Goal: Task Accomplishment & Management: Use online tool/utility

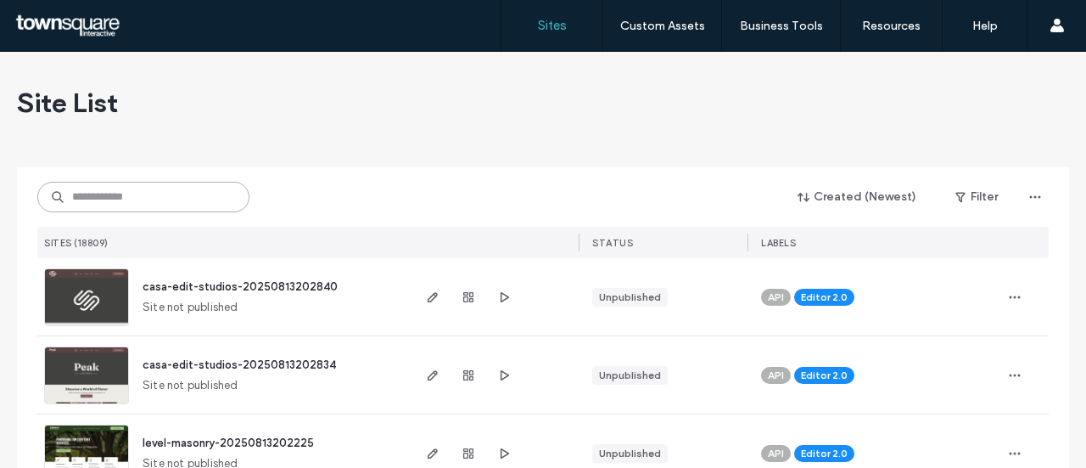
click at [170, 206] on input at bounding box center [143, 197] width 212 height 31
paste input "**********"
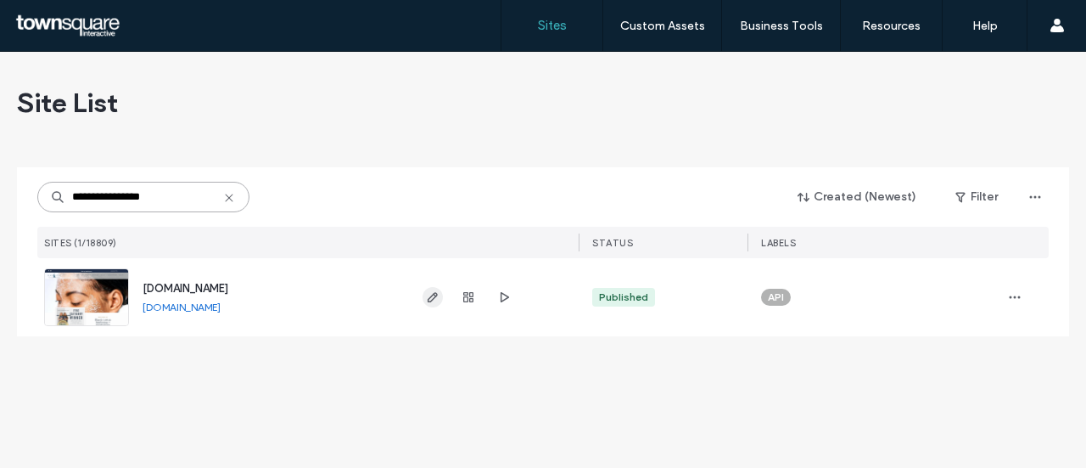
type input "**********"
click at [428, 296] on icon "button" at bounding box center [433, 297] width 14 height 14
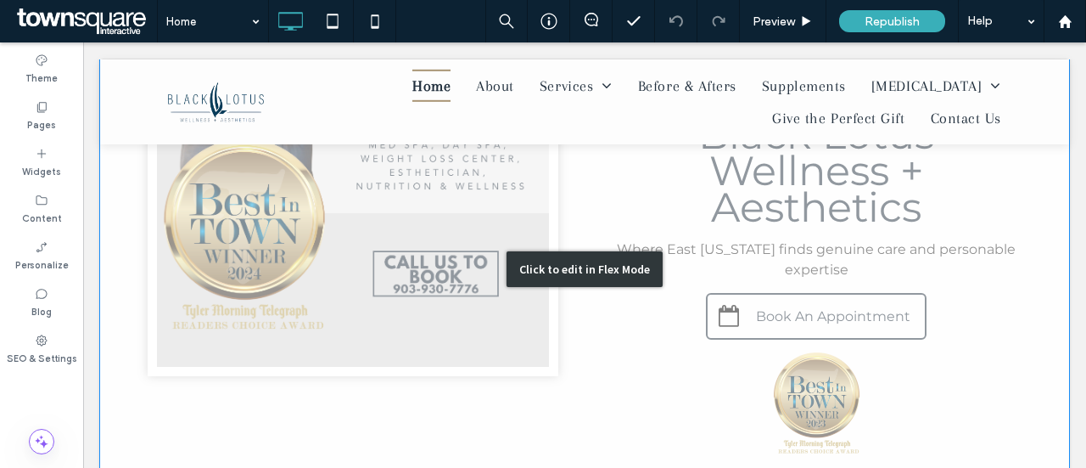
scroll to position [509, 0]
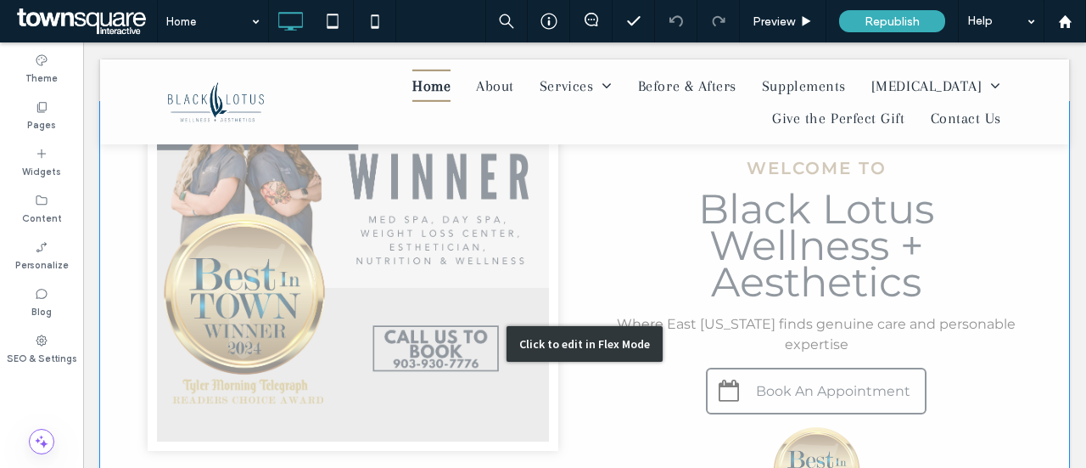
click at [757, 328] on div "Click to edit in Flex Mode" at bounding box center [584, 343] width 969 height 483
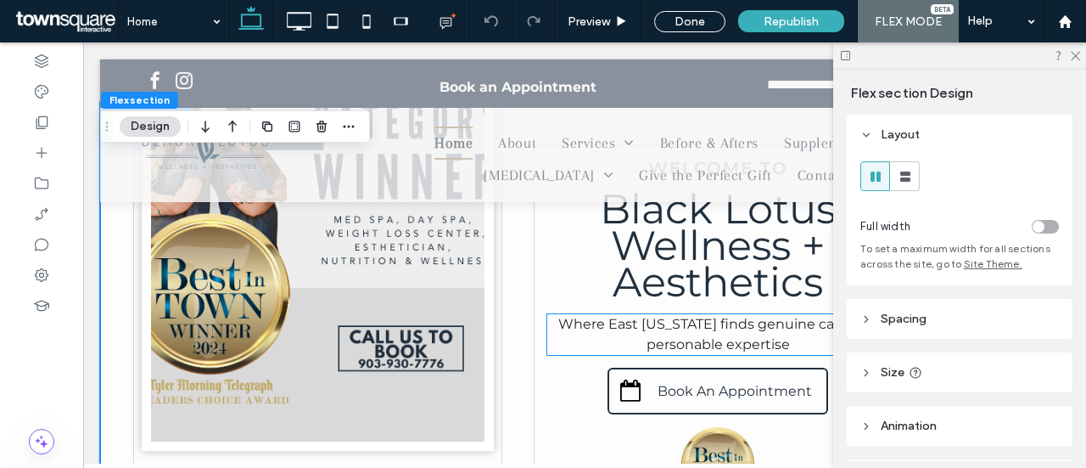
click at [721, 338] on span "Where East [US_STATE] finds genuine care and personable expertise" at bounding box center [717, 334] width 319 height 36
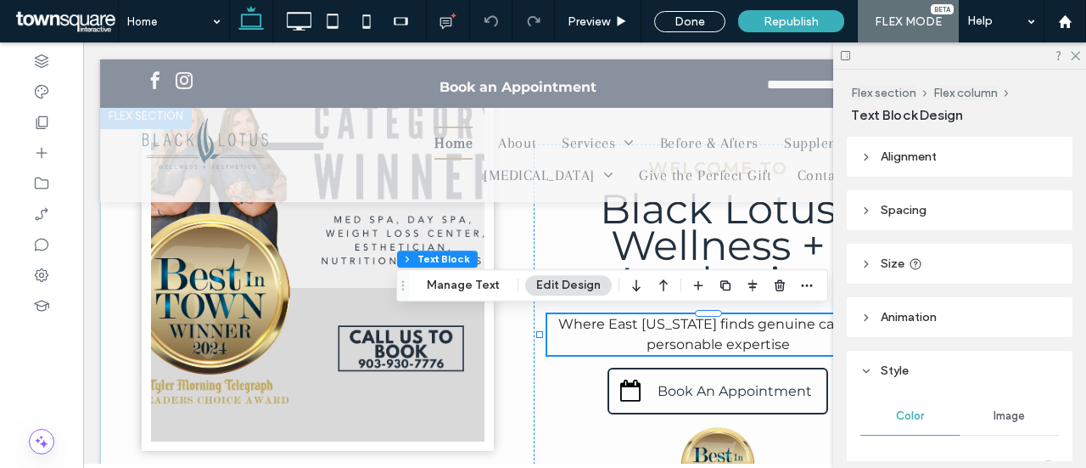
click at [582, 332] on p "Where East [US_STATE] finds genuine care and personable expertise" at bounding box center [718, 334] width 342 height 41
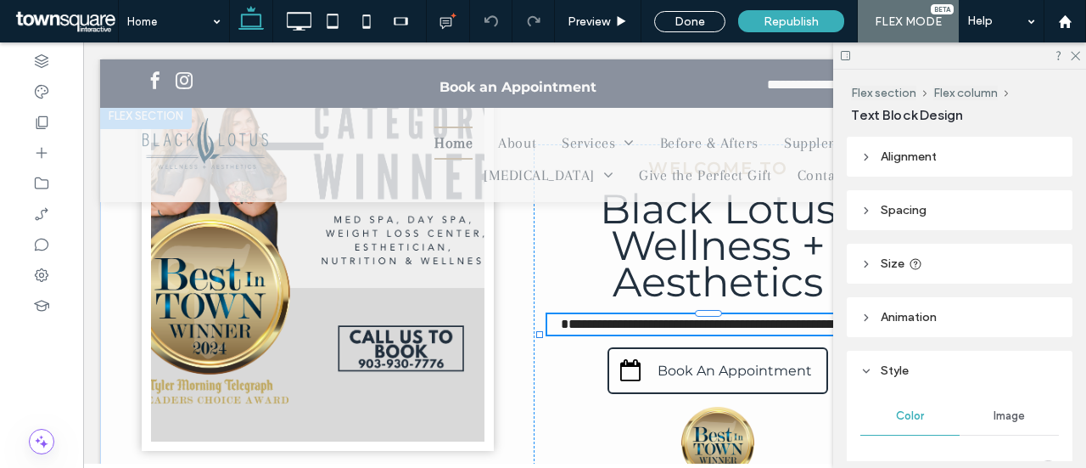
type input "**********"
type input "**"
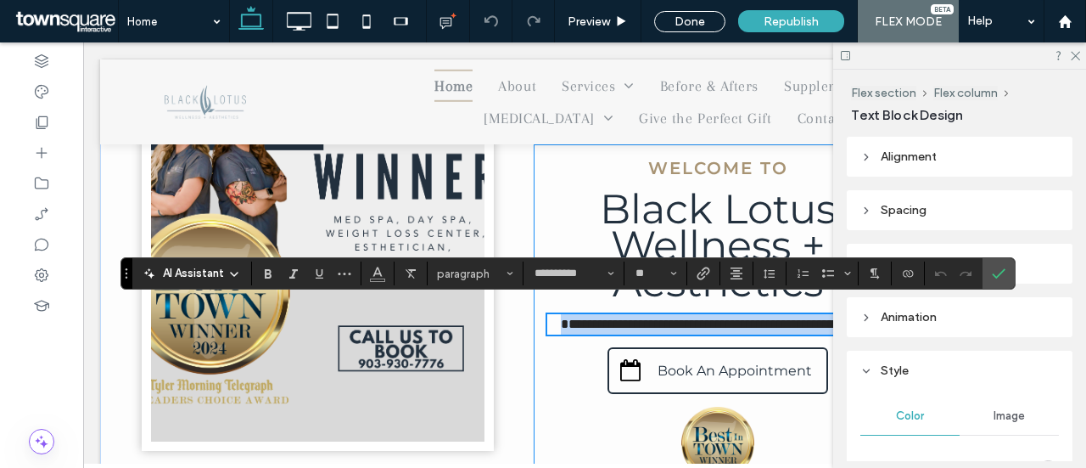
scroll to position [594, 0]
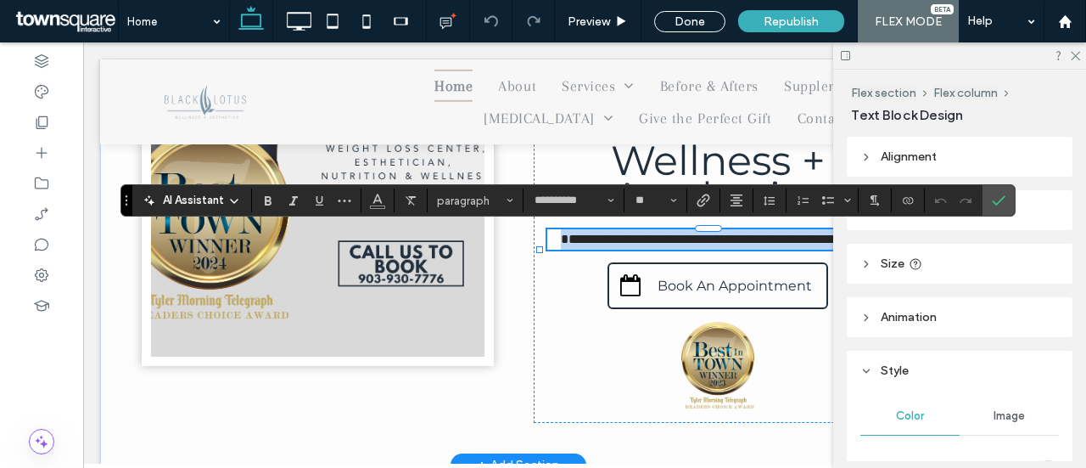
drag, startPoint x: 679, startPoint y: 240, endPoint x: 555, endPoint y: 246, distance: 124.0
click at [555, 246] on p "**********" at bounding box center [718, 239] width 342 height 20
click at [552, 320] on div "**********" at bounding box center [718, 240] width 369 height 363
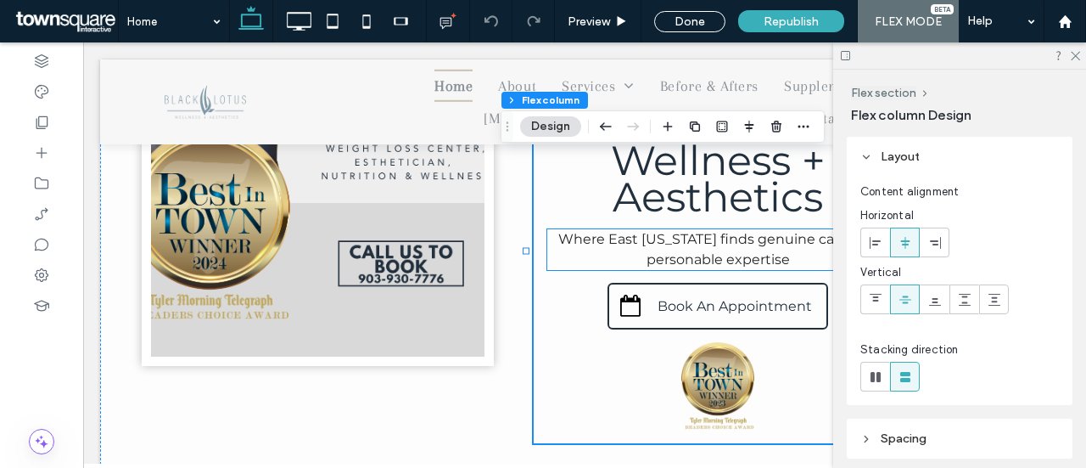
click at [632, 250] on p "Where East [US_STATE] finds genuine care and personable expertise" at bounding box center [718, 249] width 342 height 41
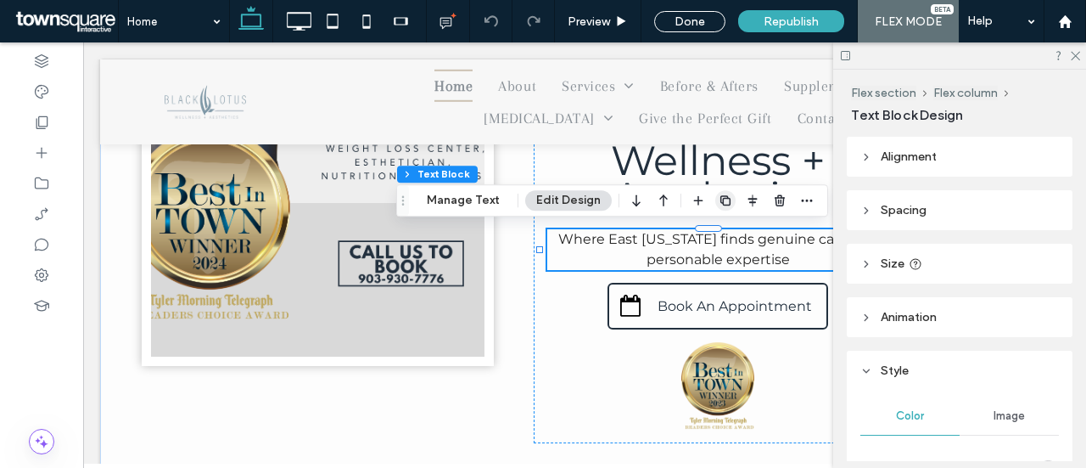
click at [724, 206] on icon "button" at bounding box center [726, 200] width 14 height 14
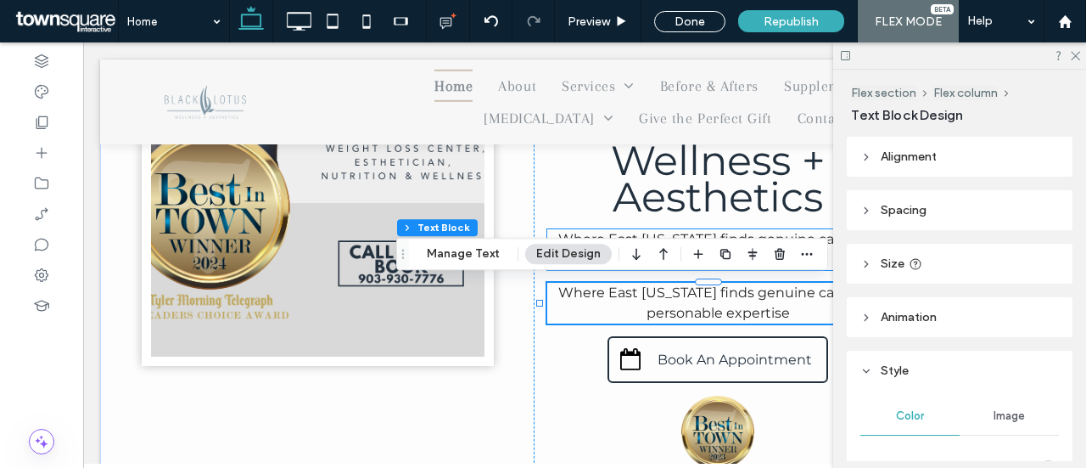
click at [628, 233] on span "Where East [US_STATE] finds genuine care and personable expertise" at bounding box center [717, 249] width 319 height 36
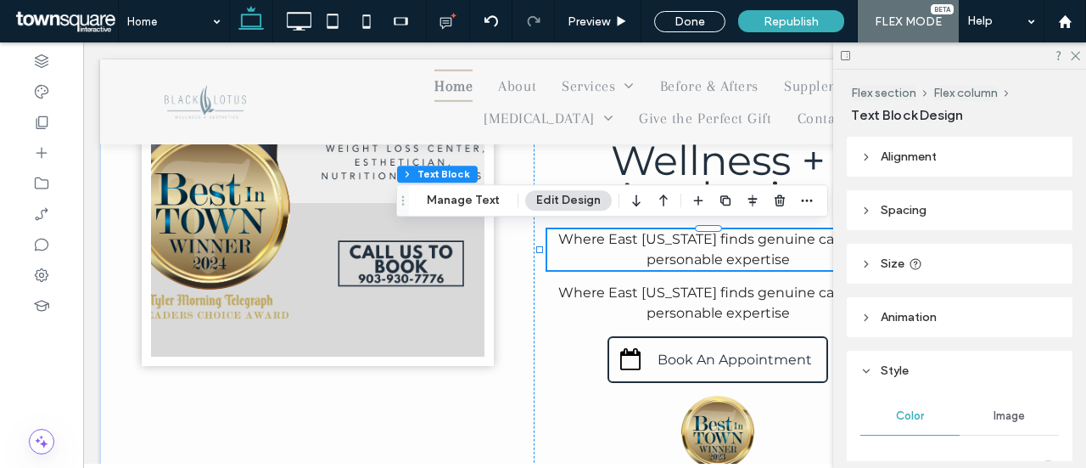
click at [797, 259] on p "Where East [US_STATE] finds genuine care and personable expertise" at bounding box center [718, 249] width 342 height 41
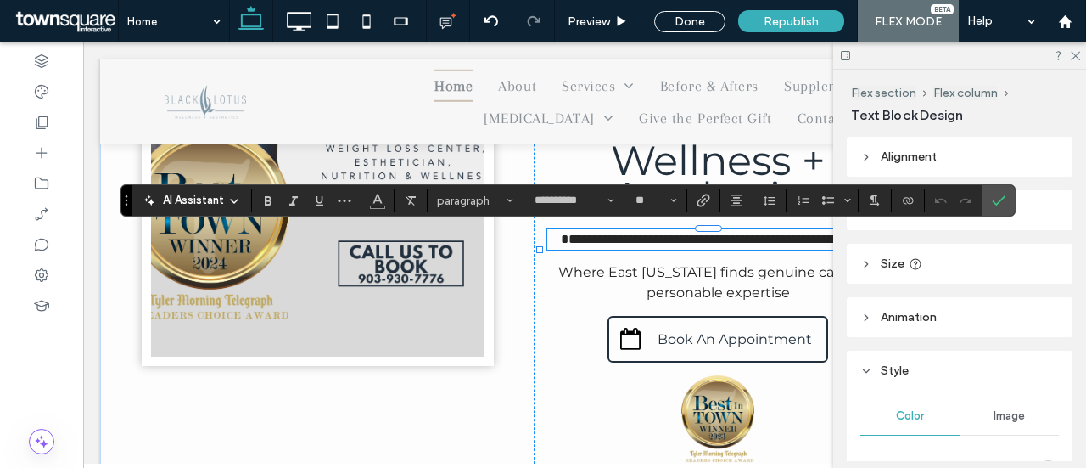
click at [794, 249] on p "**********" at bounding box center [718, 239] width 342 height 20
drag, startPoint x: 823, startPoint y: 242, endPoint x: 824, endPoint y: 258, distance: 16.1
click at [824, 249] on p "**********" at bounding box center [718, 239] width 342 height 20
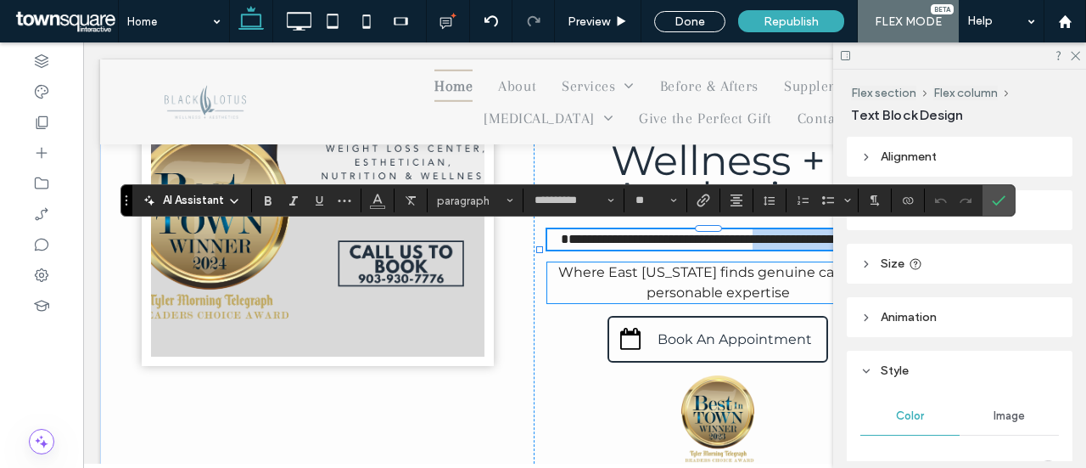
click at [686, 298] on span "Where East [US_STATE] finds genuine care and personable expertise" at bounding box center [717, 282] width 319 height 36
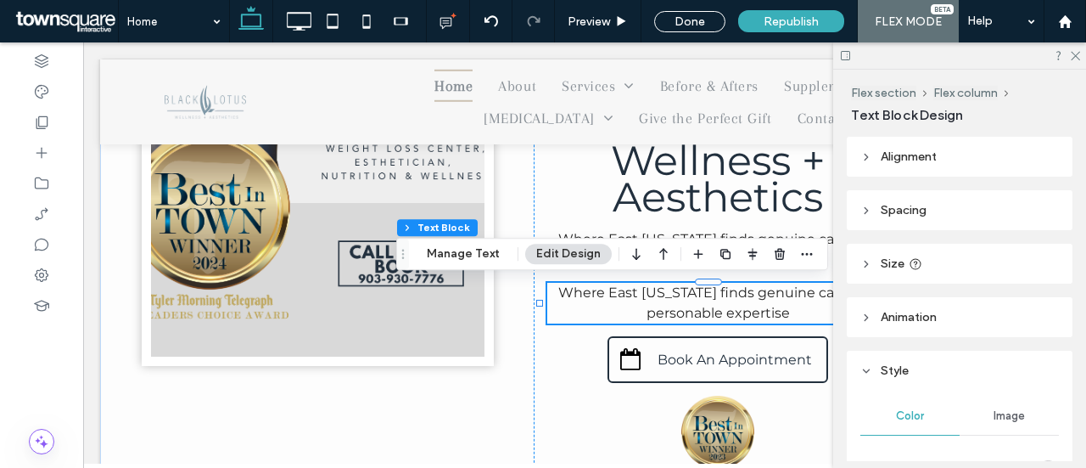
click at [771, 309] on span "Where East [US_STATE] finds genuine care and personable expertise" at bounding box center [717, 302] width 319 height 36
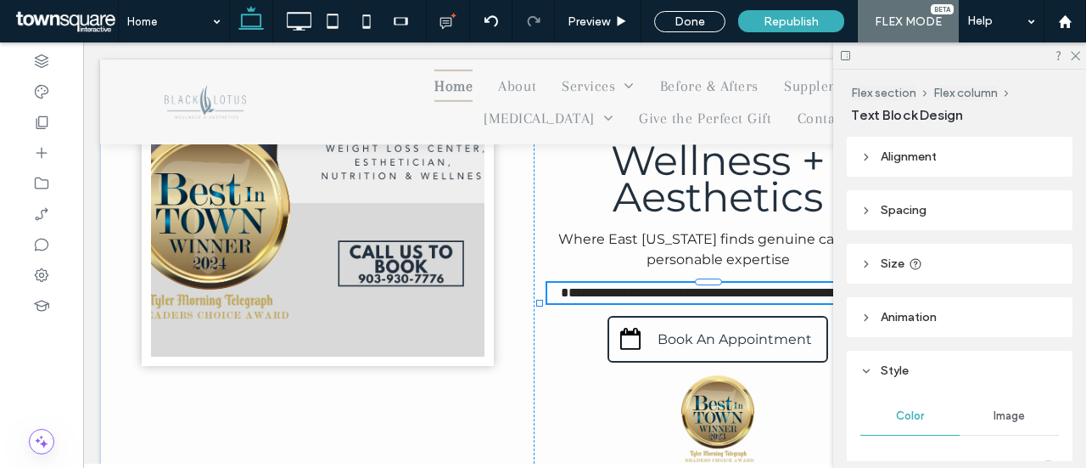
click at [771, 299] on span "**********" at bounding box center [718, 292] width 315 height 13
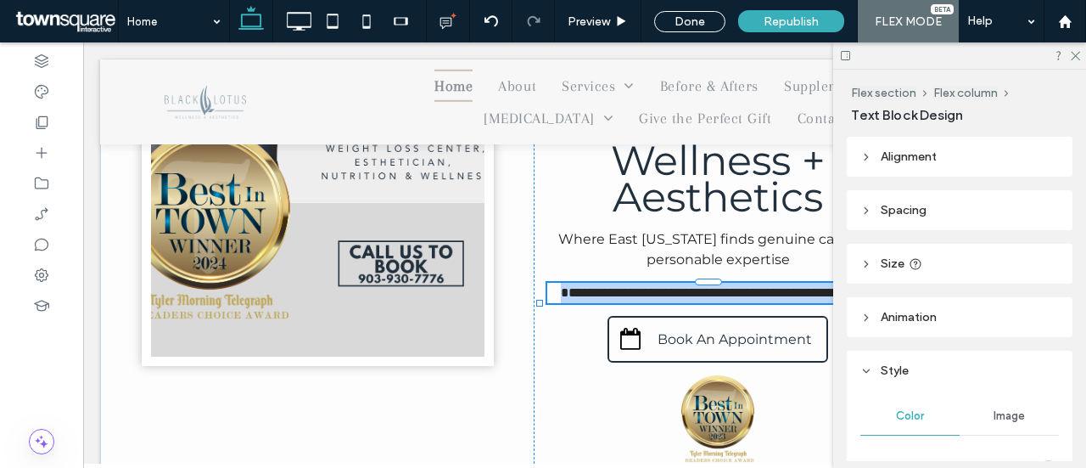
type input "**********"
type input "**"
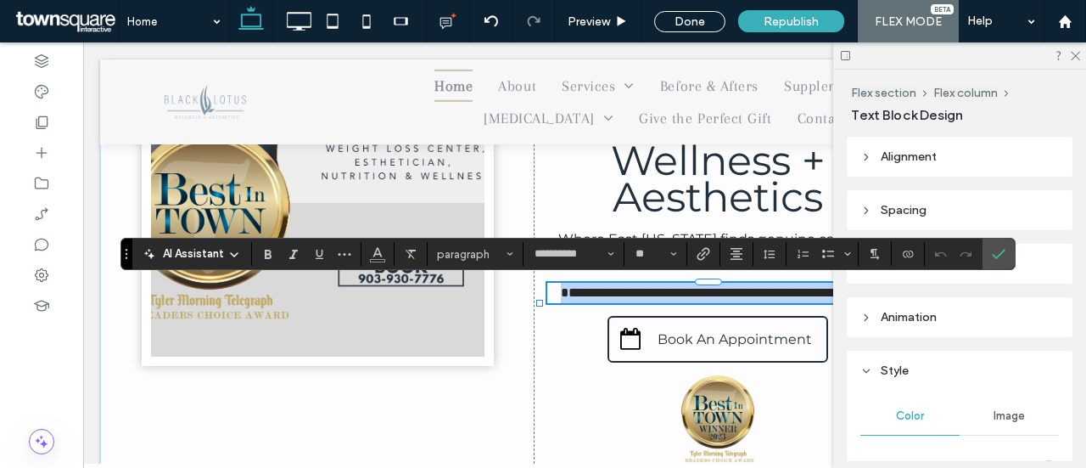
paste div
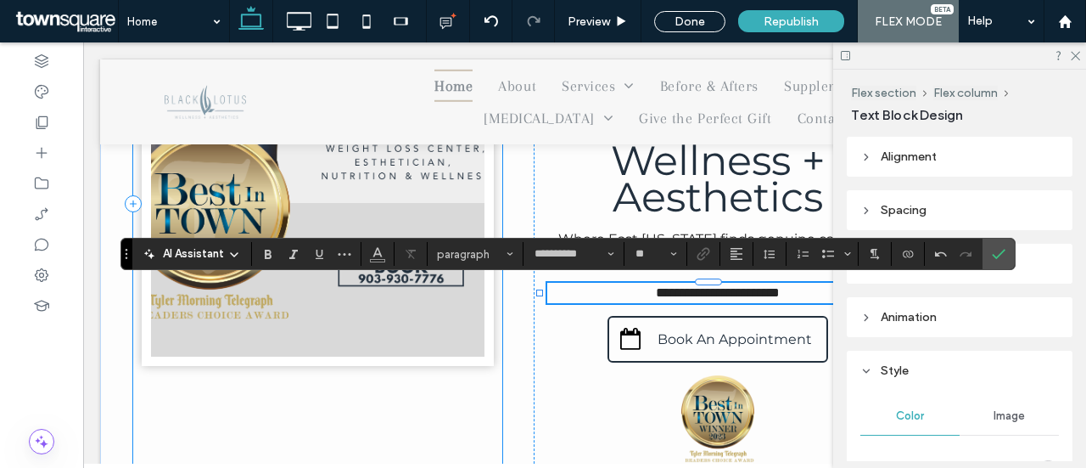
click at [413, 425] on div at bounding box center [317, 204] width 369 height 544
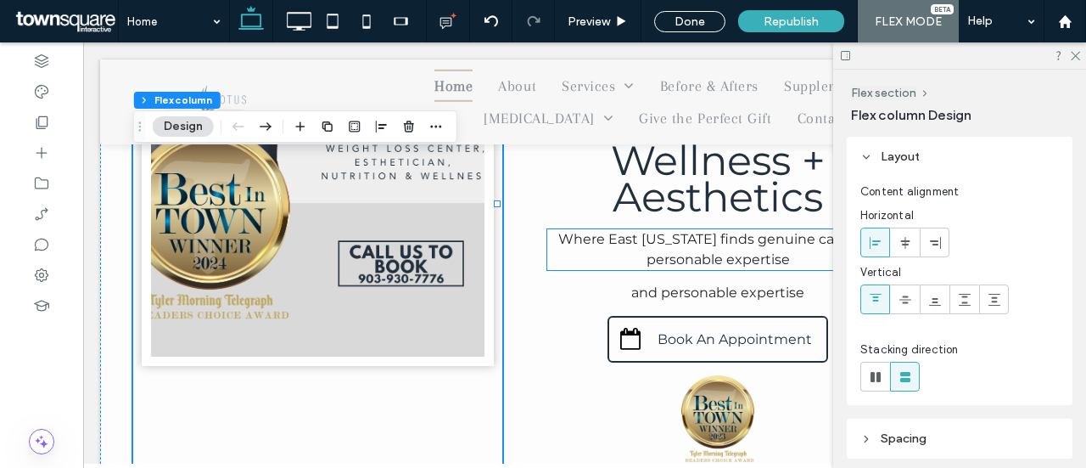
click at [726, 265] on span "Where East [US_STATE] finds genuine care and personable expertise" at bounding box center [717, 249] width 319 height 36
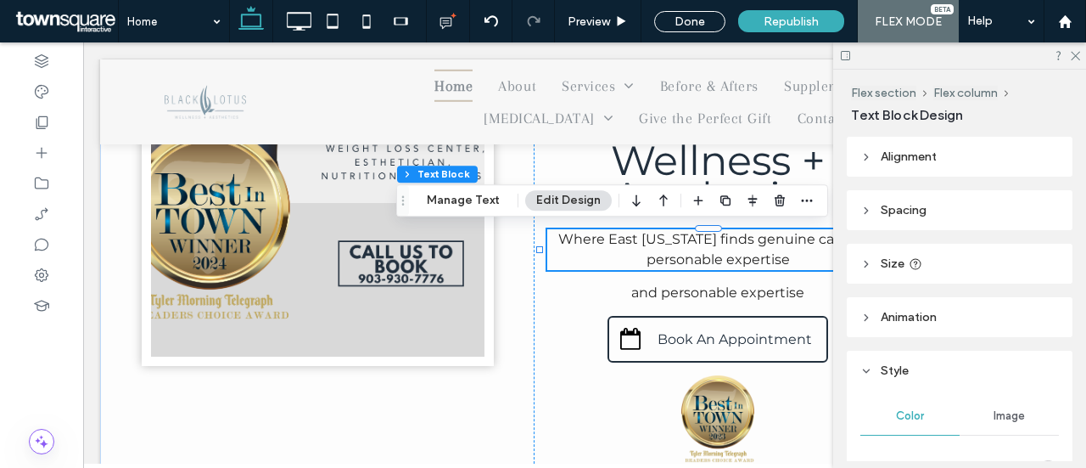
click at [726, 265] on div "Where East [US_STATE] finds genuine care and personable expertise" at bounding box center [718, 249] width 342 height 41
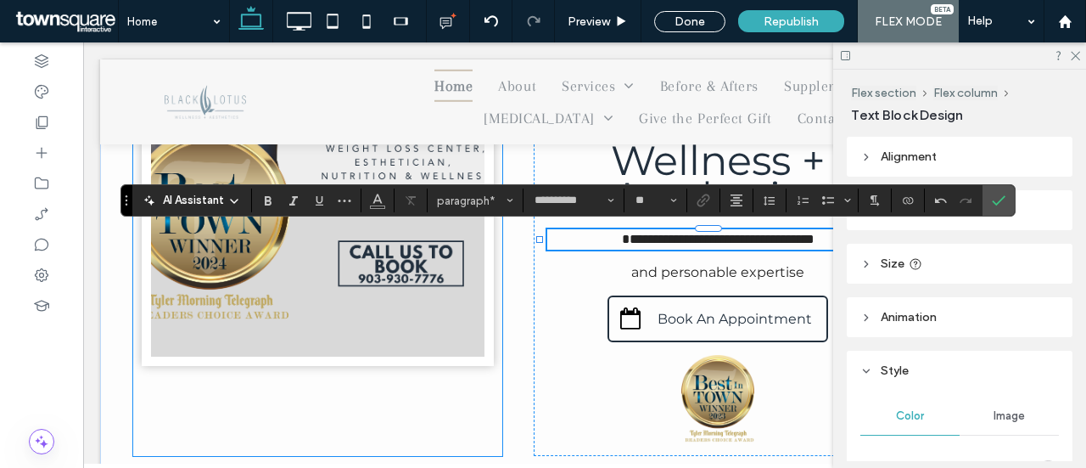
drag, startPoint x: 328, startPoint y: 429, endPoint x: 341, endPoint y: 428, distance: 13.7
click at [328, 428] on div at bounding box center [317, 194] width 369 height 524
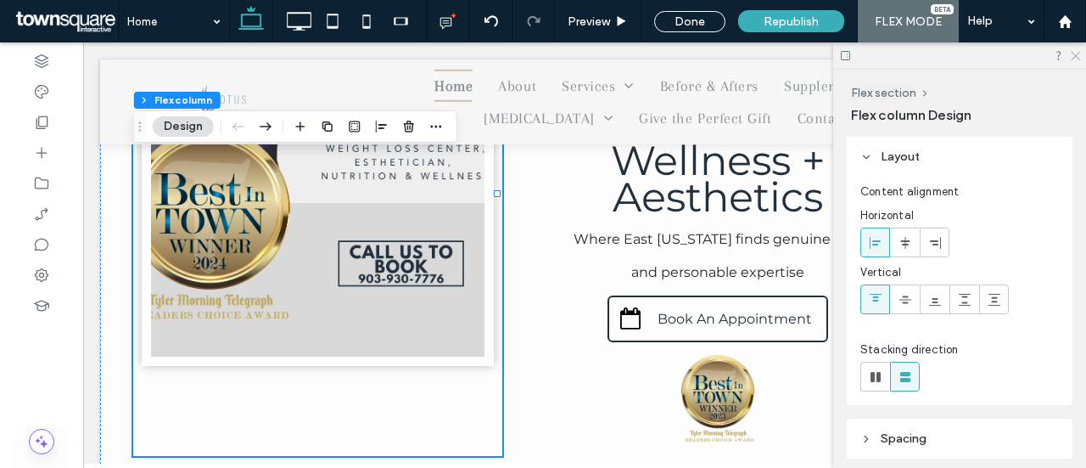
drag, startPoint x: 1076, startPoint y: 57, endPoint x: 870, endPoint y: 148, distance: 225.6
click at [1076, 57] on icon at bounding box center [1074, 54] width 11 height 11
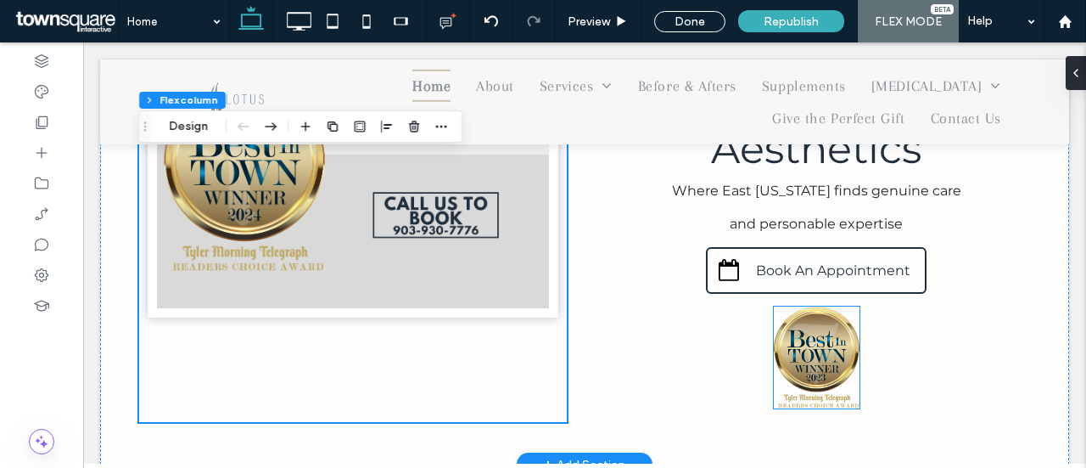
scroll to position [679, 0]
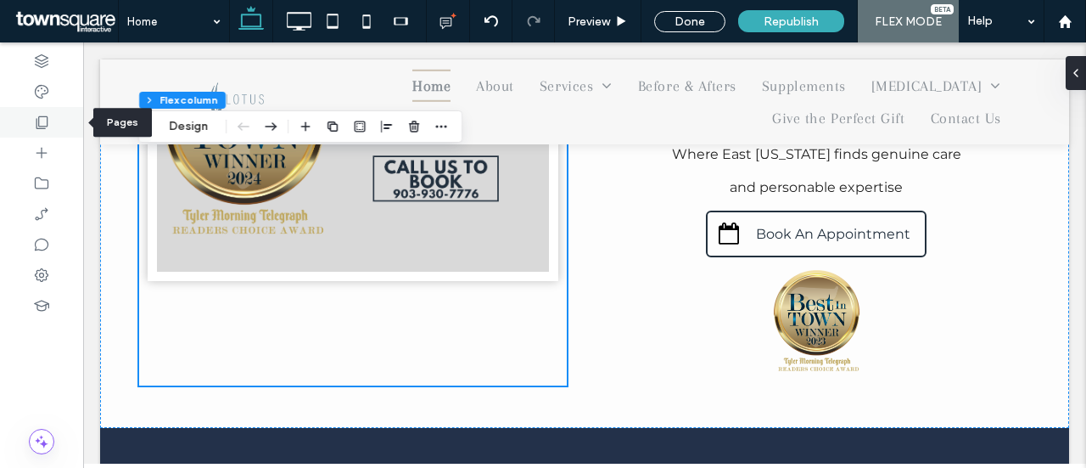
click at [44, 126] on use at bounding box center [42, 122] width 12 height 13
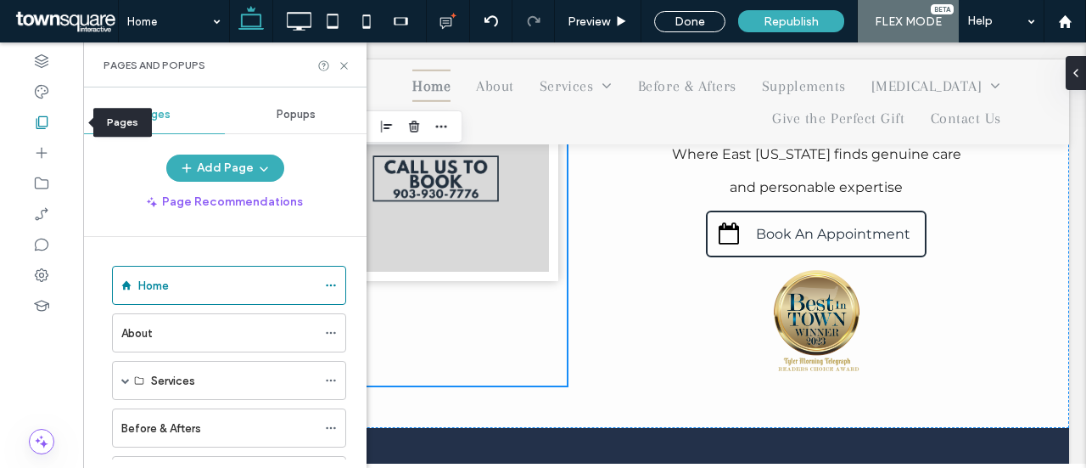
click at [48, 129] on icon at bounding box center [41, 122] width 17 height 17
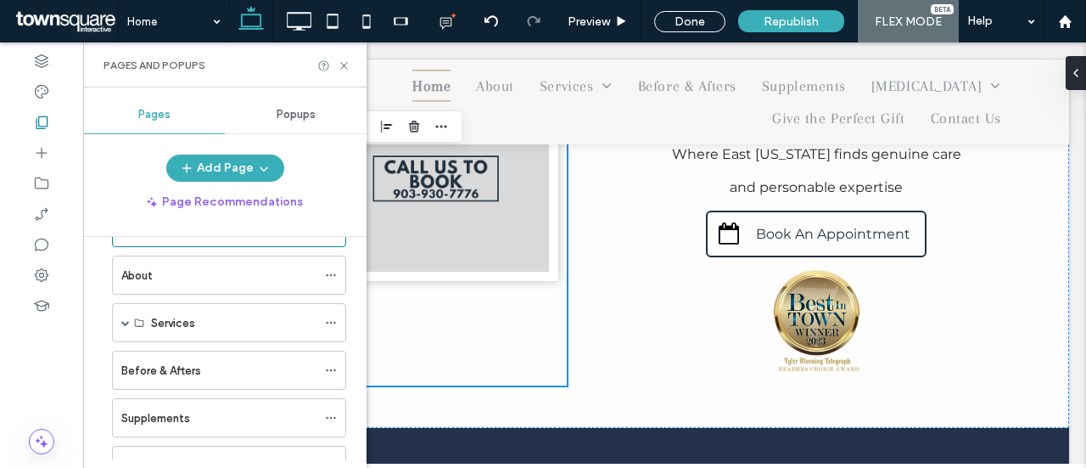
scroll to position [85, 0]
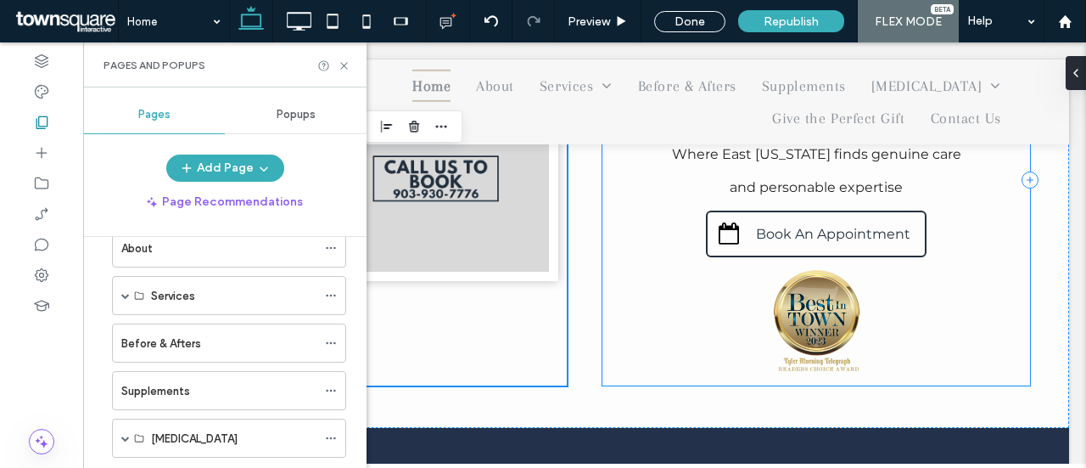
click at [872, 319] on div "Welcome to Where East [US_STATE] finds genuine care and personable expertise Bl…" at bounding box center [816, 180] width 428 height 411
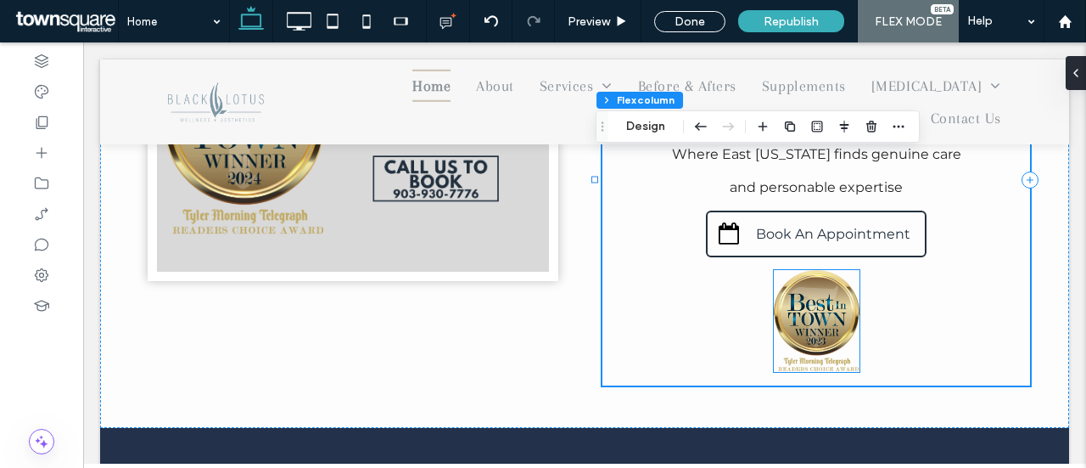
click at [785, 320] on img at bounding box center [817, 321] width 86 height 103
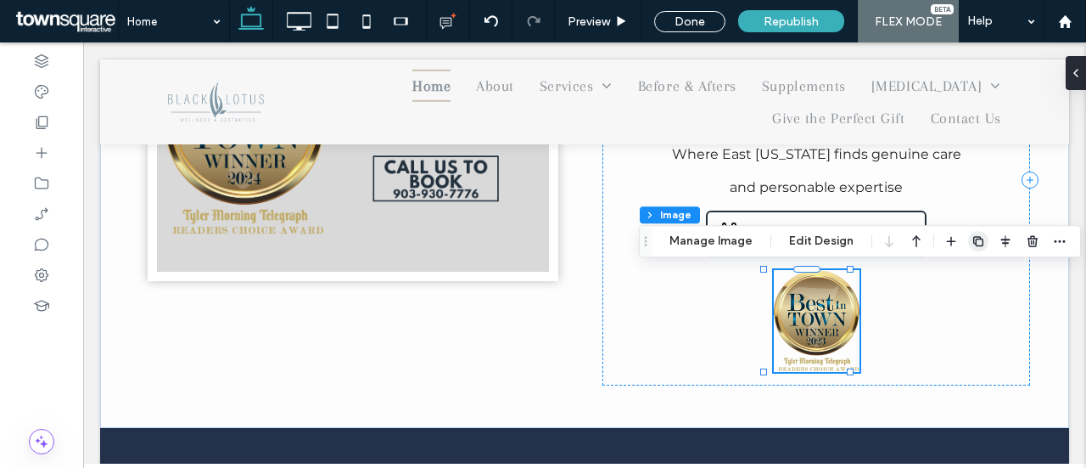
click at [979, 243] on use "button" at bounding box center [978, 241] width 10 height 10
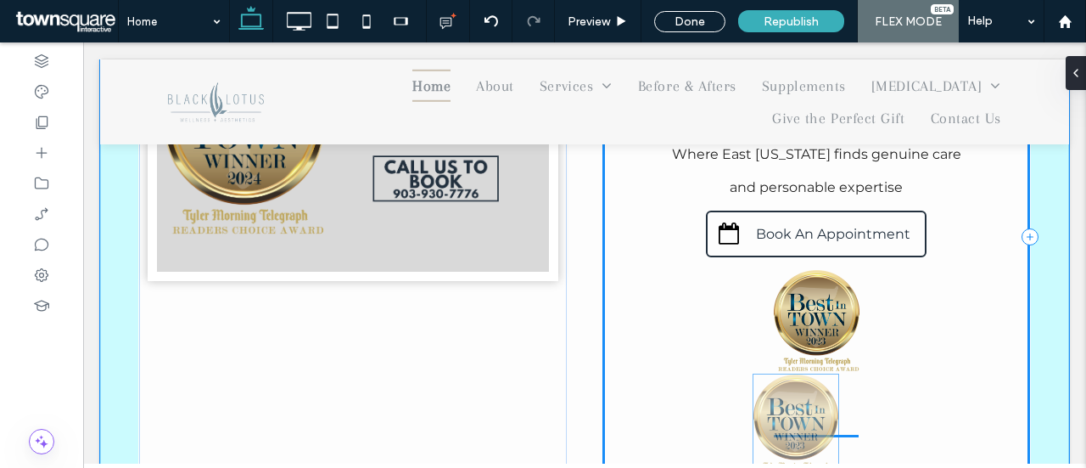
scroll to position [745, 0]
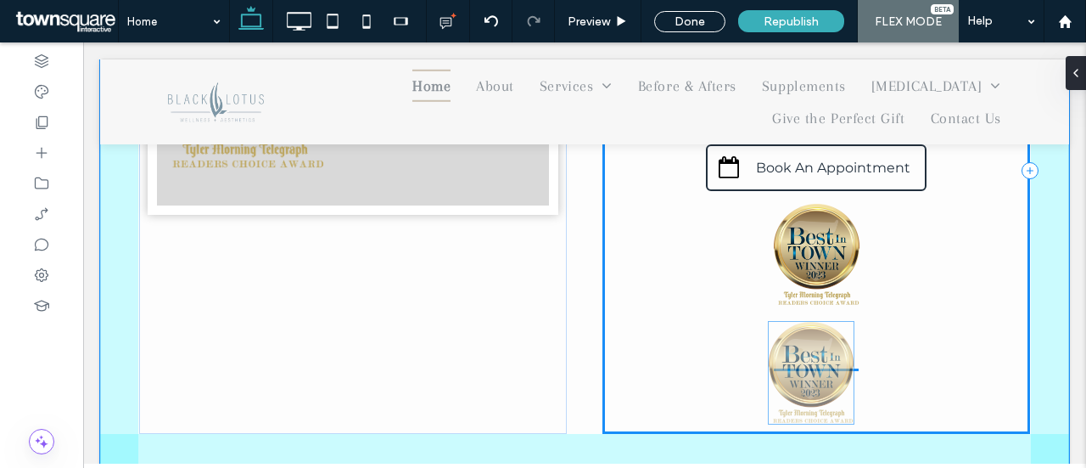
drag, startPoint x: 813, startPoint y: 433, endPoint x: 816, endPoint y: 361, distance: 72.2
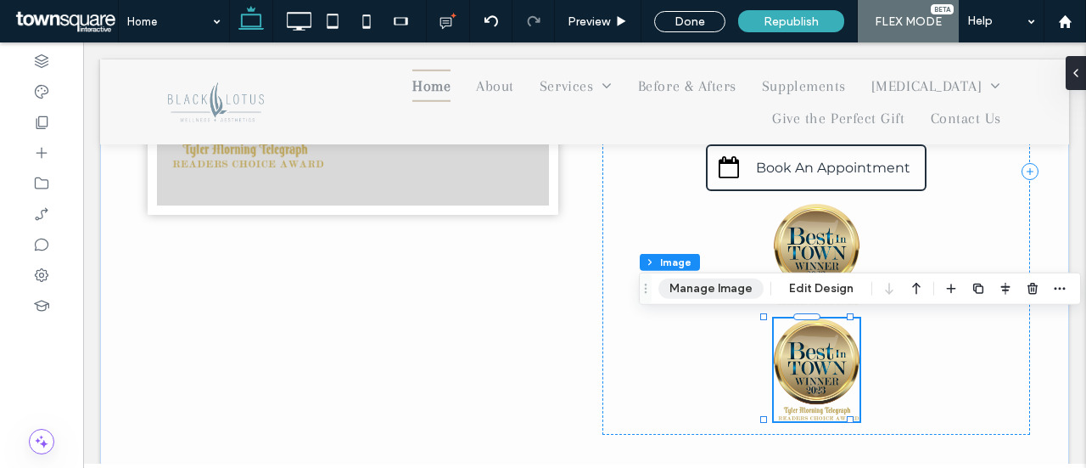
drag, startPoint x: 712, startPoint y: 282, endPoint x: 675, endPoint y: 262, distance: 41.4
click at [712, 282] on button "Manage Image" at bounding box center [710, 288] width 105 height 20
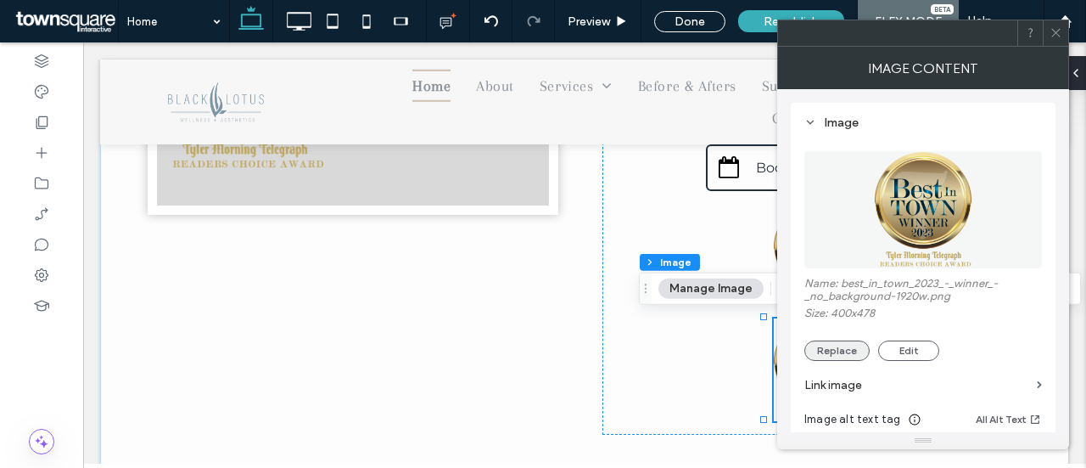
click at [856, 351] on button "Replace" at bounding box center [836, 350] width 65 height 20
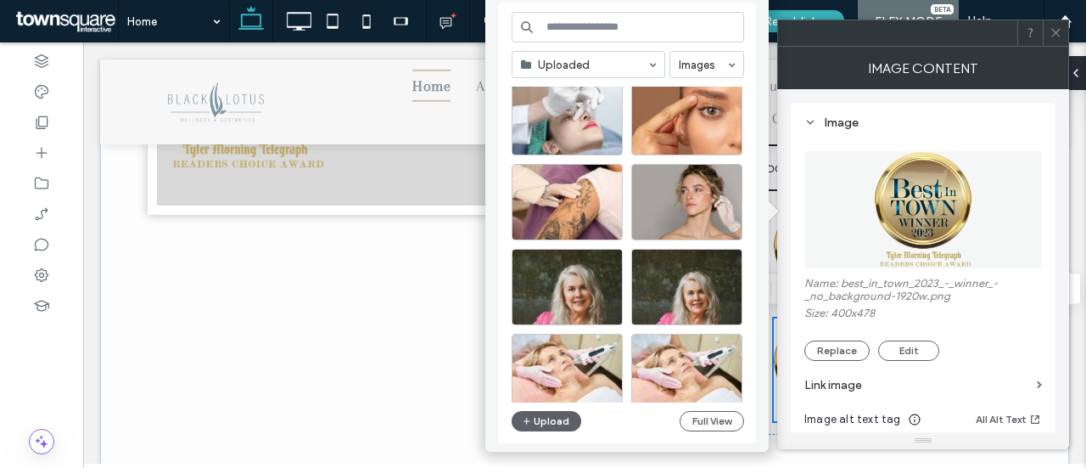
scroll to position [0, 0]
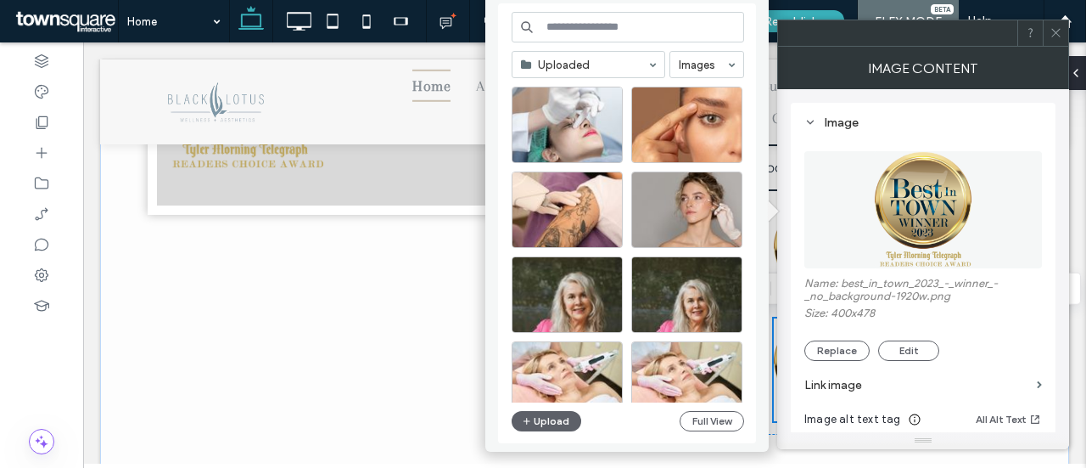
click at [619, 59] on input at bounding box center [584, 65] width 126 height 12
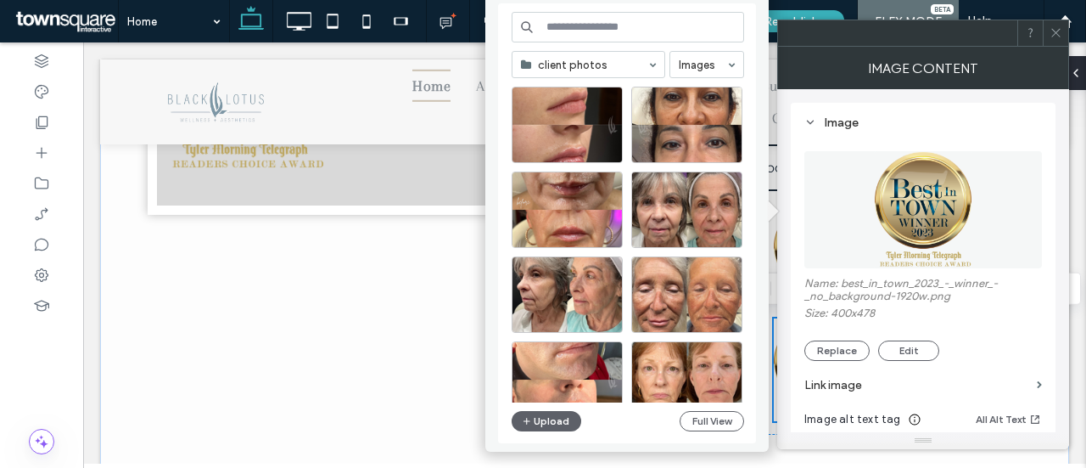
click at [567, 67] on input at bounding box center [584, 65] width 126 height 12
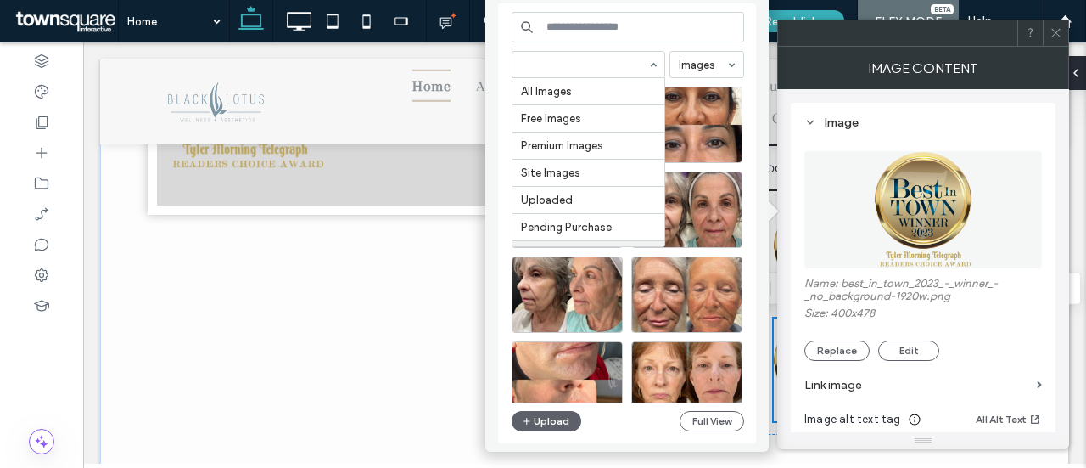
scroll to position [25, 0]
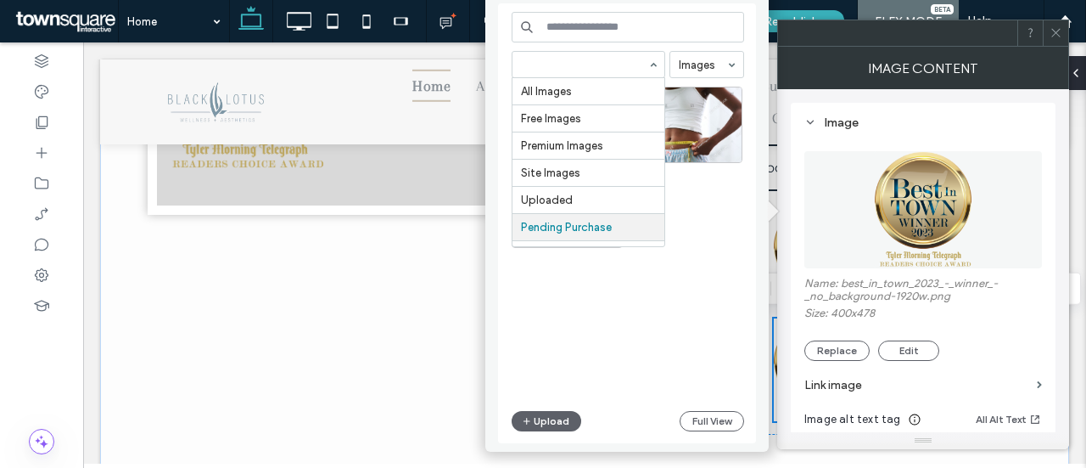
click at [598, 59] on input at bounding box center [584, 65] width 126 height 12
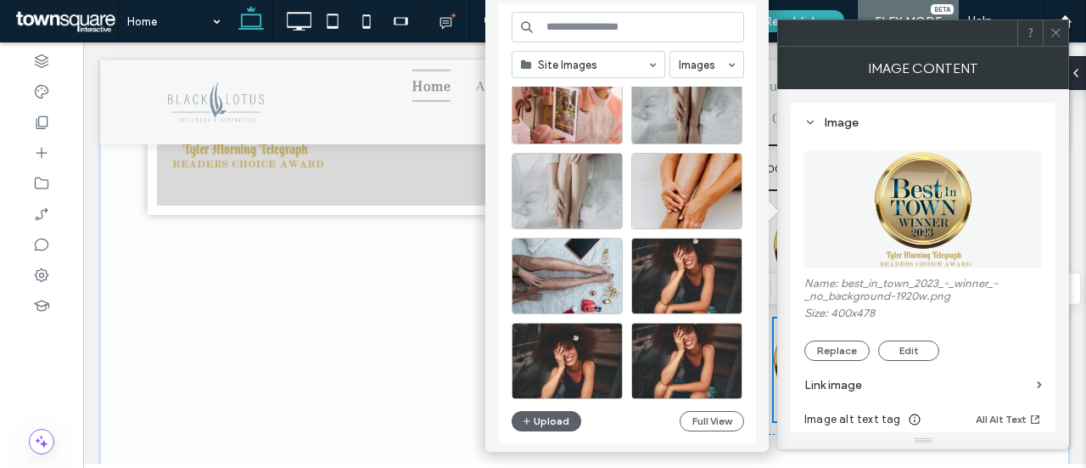
scroll to position [702, 0]
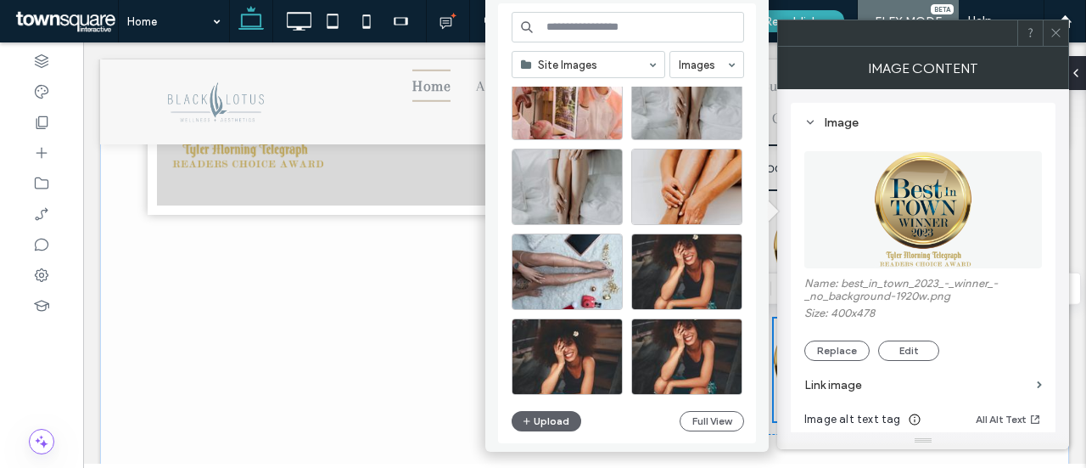
click at [584, 53] on div at bounding box center [589, 64] width 152 height 25
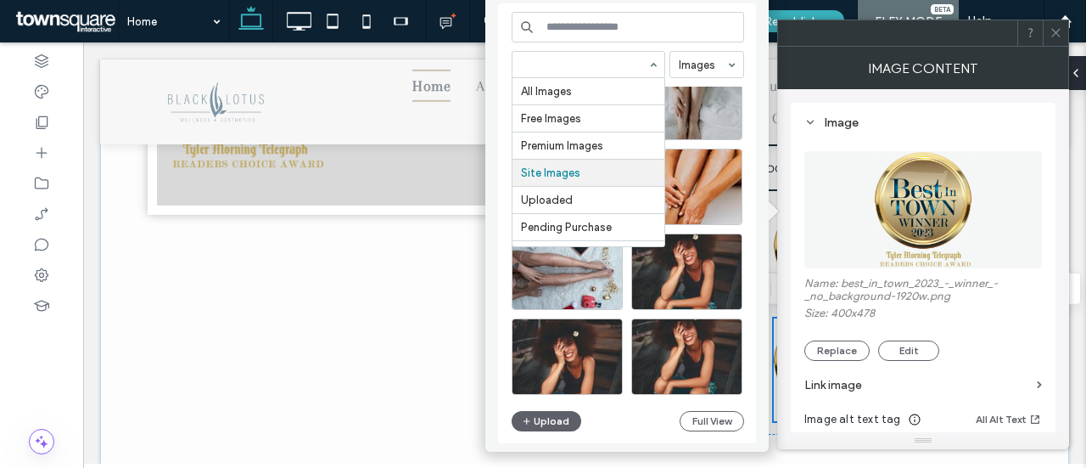
scroll to position [25, 0]
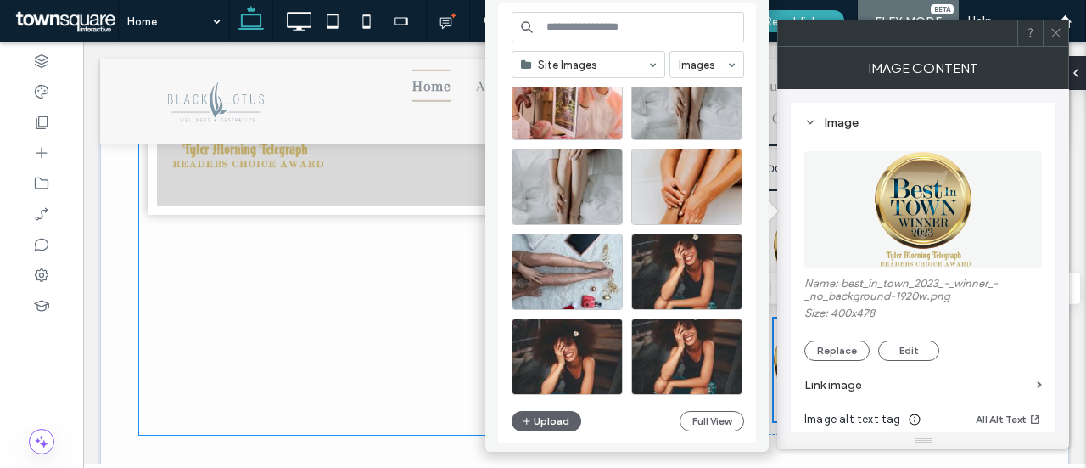
click at [268, 394] on div at bounding box center [353, 107] width 428 height 653
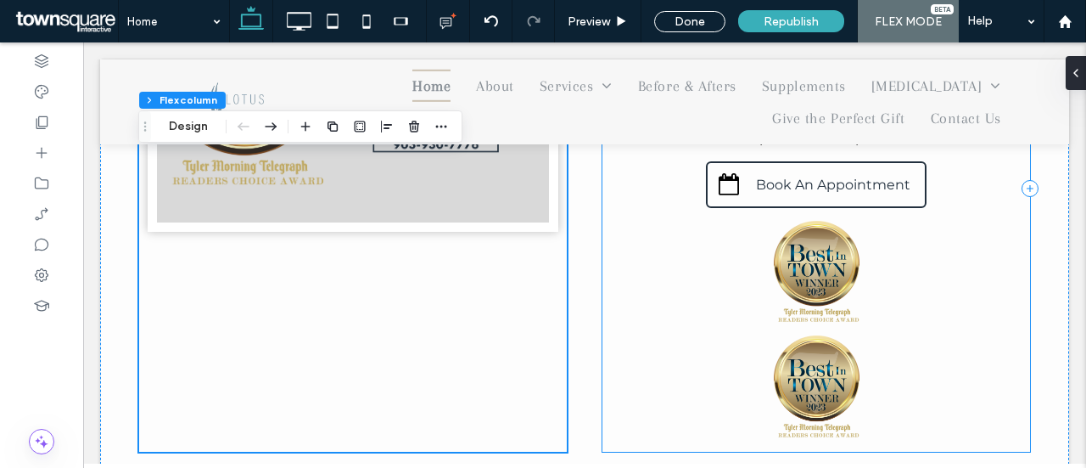
scroll to position [830, 0]
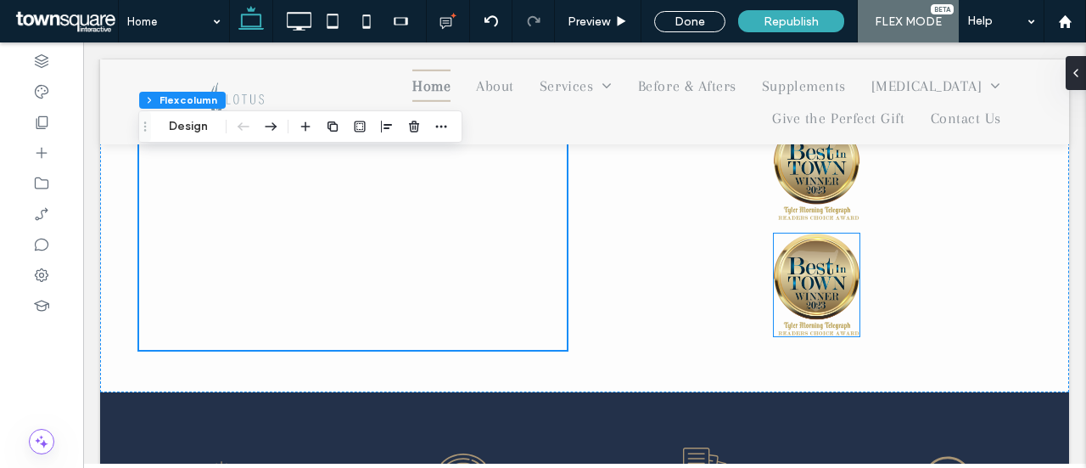
click at [803, 290] on img at bounding box center [817, 284] width 86 height 103
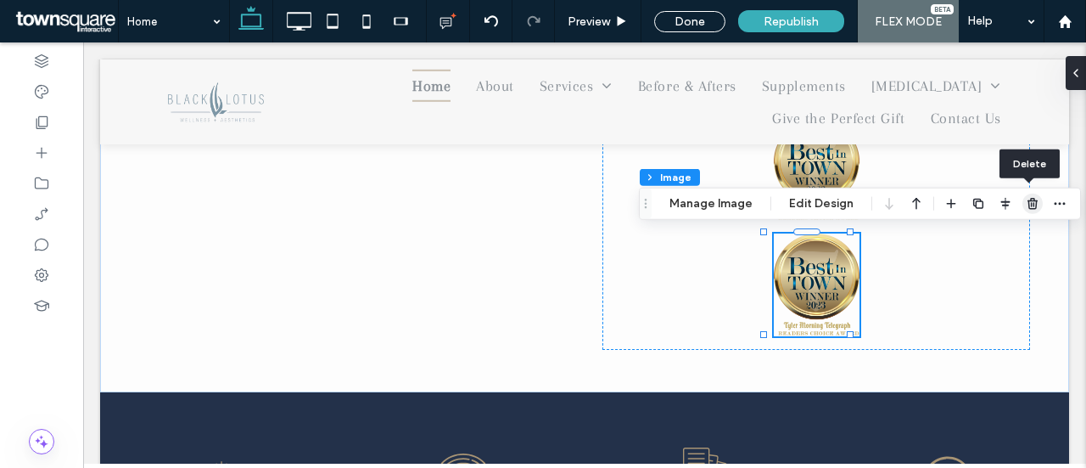
click at [1038, 205] on span "button" at bounding box center [1032, 203] width 20 height 20
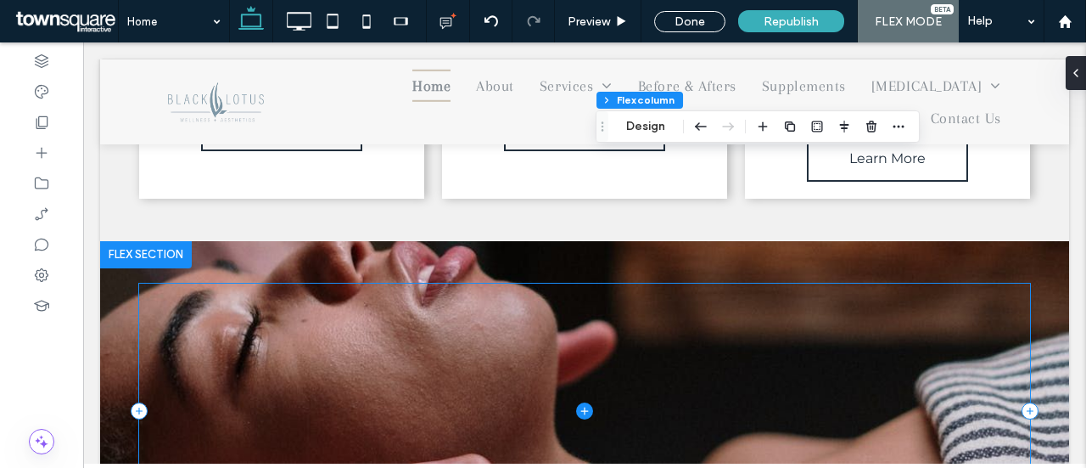
scroll to position [2046, 0]
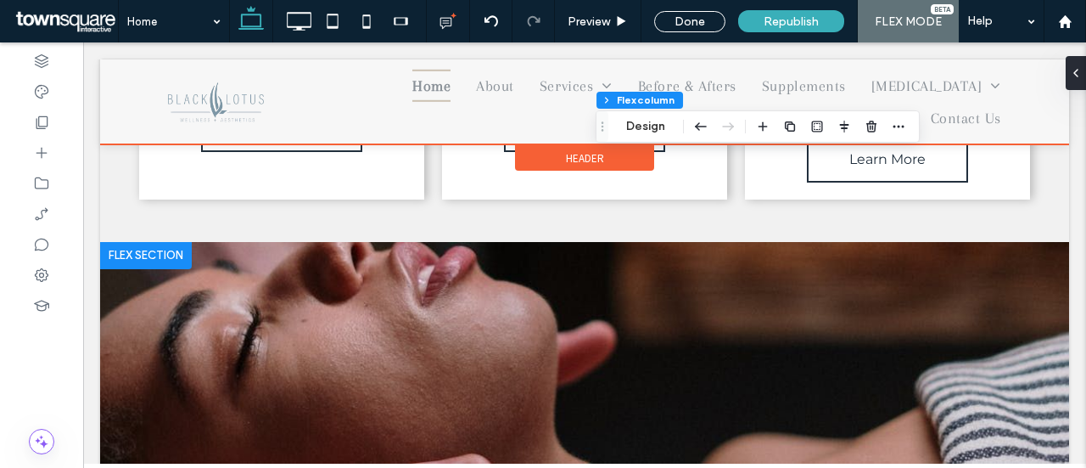
click at [524, 83] on div at bounding box center [584, 101] width 969 height 85
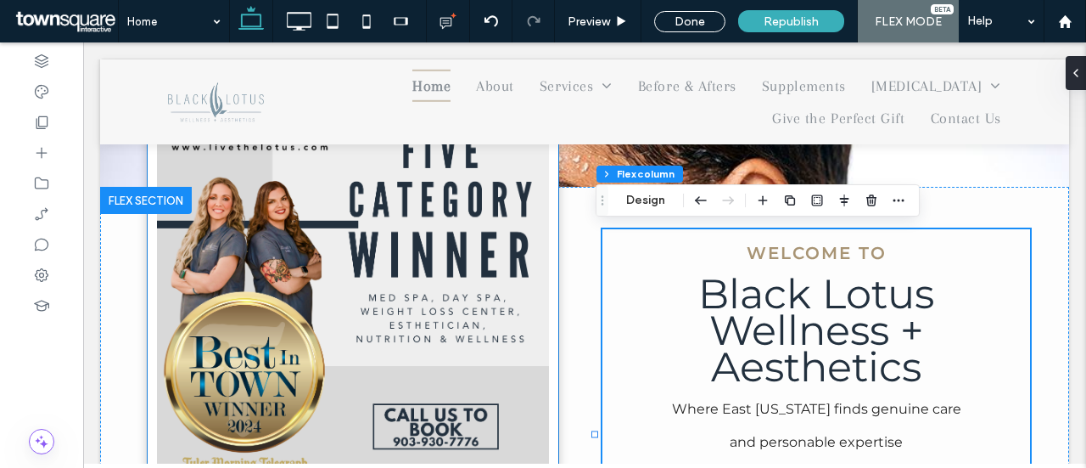
scroll to position [509, 0]
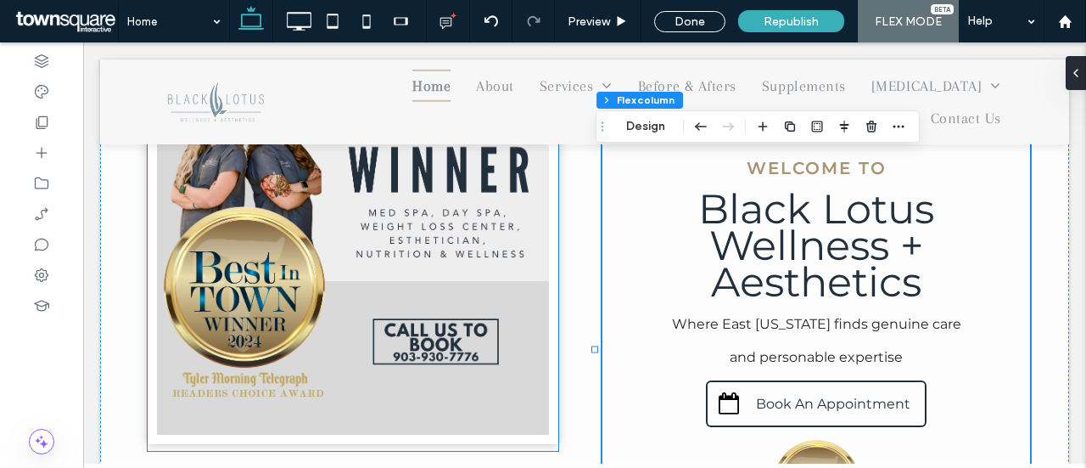
click at [270, 289] on img at bounding box center [353, 231] width 411 height 425
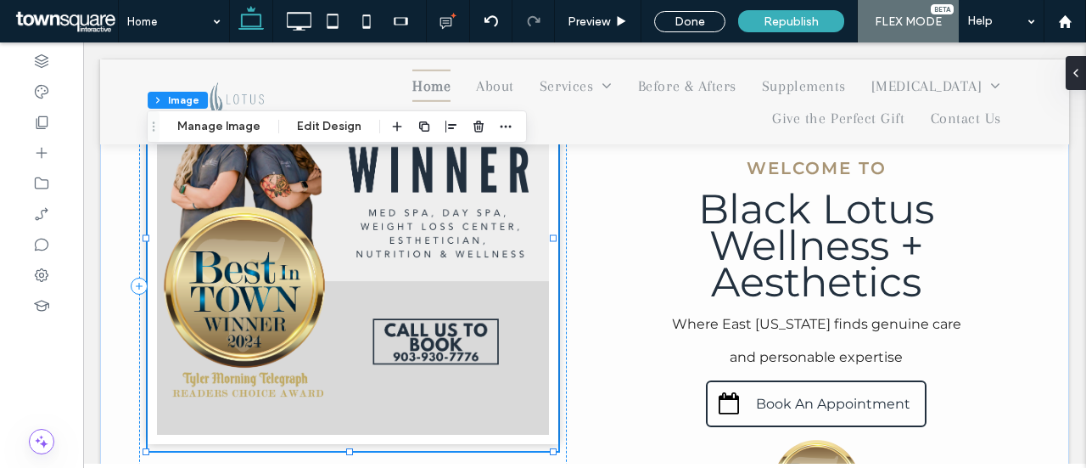
type input "**"
type input "****"
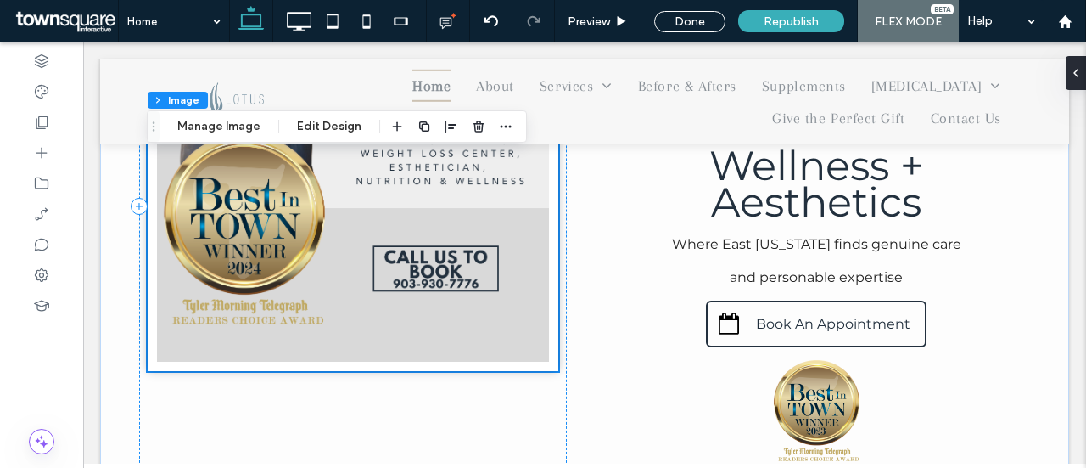
scroll to position [594, 0]
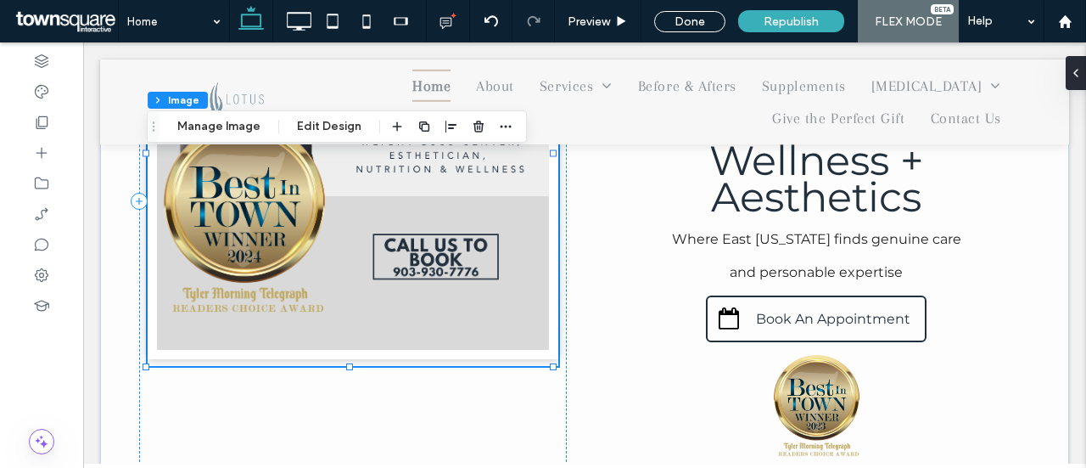
drag, startPoint x: 427, startPoint y: 251, endPoint x: 434, endPoint y: 268, distance: 18.6
click at [428, 252] on img at bounding box center [353, 146] width 411 height 425
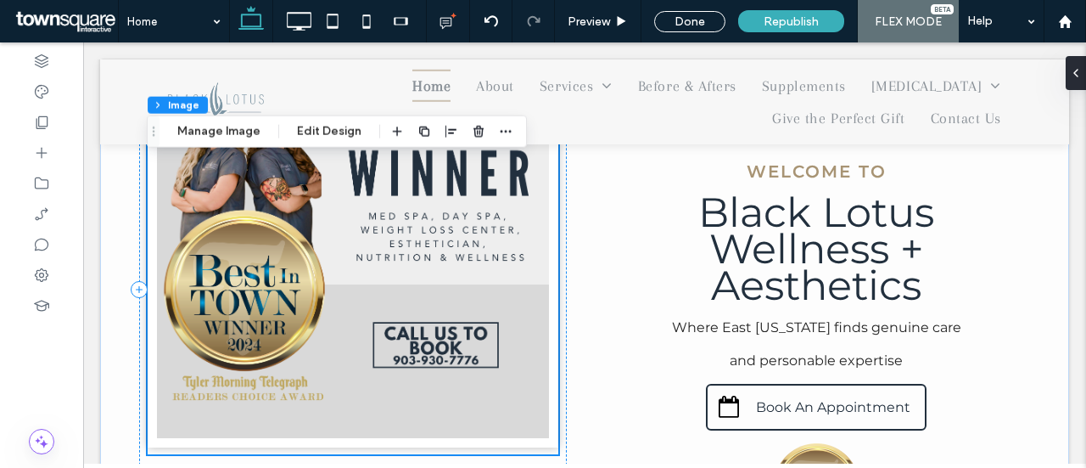
scroll to position [339, 0]
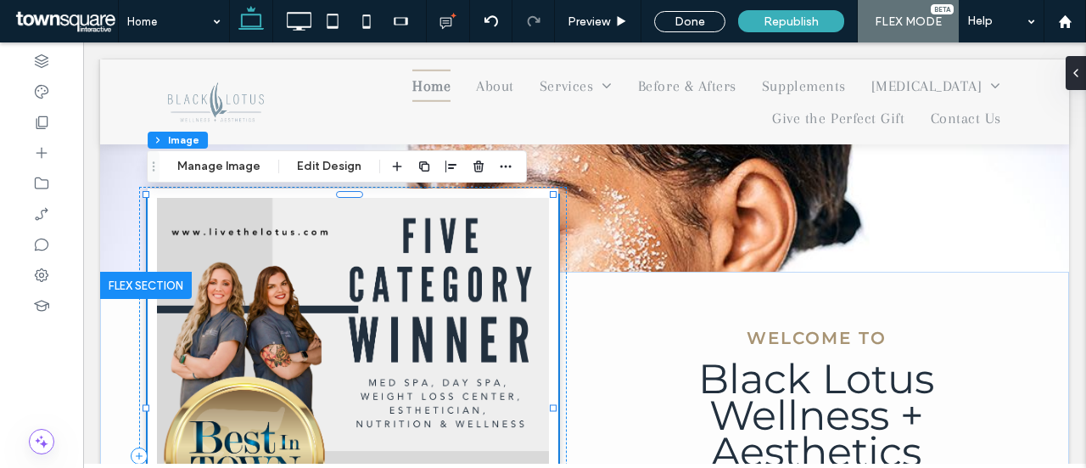
click at [289, 276] on img at bounding box center [353, 400] width 411 height 425
type input "**"
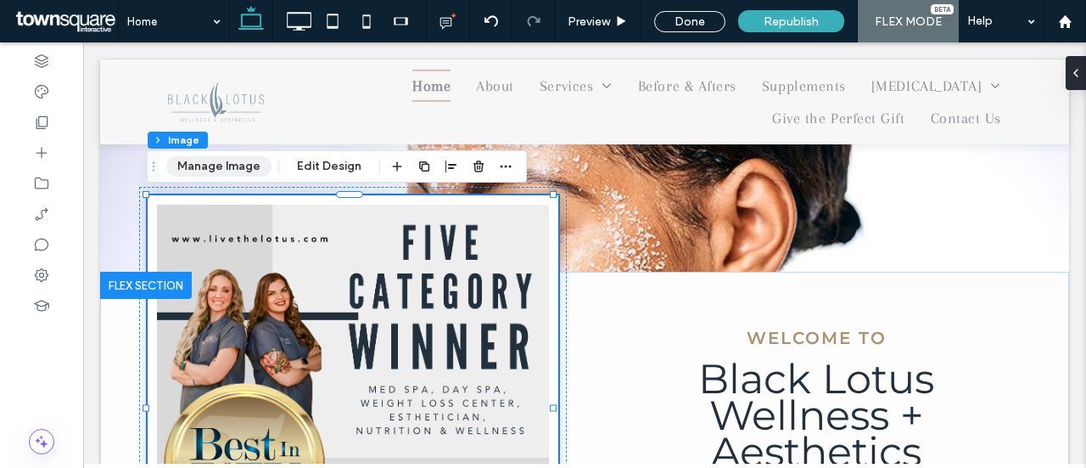
click at [249, 164] on button "Manage Image" at bounding box center [218, 166] width 105 height 20
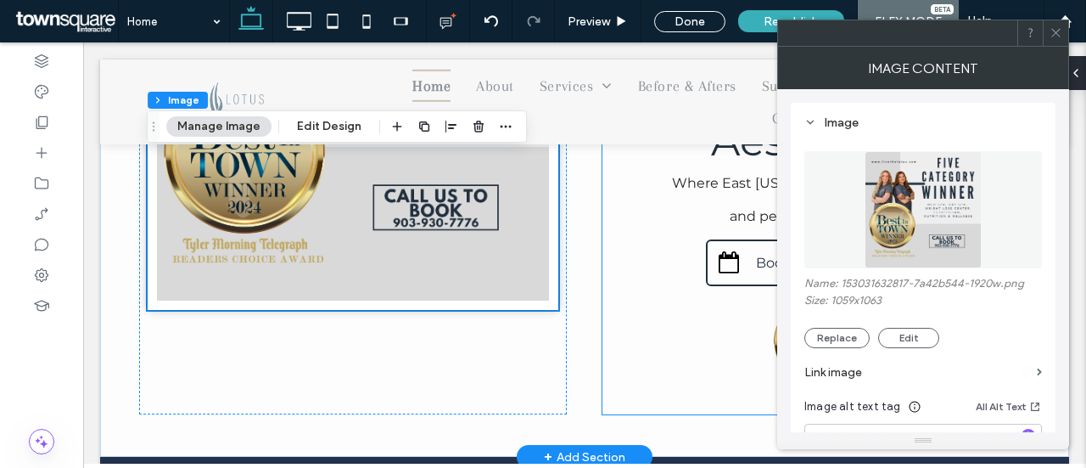
scroll to position [679, 0]
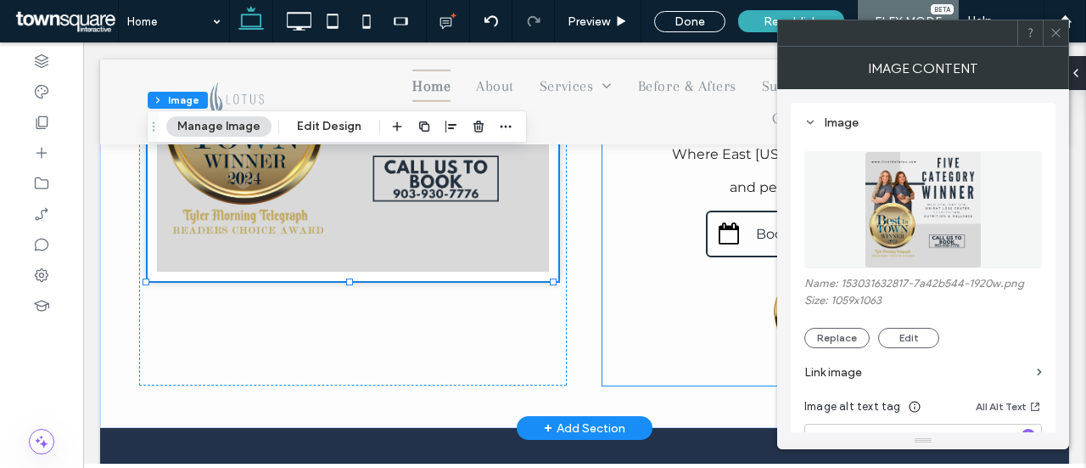
click at [608, 351] on div "Welcome to Where East [US_STATE] finds genuine care and personable expertise Bl…" at bounding box center [816, 180] width 428 height 411
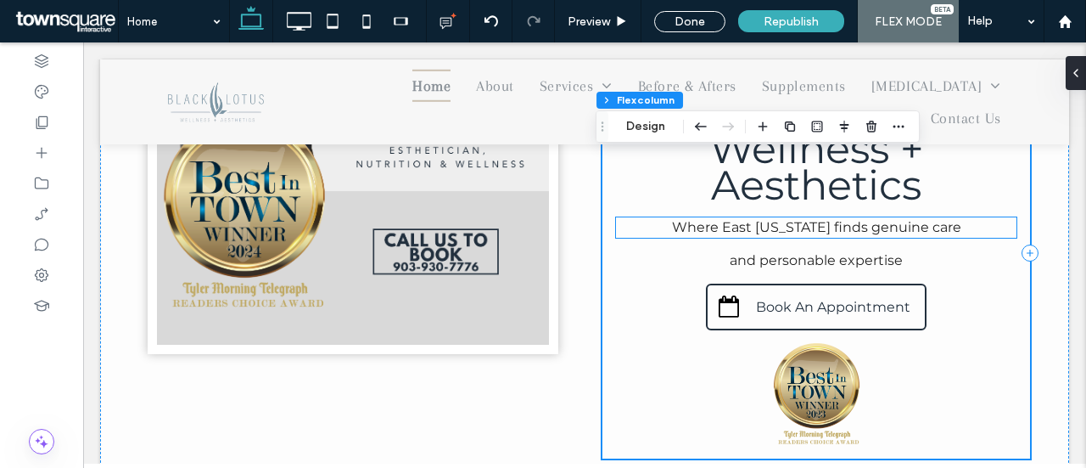
scroll to position [509, 0]
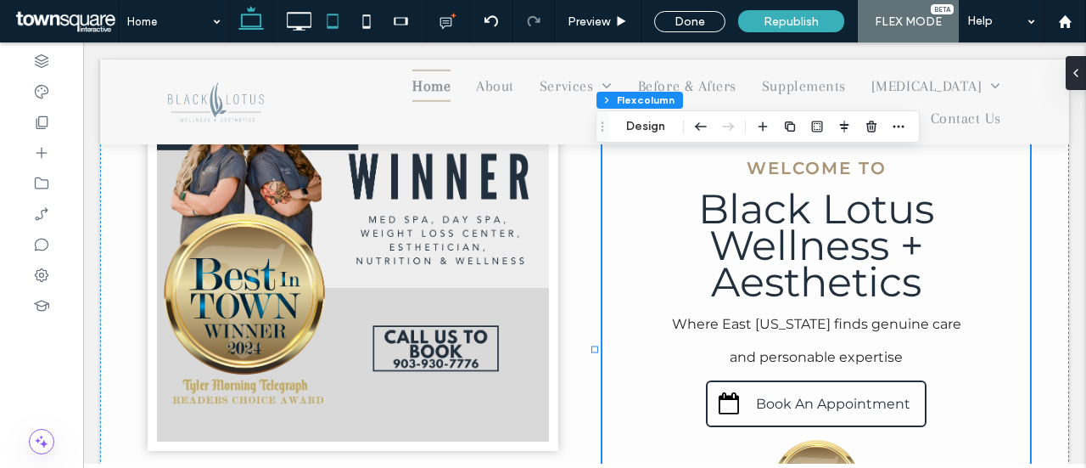
click at [342, 19] on icon at bounding box center [333, 21] width 34 height 34
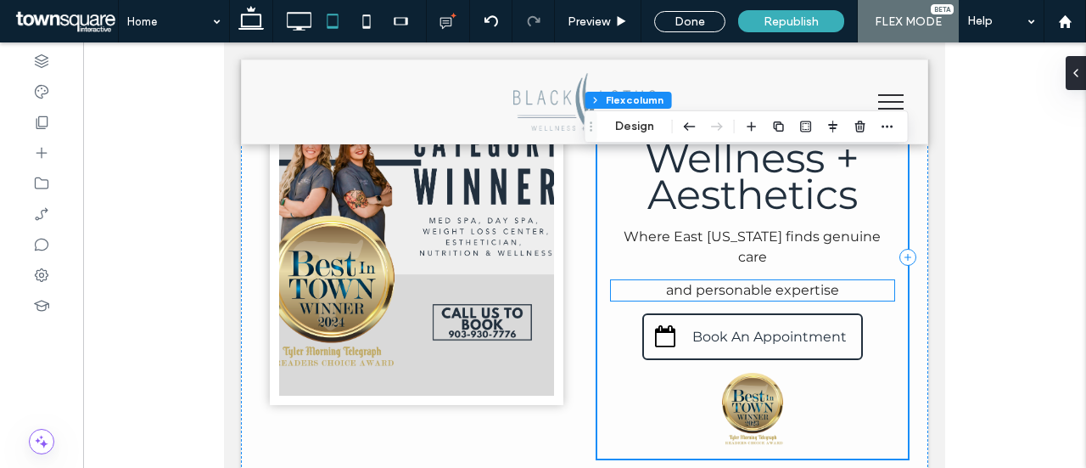
scroll to position [441, 0]
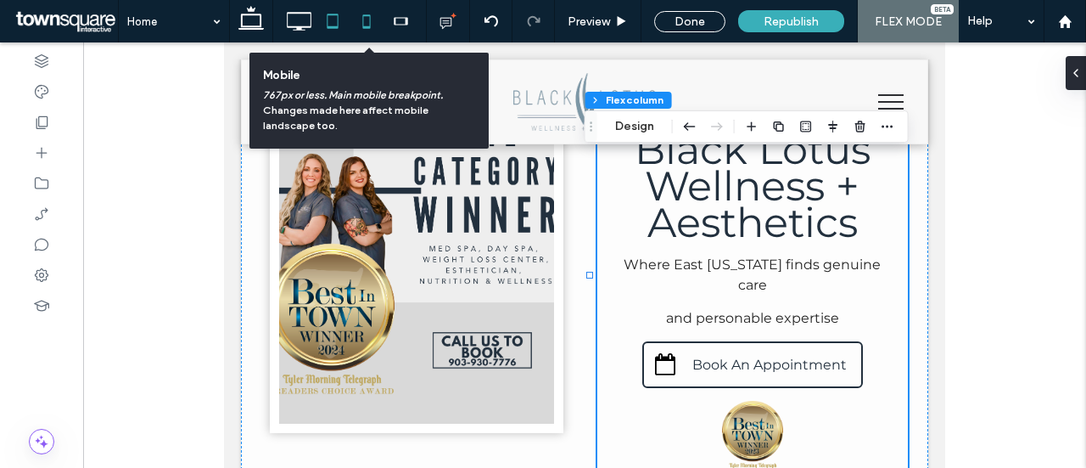
click at [358, 26] on icon at bounding box center [367, 21] width 34 height 34
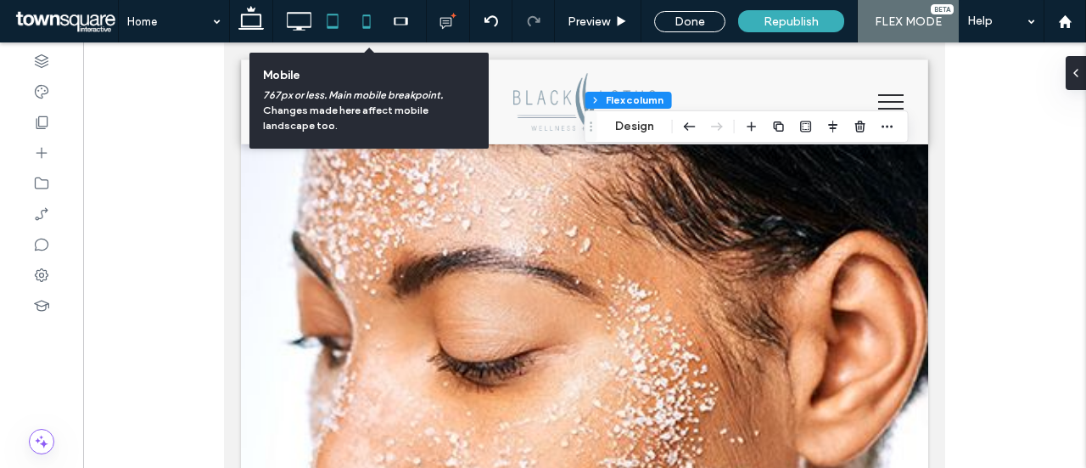
type input "**"
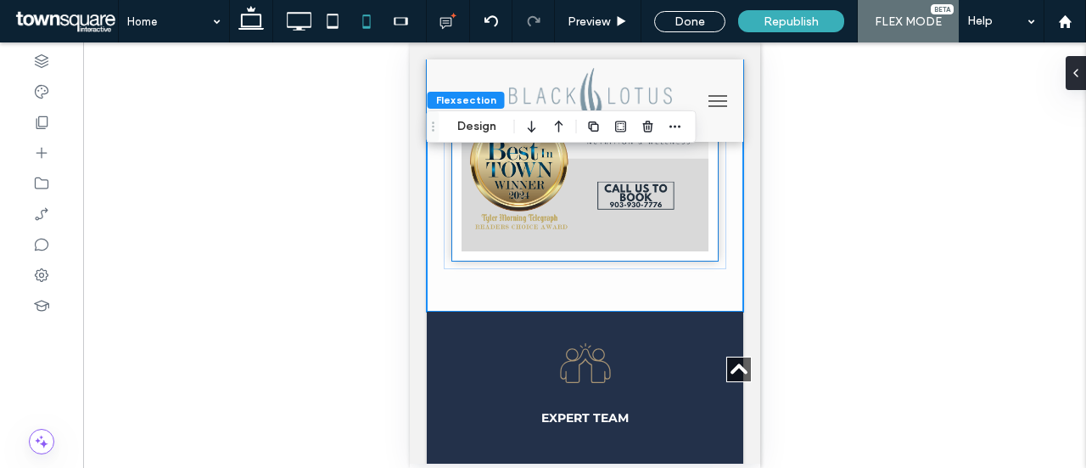
scroll to position [846, 0]
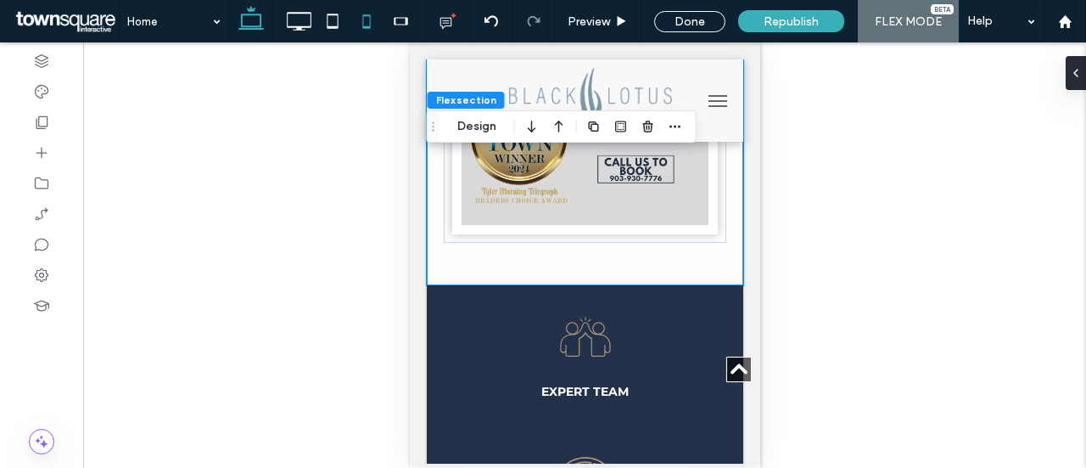
drag, startPoint x: 243, startPoint y: 23, endPoint x: 260, endPoint y: 26, distance: 17.3
click at [244, 23] on icon at bounding box center [251, 21] width 34 height 34
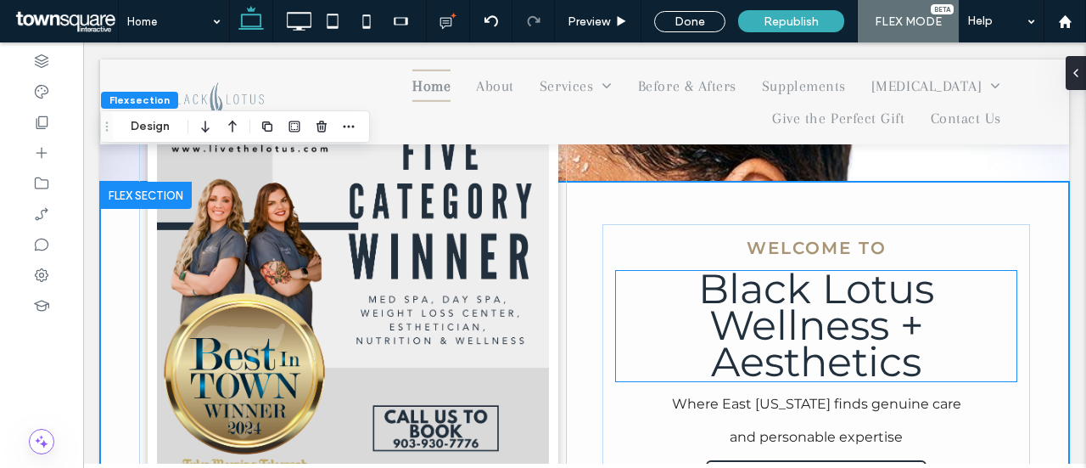
scroll to position [520, 0]
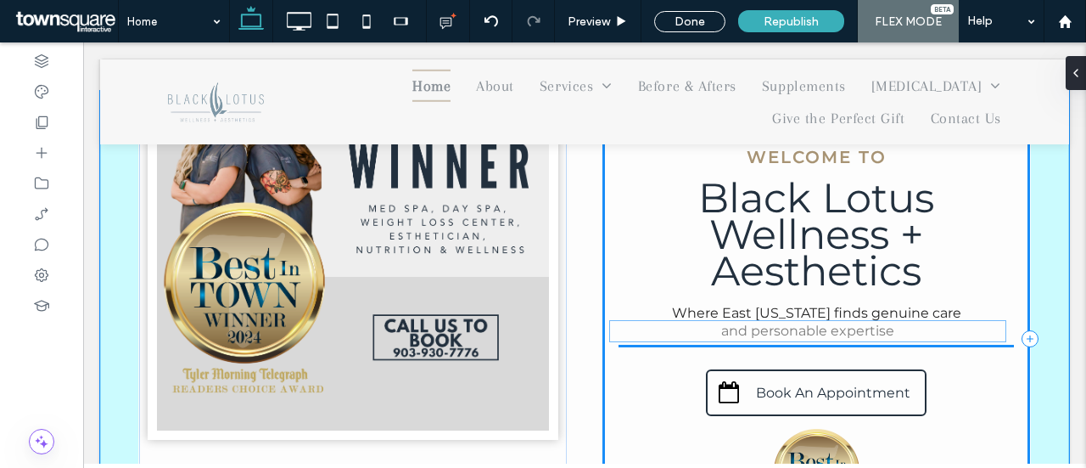
drag, startPoint x: 900, startPoint y: 356, endPoint x: 901, endPoint y: 340, distance: 15.3
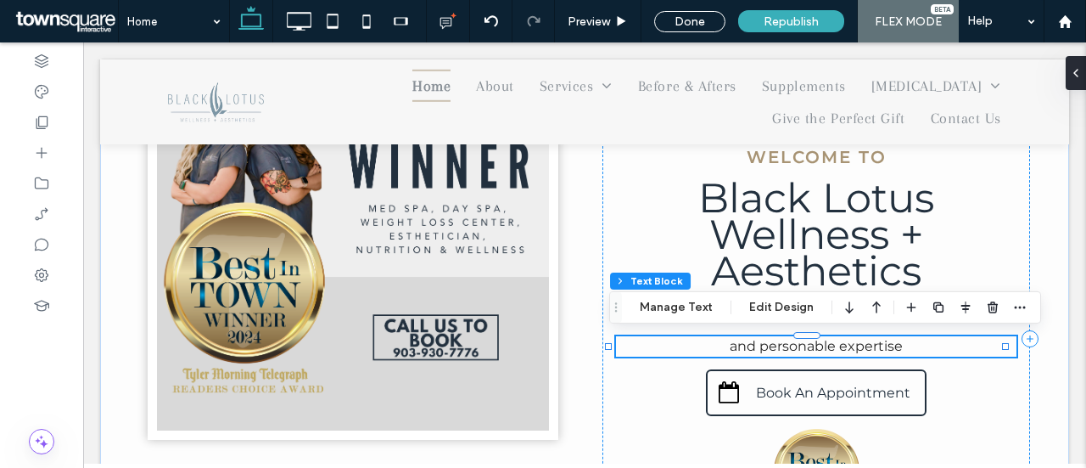
drag, startPoint x: 933, startPoint y: 354, endPoint x: 936, endPoint y: 362, distance: 9.1
click at [649, 423] on div "Welcome to Where East [US_STATE] finds genuine care Black Lotus ﻿ Wellness + Ae…" at bounding box center [816, 338] width 428 height 411
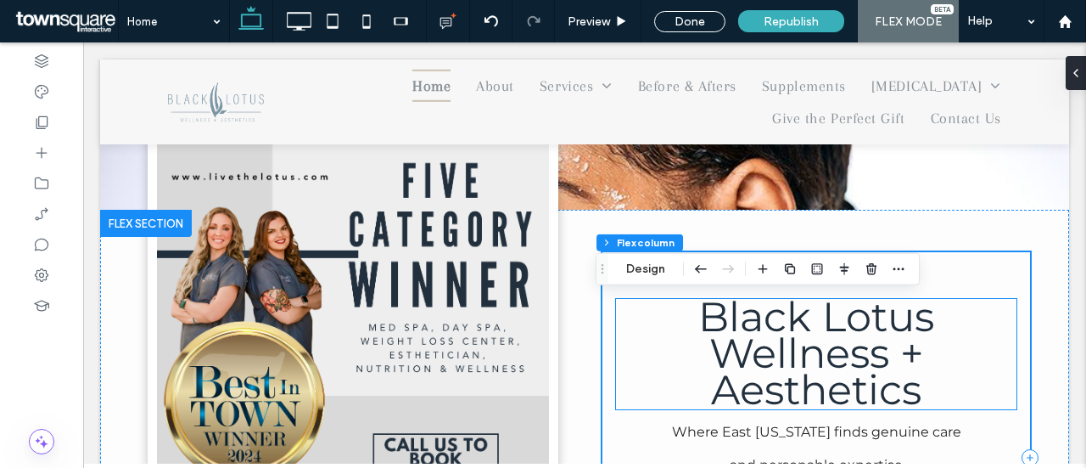
scroll to position [605, 0]
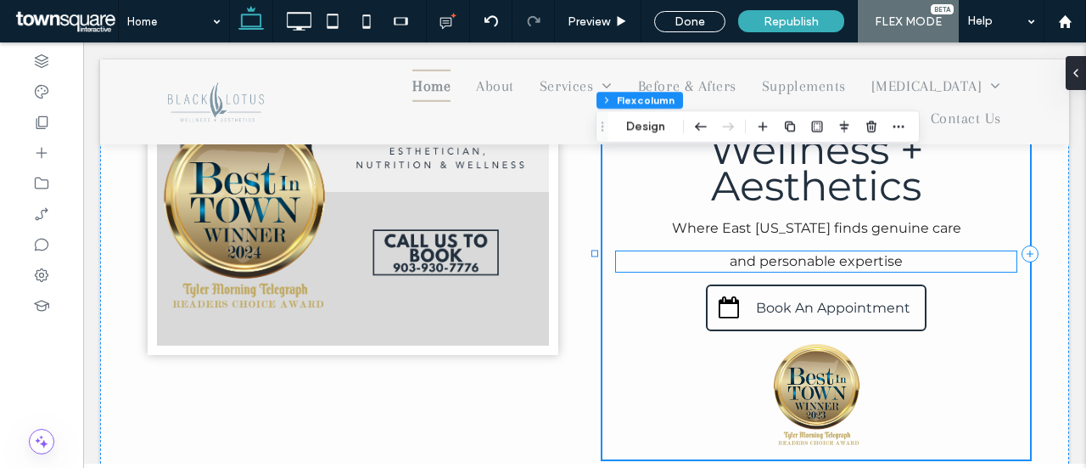
click at [837, 264] on span "and personable expertise" at bounding box center [816, 261] width 173 height 16
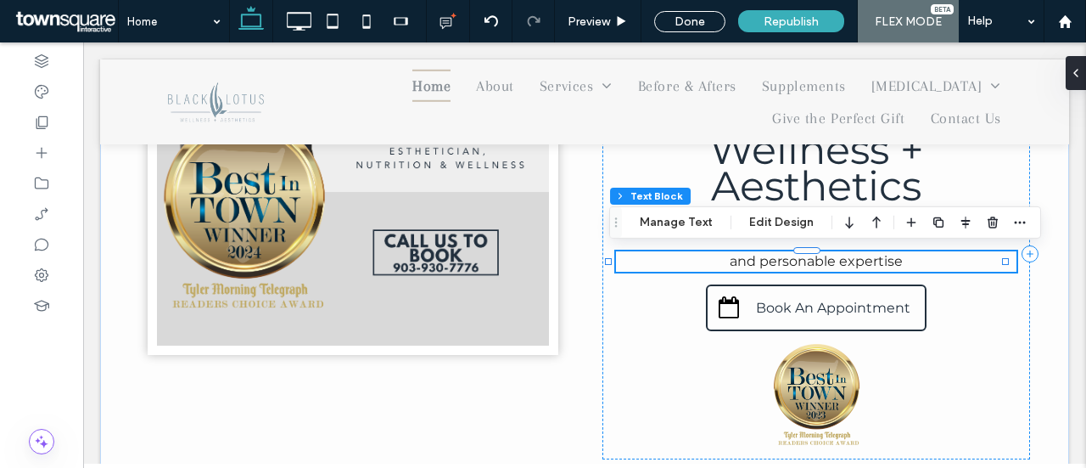
click at [837, 264] on div "and personable expertise" at bounding box center [816, 261] width 401 height 20
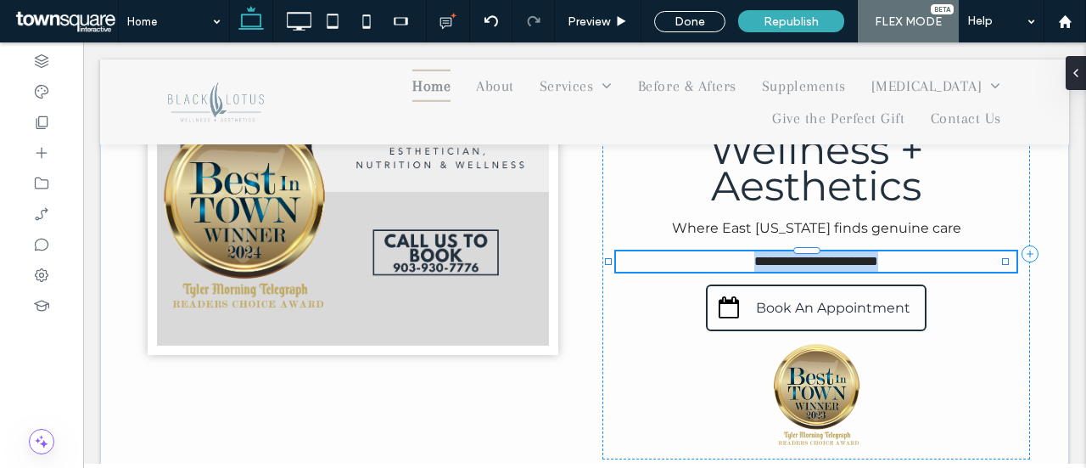
type input "**********"
type input "**"
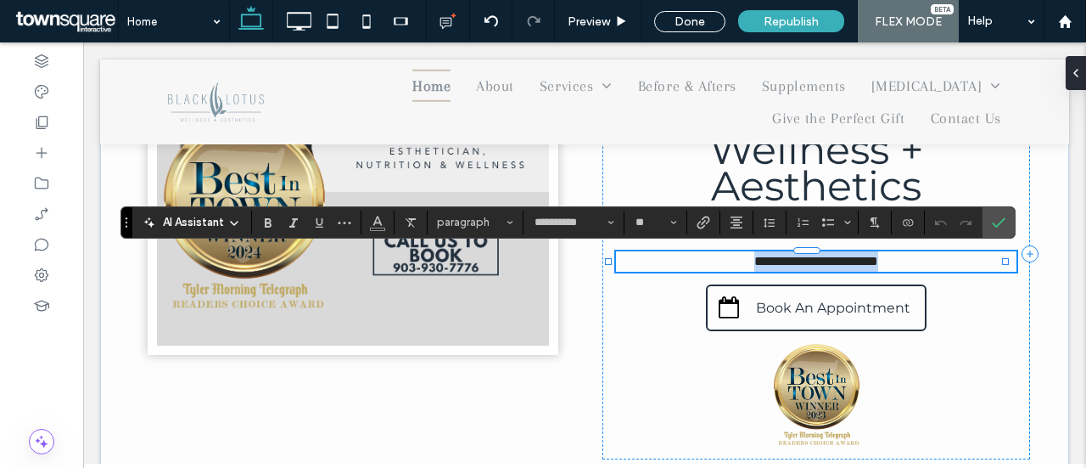
copy span "**********"
click at [912, 265] on p "**********" at bounding box center [816, 261] width 401 height 20
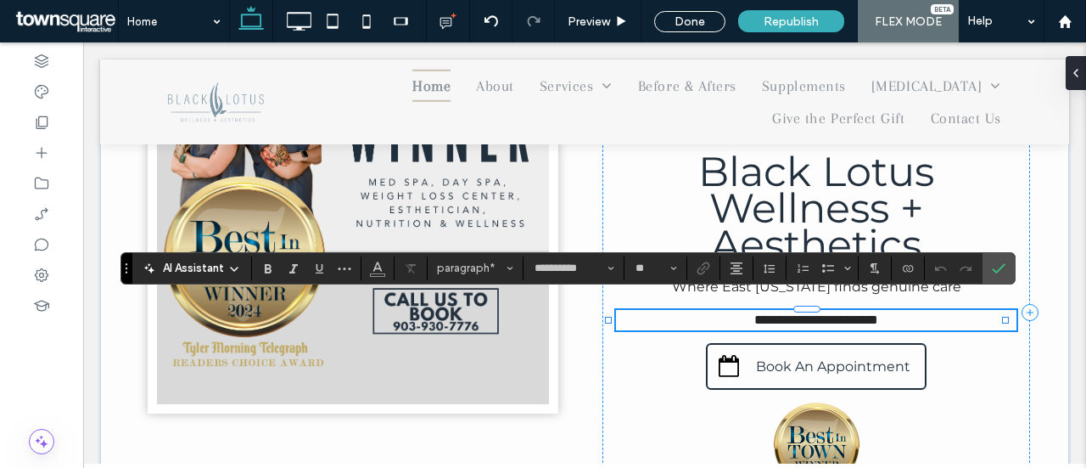
scroll to position [520, 0]
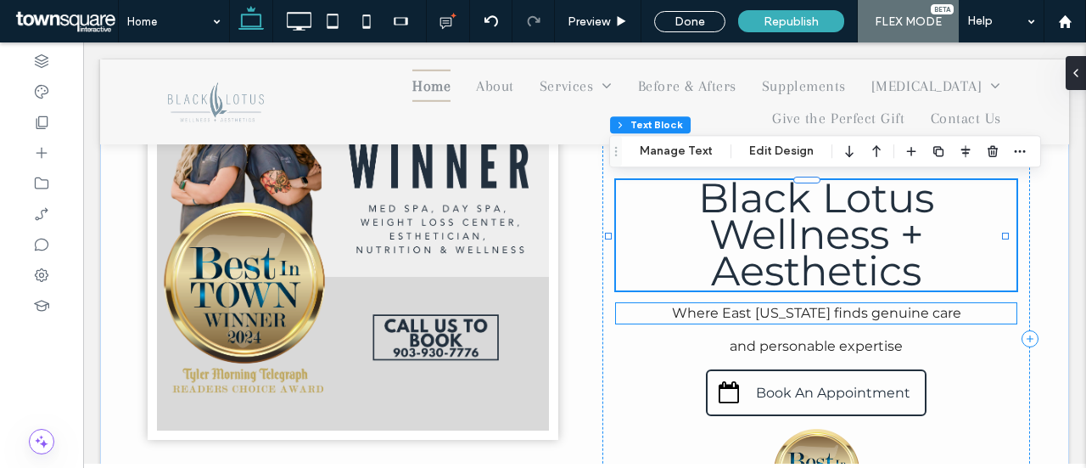
click at [895, 312] on span "Where East [US_STATE] finds genuine care" at bounding box center [816, 313] width 289 height 16
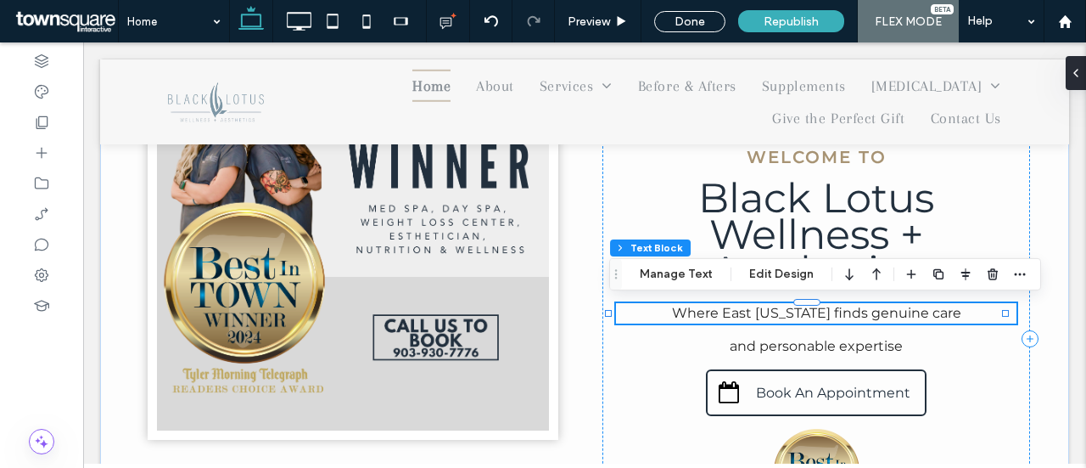
click at [961, 319] on p "Where East [US_STATE] finds genuine care" at bounding box center [816, 313] width 401 height 20
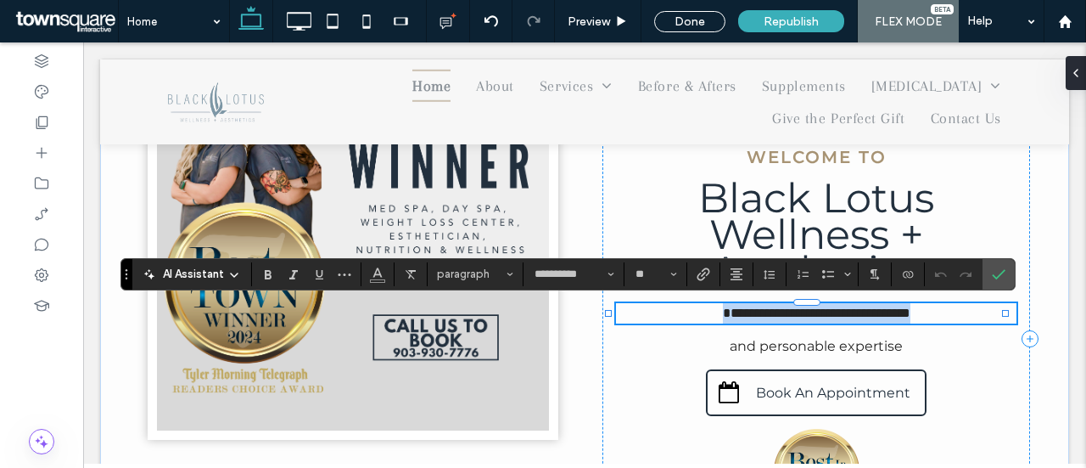
click at [952, 322] on p "**********" at bounding box center [816, 313] width 401 height 20
click at [952, 311] on p "**********" at bounding box center [816, 313] width 401 height 20
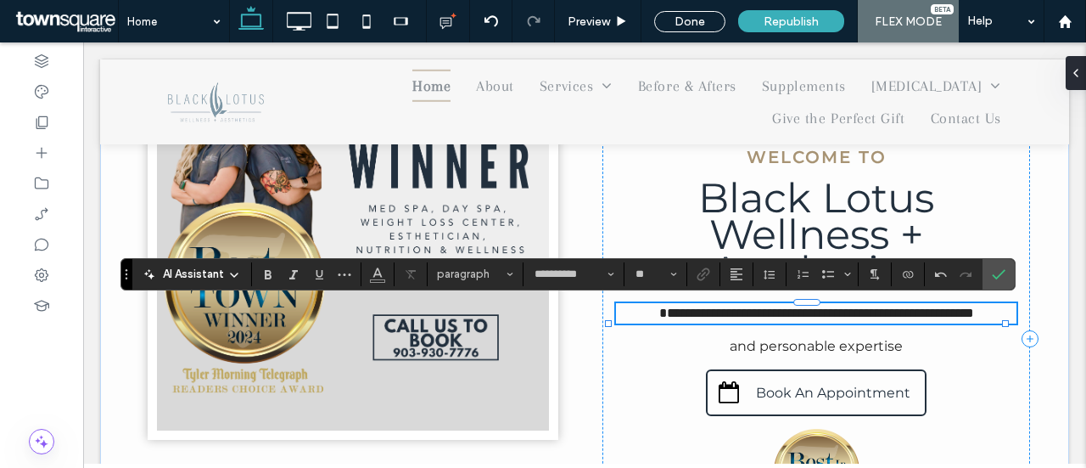
click at [881, 317] on span "**********" at bounding box center [816, 312] width 315 height 13
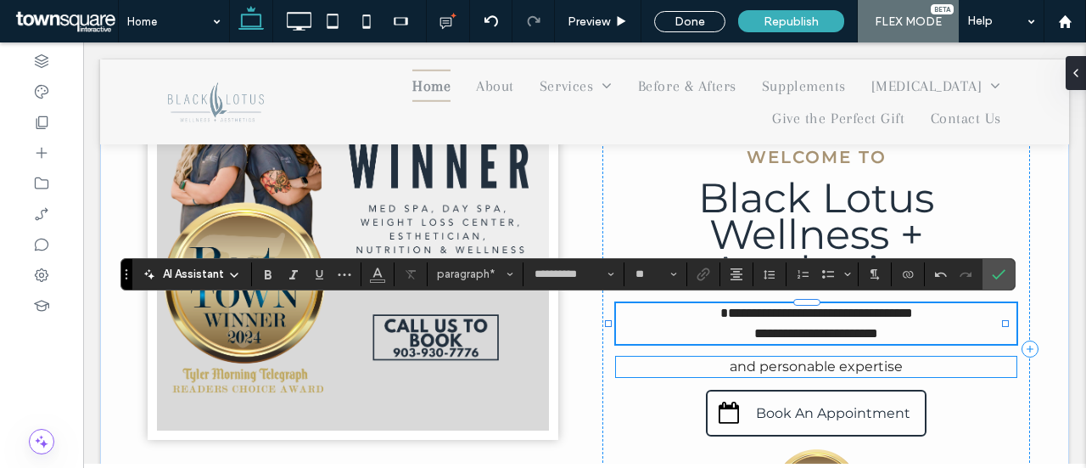
click at [835, 373] on span "and personable expertise" at bounding box center [816, 366] width 173 height 16
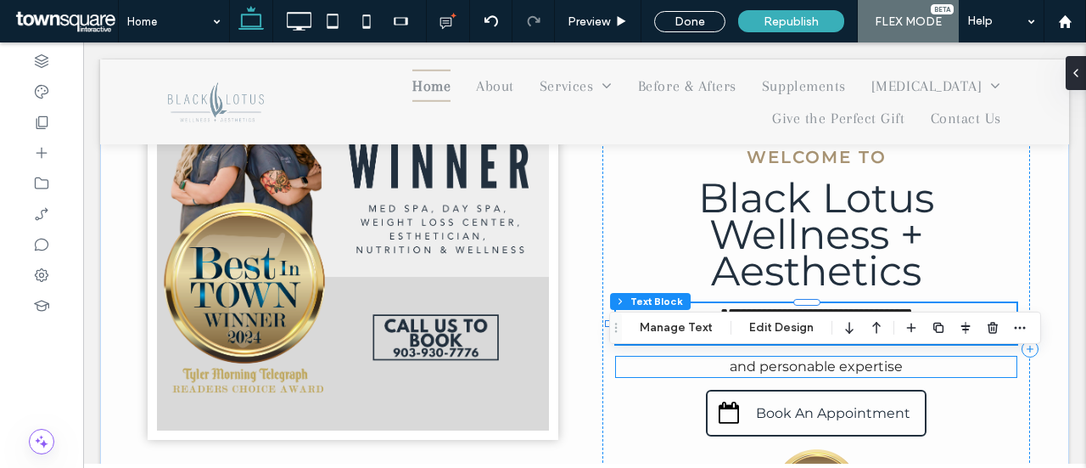
click at [835, 373] on div "and personable expertise" at bounding box center [816, 366] width 401 height 20
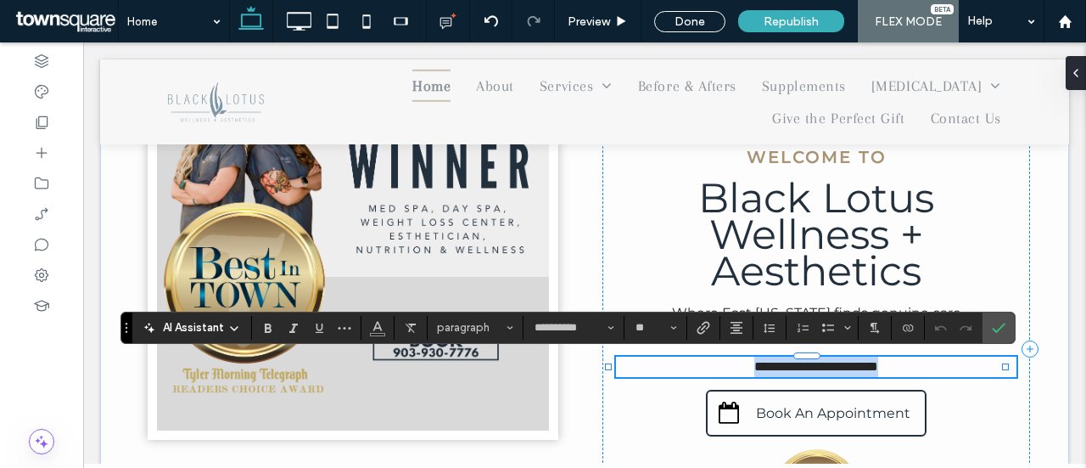
drag, startPoint x: 922, startPoint y: 371, endPoint x: 645, endPoint y: 385, distance: 277.0
click at [645, 385] on div "**********" at bounding box center [816, 348] width 428 height 431
drag, startPoint x: 655, startPoint y: 359, endPoint x: 618, endPoint y: 357, distance: 37.4
click at [618, 358] on p "﻿" at bounding box center [816, 366] width 401 height 20
click at [604, 408] on div "Welcome to Black Lotus ﻿ Wellness + Aesthetics Where East [US_STATE] finds genu…" at bounding box center [816, 348] width 428 height 431
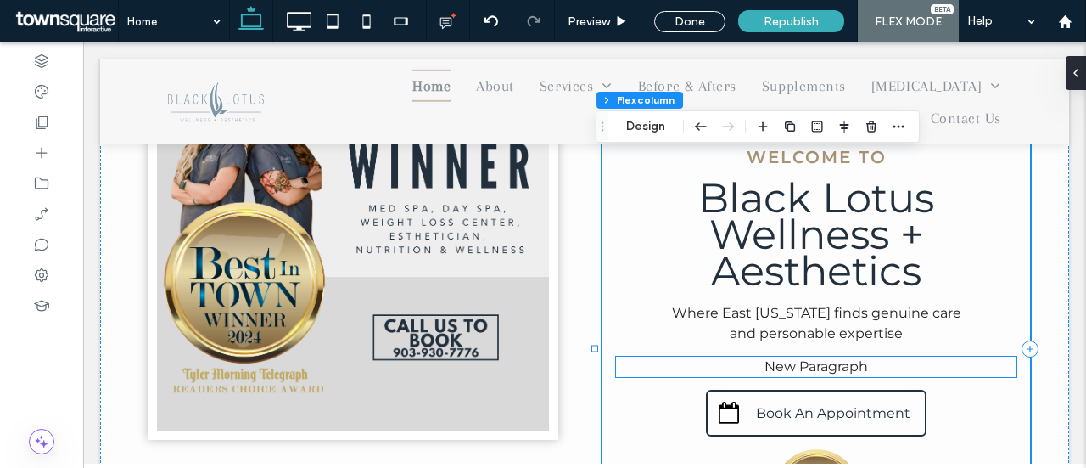
click at [642, 364] on p "New Paragraph" at bounding box center [816, 366] width 401 height 20
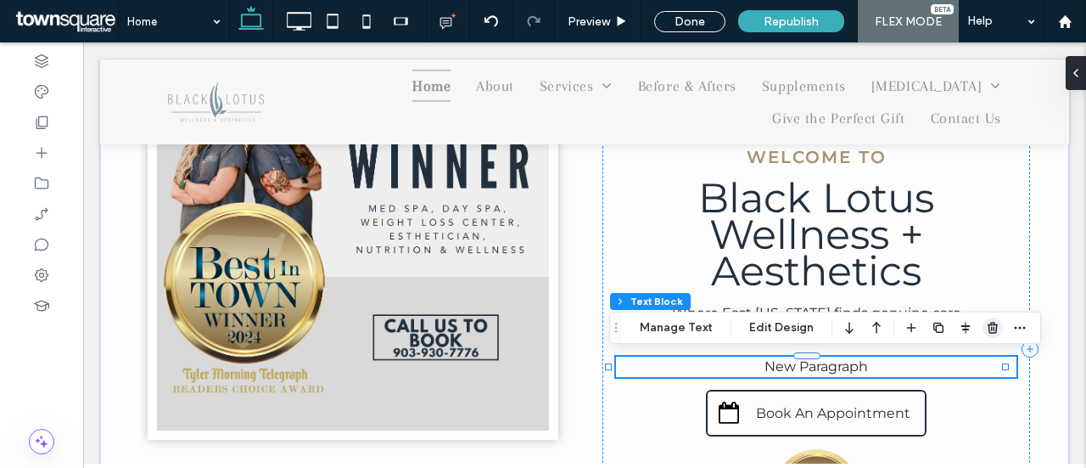
click at [986, 326] on icon "button" at bounding box center [993, 328] width 14 height 14
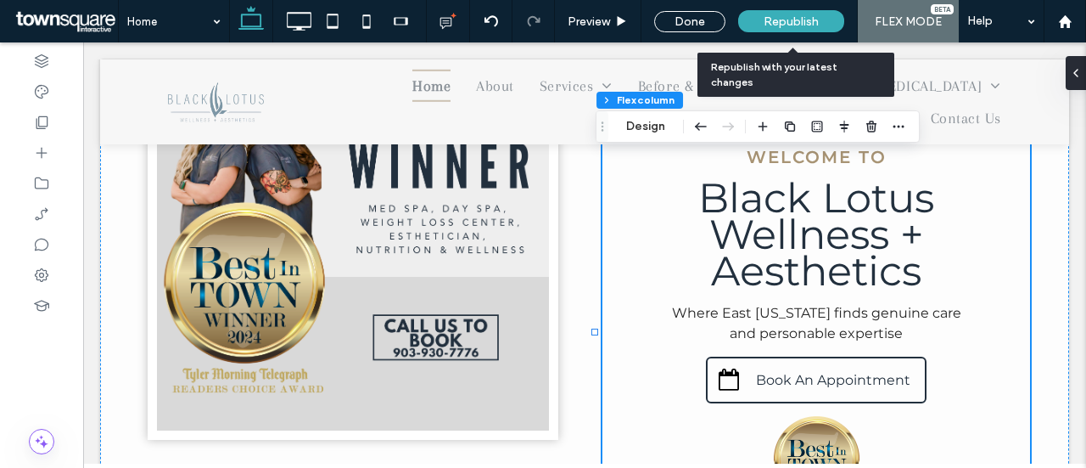
drag, startPoint x: 775, startPoint y: 28, endPoint x: 801, endPoint y: 41, distance: 29.2
click at [775, 28] on div "Republish" at bounding box center [791, 21] width 106 height 22
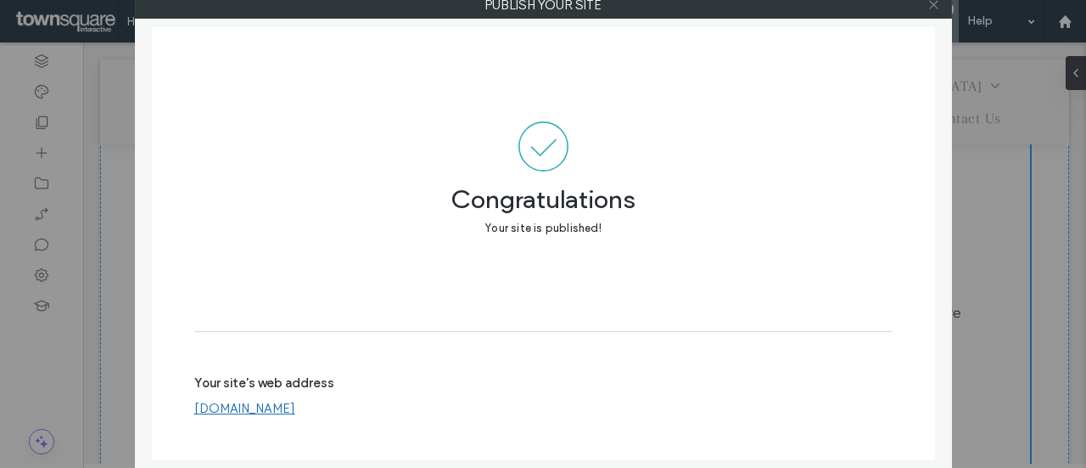
click at [938, 9] on icon at bounding box center [933, 4] width 13 height 13
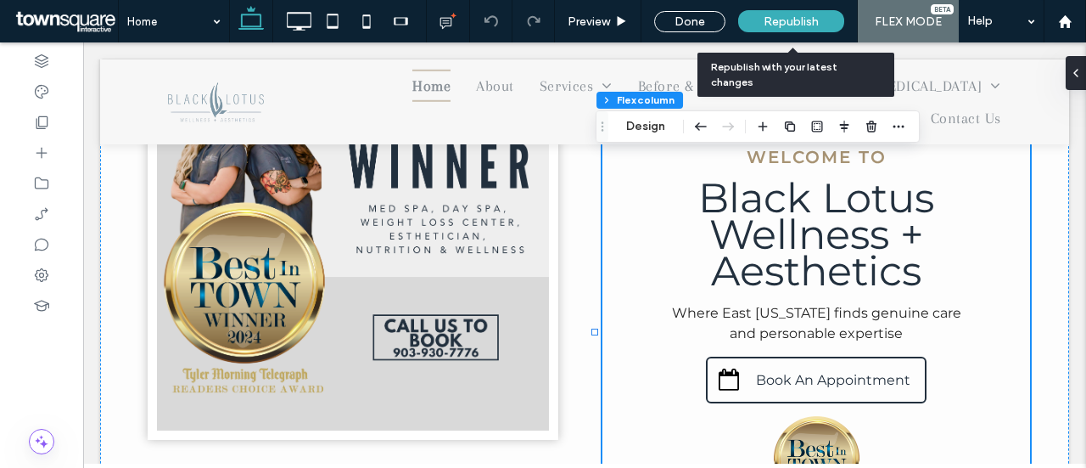
click at [784, 14] on span "Republish" at bounding box center [791, 21] width 55 height 14
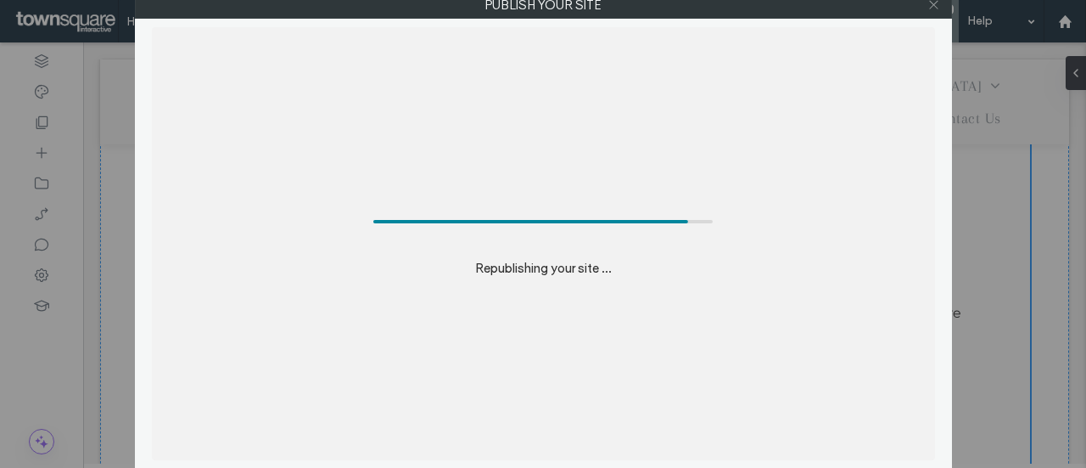
click at [932, 5] on icon at bounding box center [933, 4] width 13 height 13
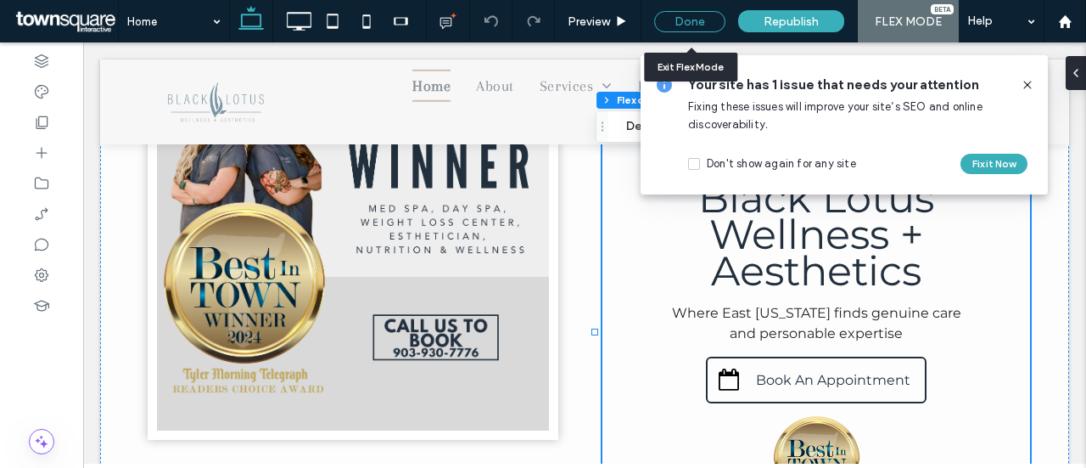
click at [686, 16] on div "Done" at bounding box center [689, 21] width 71 height 21
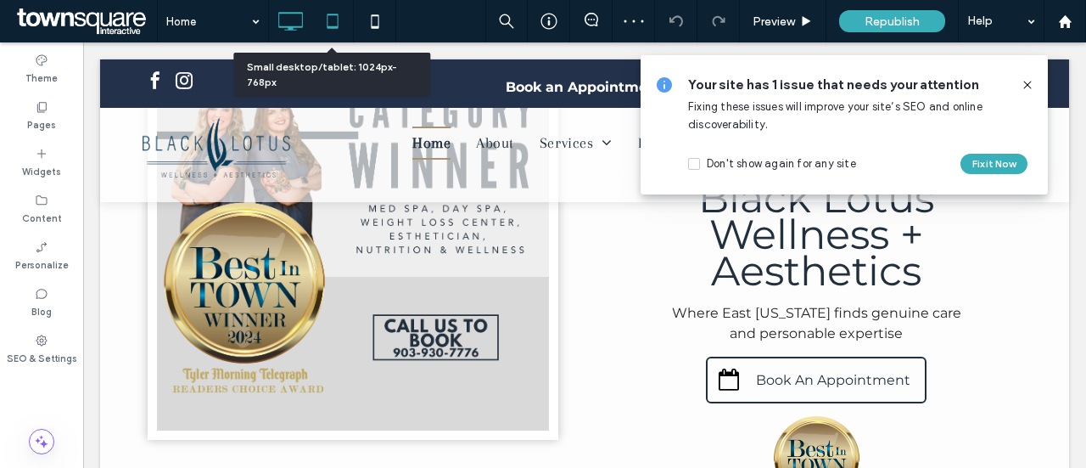
click at [327, 21] on use at bounding box center [332, 21] width 11 height 14
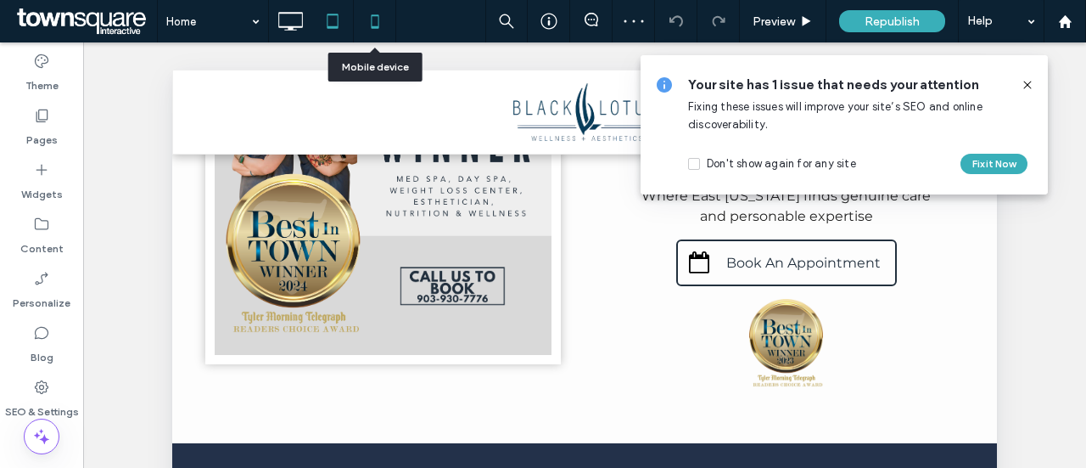
drag, startPoint x: 367, startPoint y: 18, endPoint x: 378, endPoint y: 36, distance: 21.4
click at [367, 20] on icon at bounding box center [375, 21] width 34 height 34
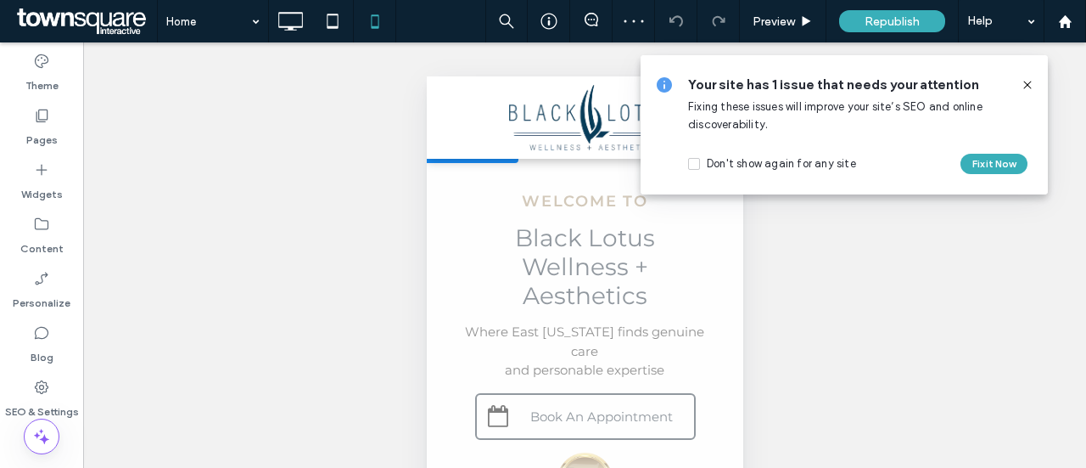
scroll to position [255, 0]
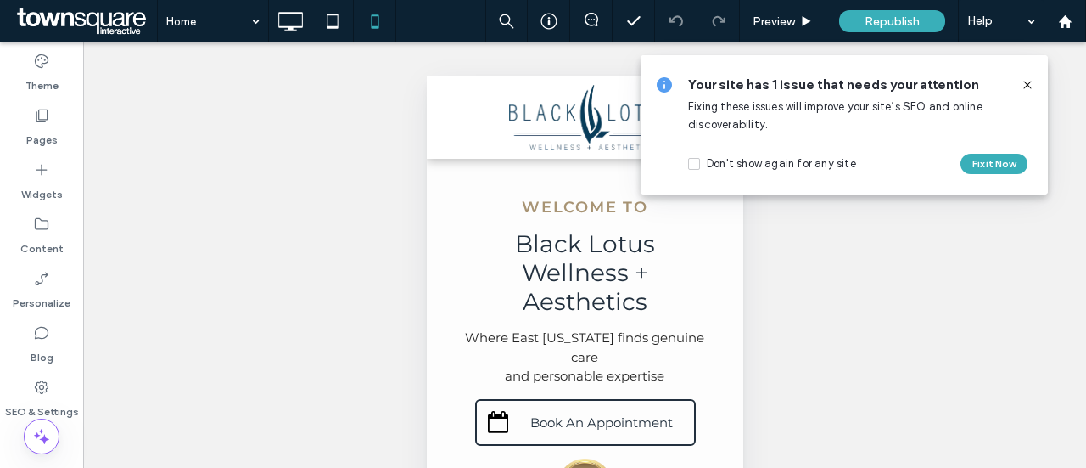
click at [1030, 83] on icon at bounding box center [1028, 85] width 14 height 14
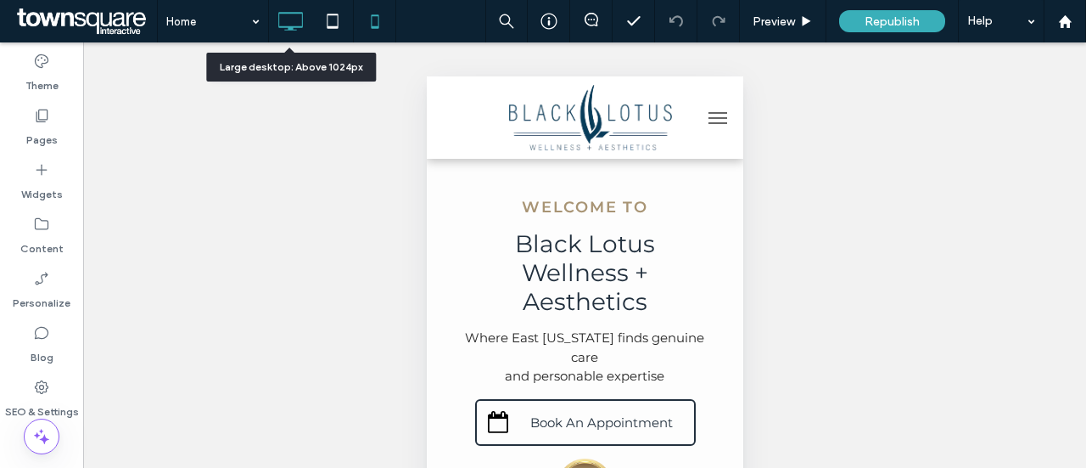
click at [292, 21] on icon at bounding box center [290, 21] width 34 height 34
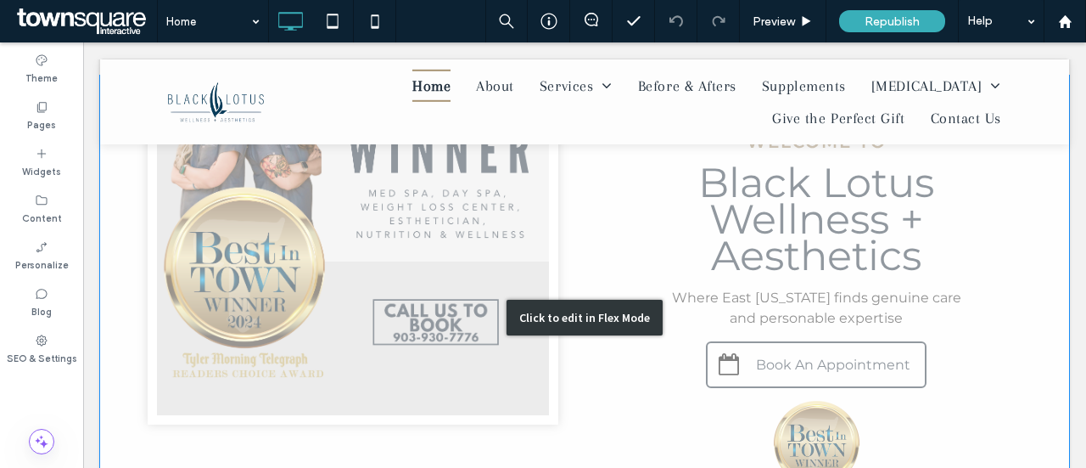
scroll to position [679, 0]
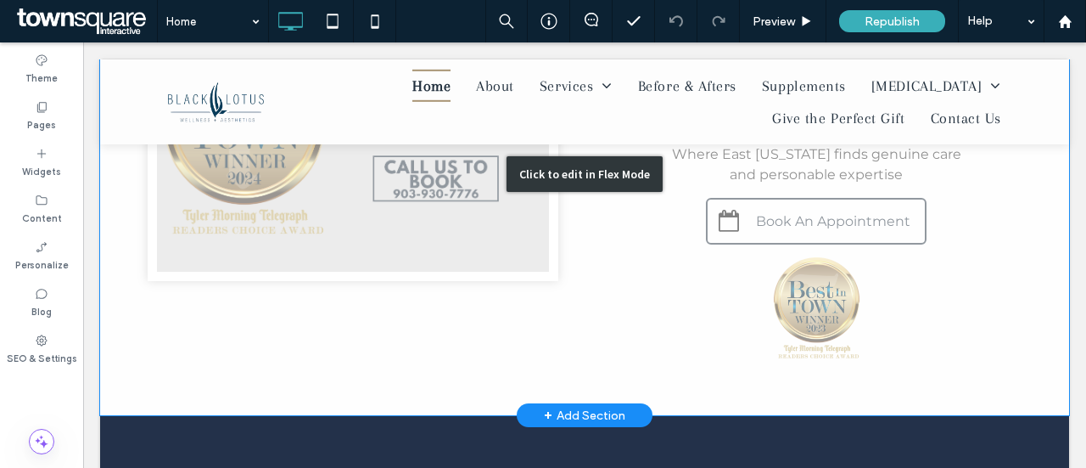
click at [803, 294] on div "Click to edit in Flex Mode" at bounding box center [584, 173] width 969 height 483
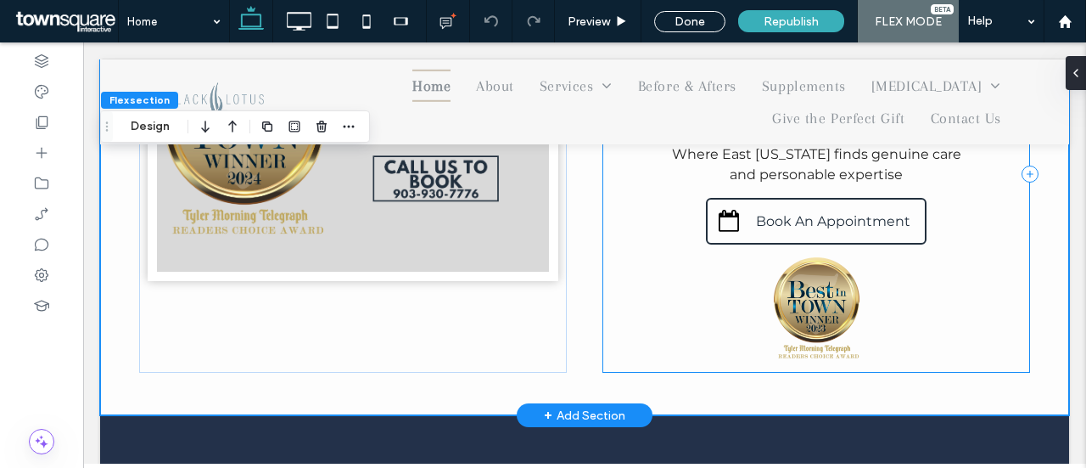
click at [736, 296] on div "Welcome to Black Lotus ﻿ Wellness + Aesthetics Where East [US_STATE] finds genu…" at bounding box center [816, 174] width 428 height 398
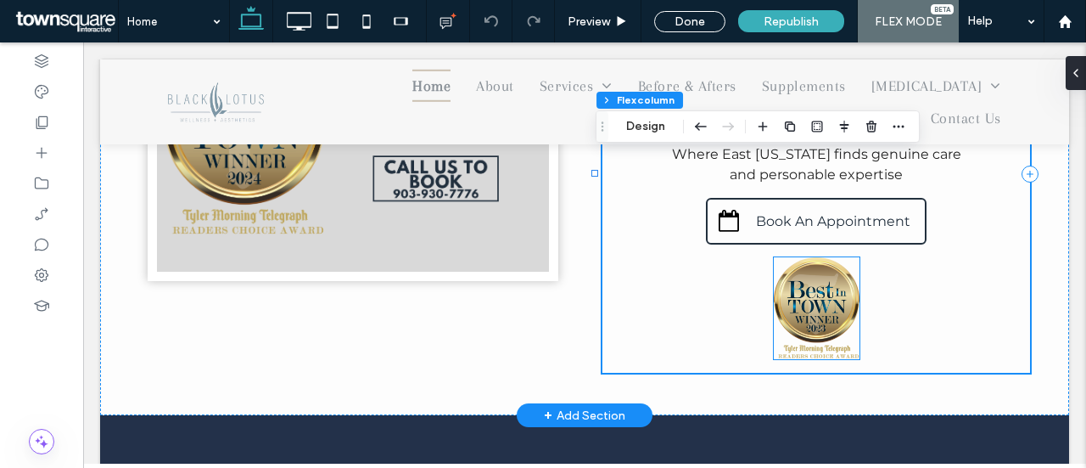
click at [810, 300] on img at bounding box center [817, 308] width 86 height 103
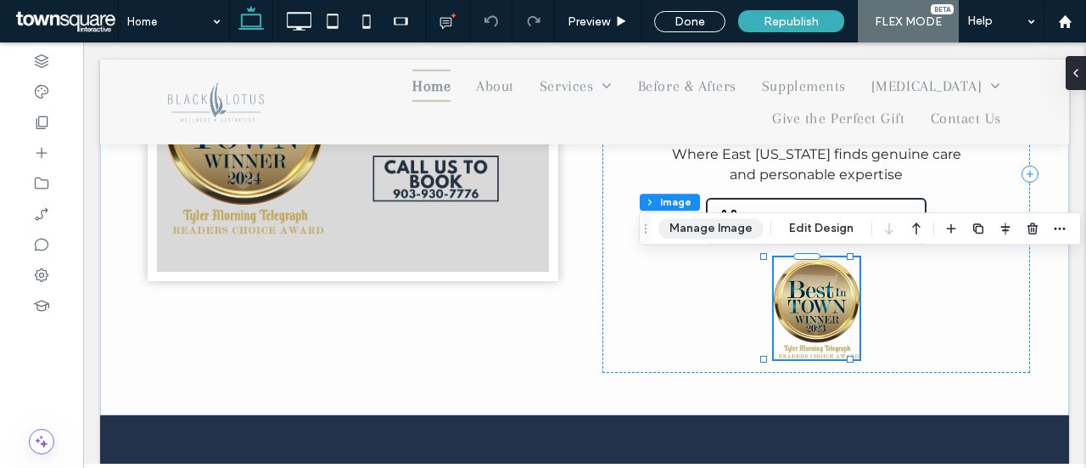
click at [709, 233] on button "Manage Image" at bounding box center [710, 228] width 105 height 20
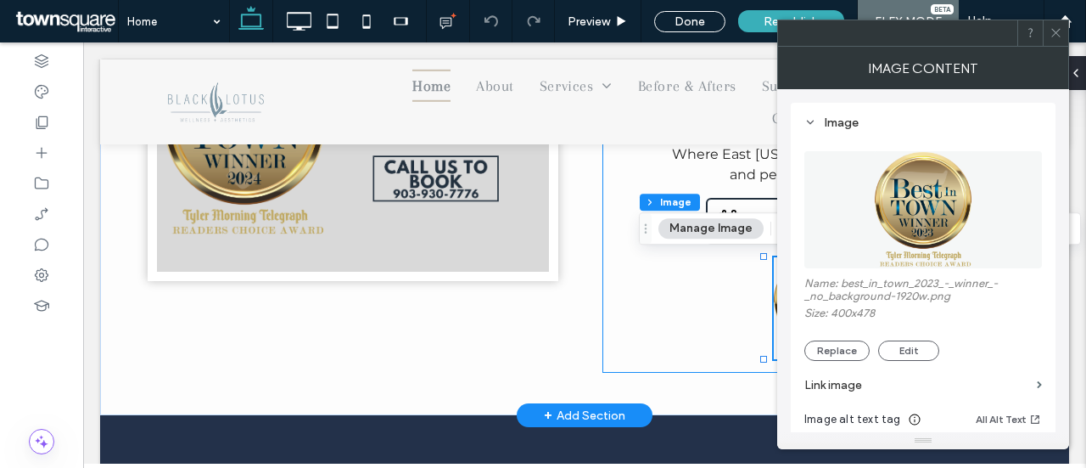
click at [686, 303] on div "Welcome to Black Lotus ﻿ Wellness + Aesthetics Where East [US_STATE] finds genu…" at bounding box center [816, 174] width 428 height 398
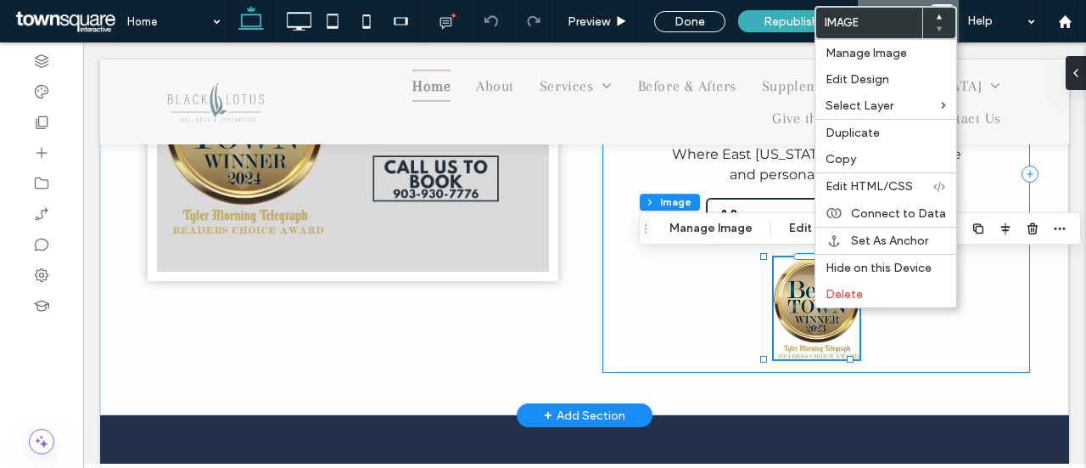
drag, startPoint x: 699, startPoint y: 277, endPoint x: 772, endPoint y: 279, distance: 73.0
click at [699, 277] on div "Welcome to Black Lotus ﻿ Wellness + Aesthetics Where East [US_STATE] finds genu…" at bounding box center [816, 174] width 428 height 398
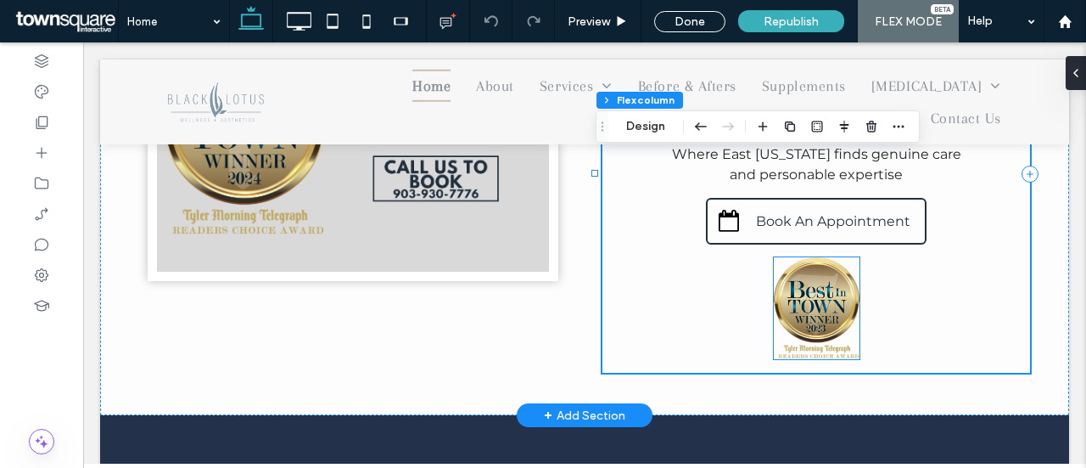
click at [784, 328] on img at bounding box center [817, 308] width 86 height 103
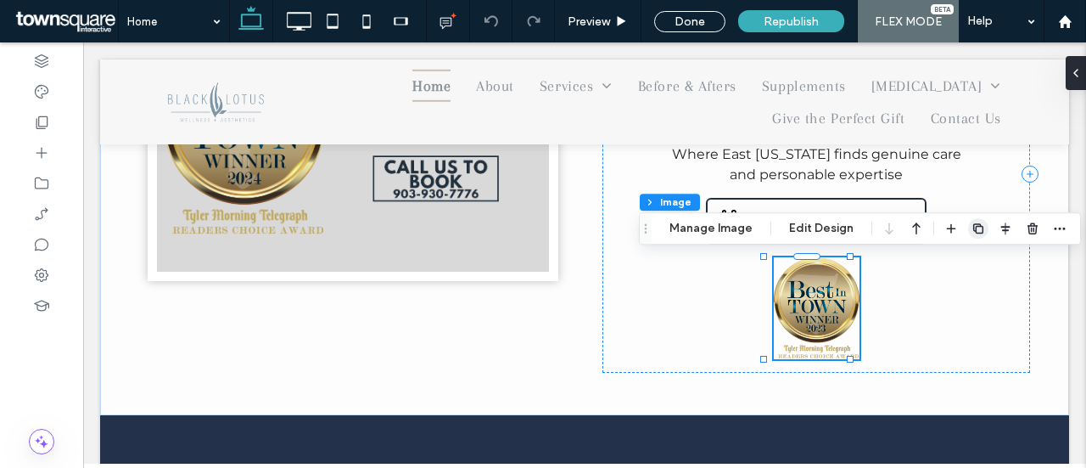
click at [975, 227] on use "button" at bounding box center [978, 228] width 10 height 10
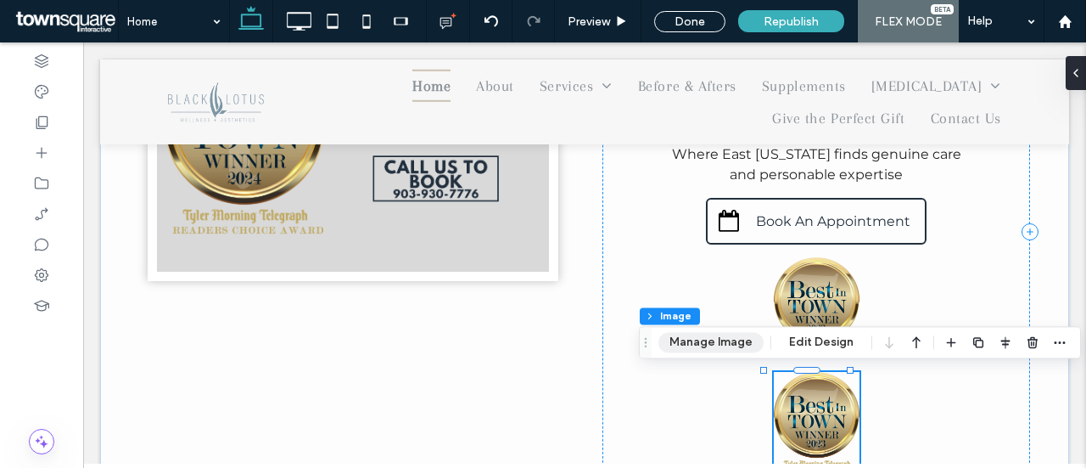
drag, startPoint x: 714, startPoint y: 338, endPoint x: 677, endPoint y: 326, distance: 38.4
click at [714, 338] on button "Manage Image" at bounding box center [710, 342] width 105 height 20
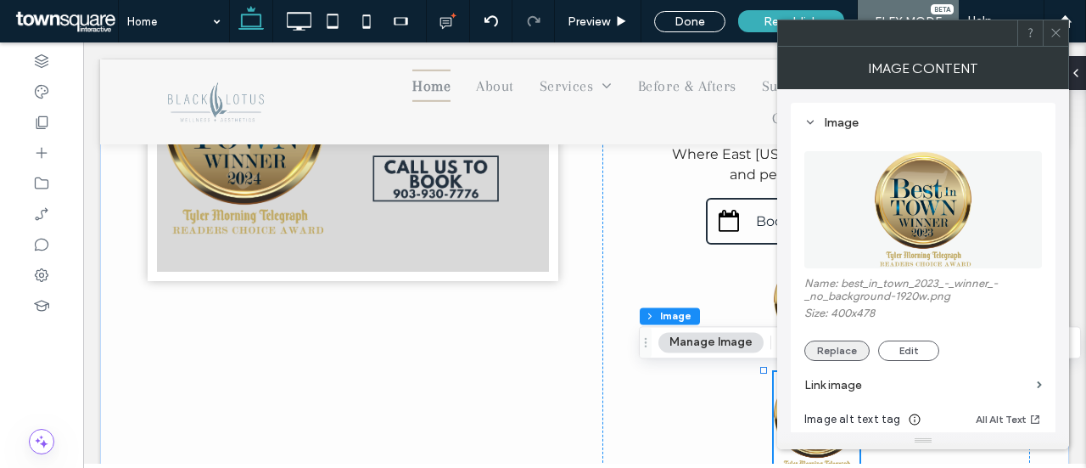
click at [842, 345] on button "Replace" at bounding box center [836, 350] width 65 height 20
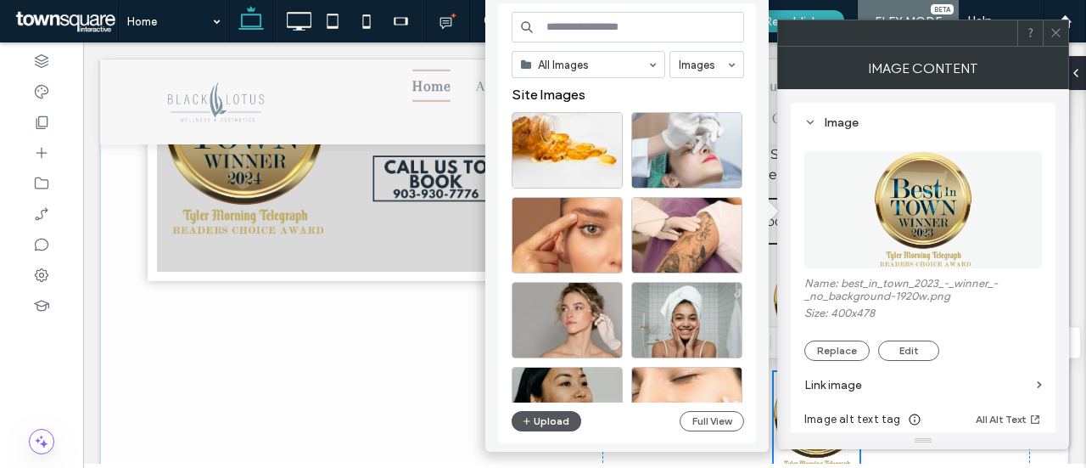
click at [557, 425] on button "Upload" at bounding box center [547, 421] width 70 height 20
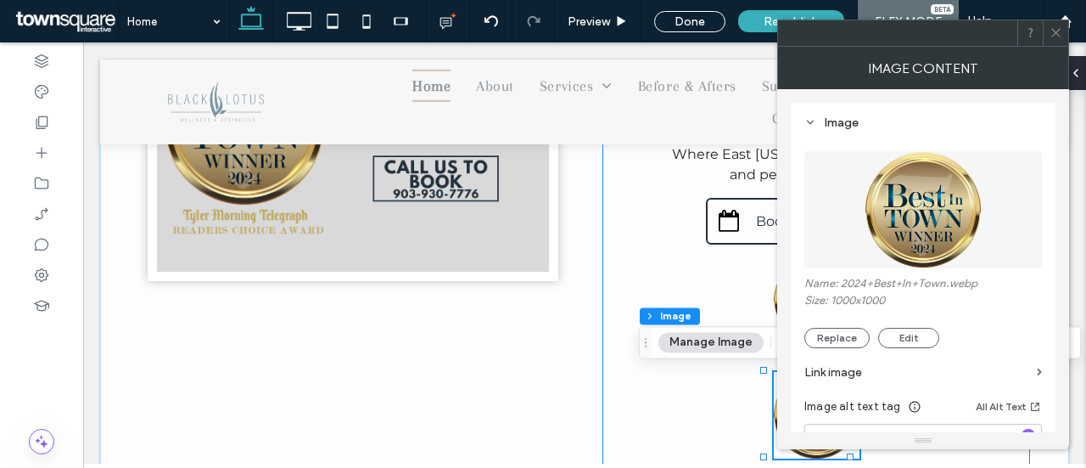
click at [624, 397] on div "Welcome to Black Lotus ﻿ Wellness + Aesthetics Where East [US_STATE] finds genu…" at bounding box center [816, 223] width 428 height 497
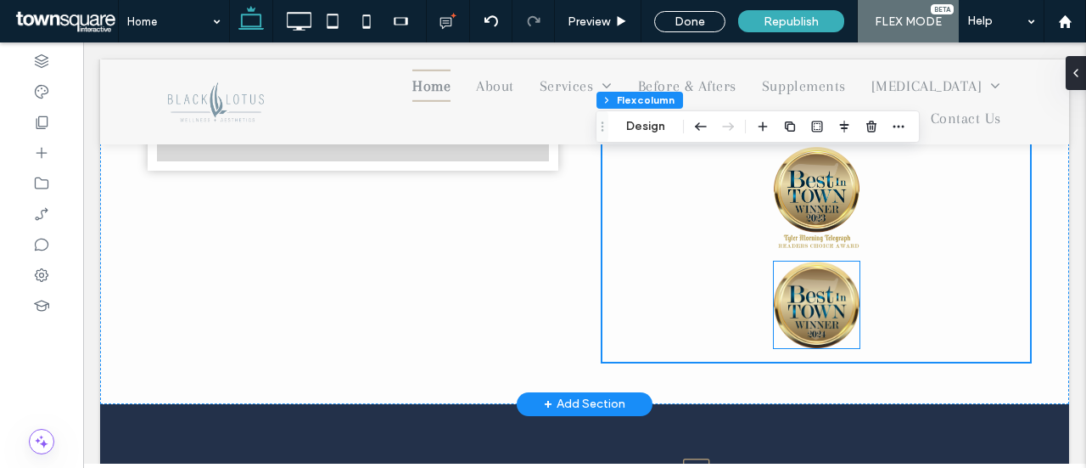
scroll to position [764, 0]
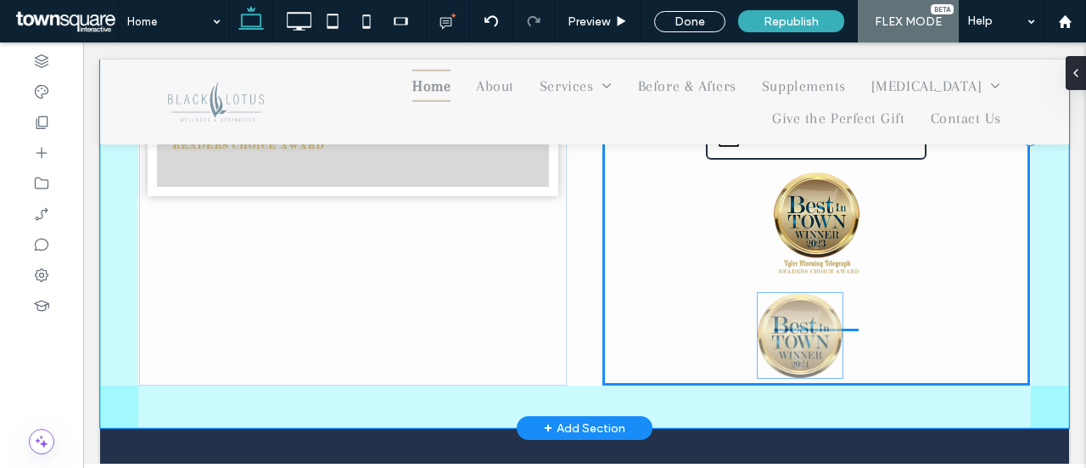
drag, startPoint x: 828, startPoint y: 340, endPoint x: 821, endPoint y: 347, distance: 9.6
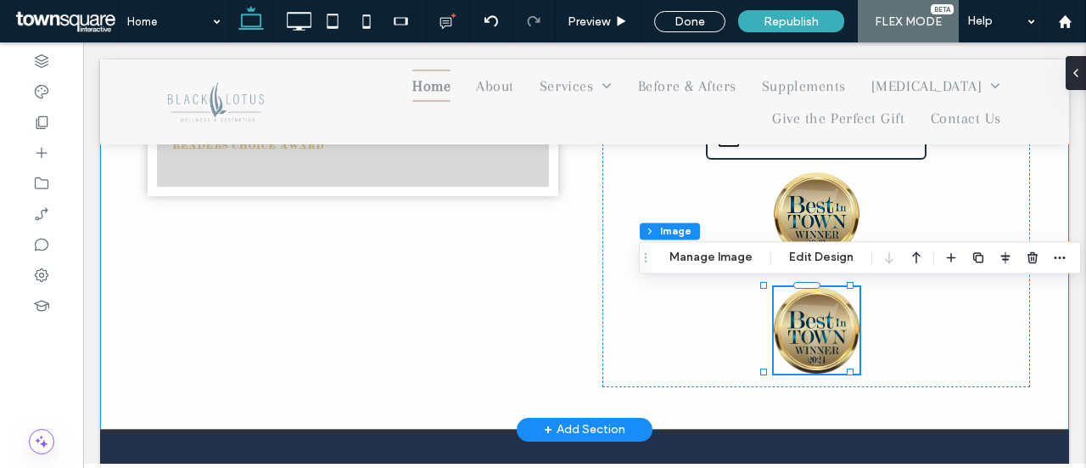
click at [826, 399] on div "Welcome to Black Lotus ﻿ Wellness + Aesthetics Where East [US_STATE] finds genu…" at bounding box center [584, 138] width 969 height 582
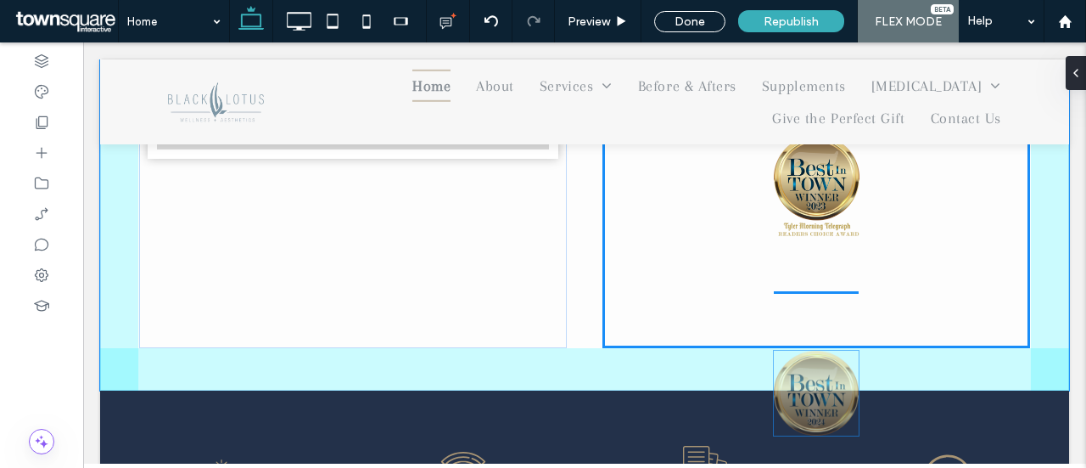
scroll to position [810, 0]
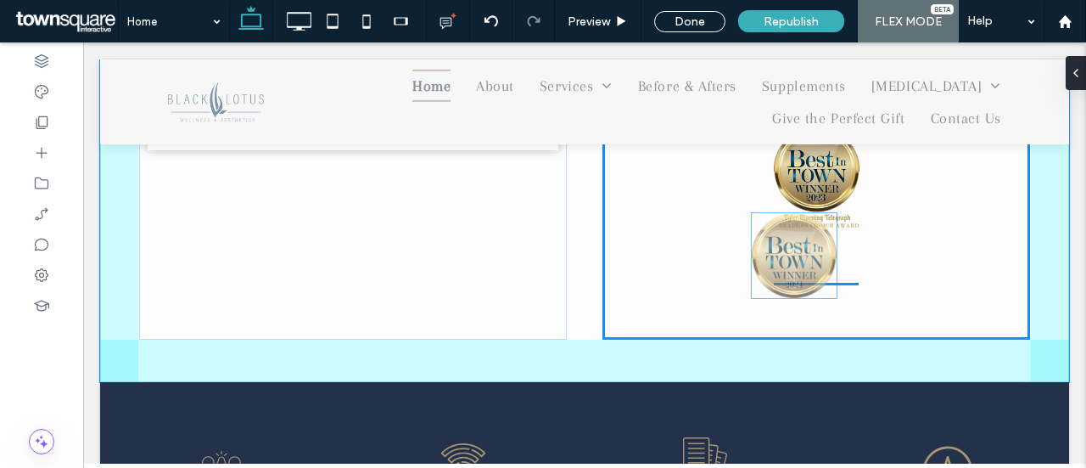
drag, startPoint x: 800, startPoint y: 420, endPoint x: 787, endPoint y: 263, distance: 157.5
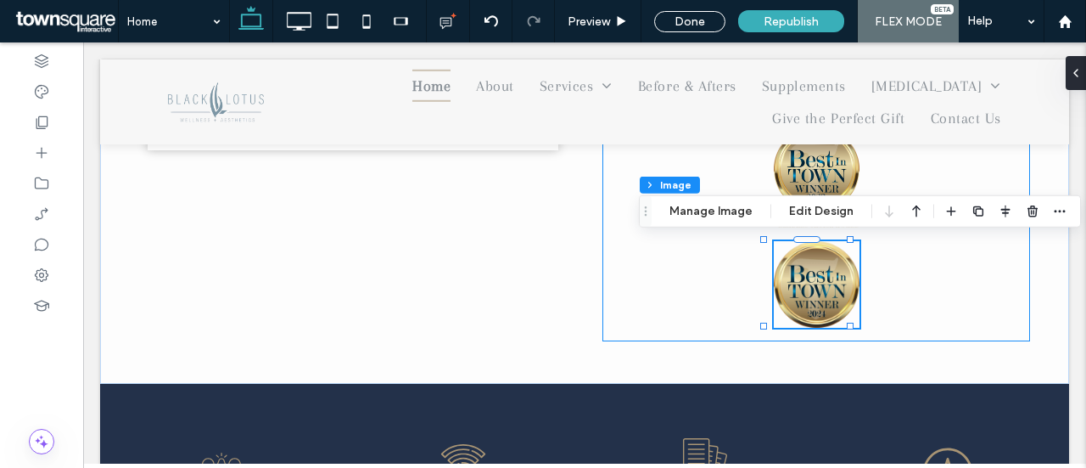
click at [676, 264] on div "Welcome to Black Lotus ﻿ Wellness + Aesthetics Where East [US_STATE] finds genu…" at bounding box center [816, 92] width 428 height 497
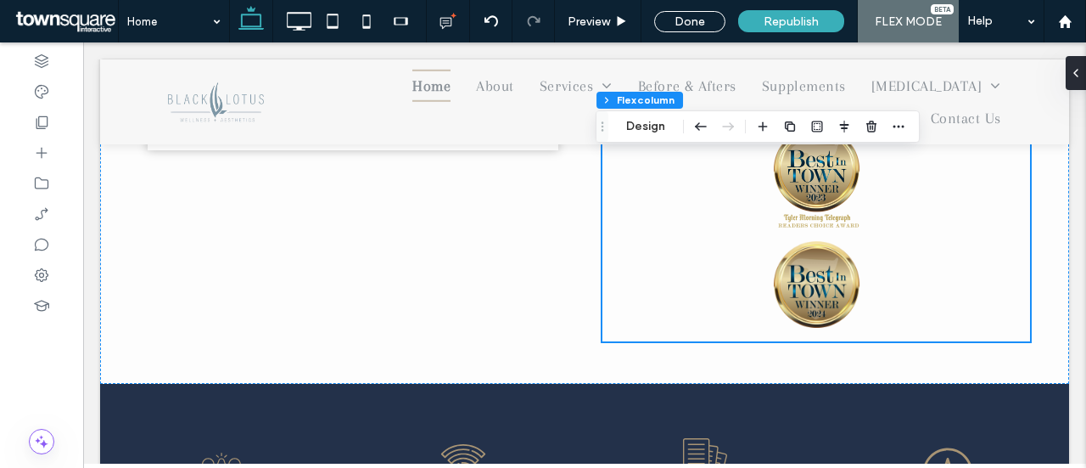
scroll to position [725, 0]
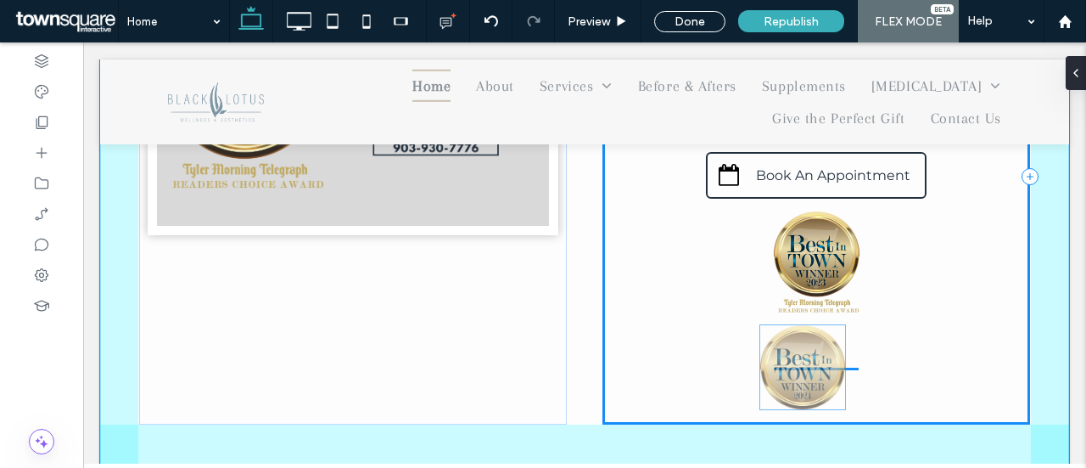
drag, startPoint x: 861, startPoint y: 352, endPoint x: 815, endPoint y: 386, distance: 57.0
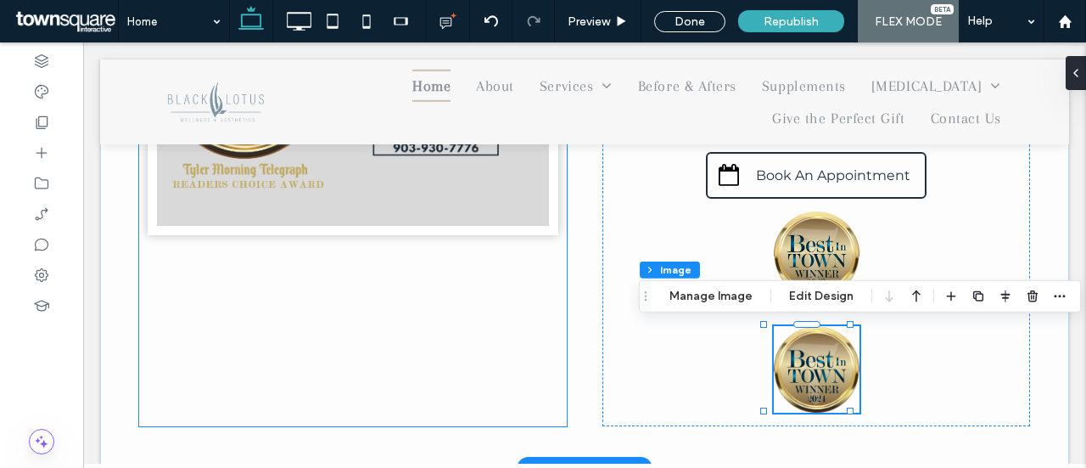
drag, startPoint x: 467, startPoint y: 364, endPoint x: 553, endPoint y: 364, distance: 86.6
click at [467, 365] on div at bounding box center [353, 113] width 428 height 625
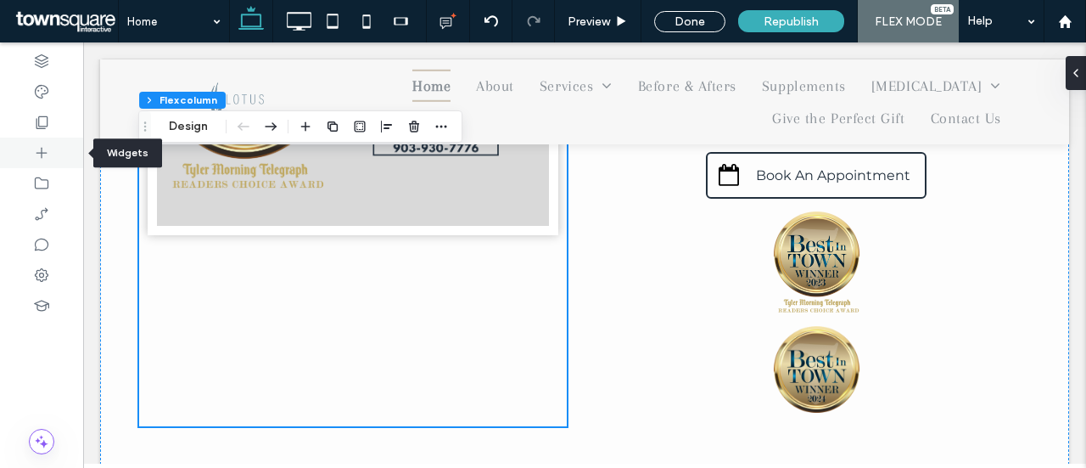
click at [46, 151] on icon at bounding box center [41, 152] width 17 height 17
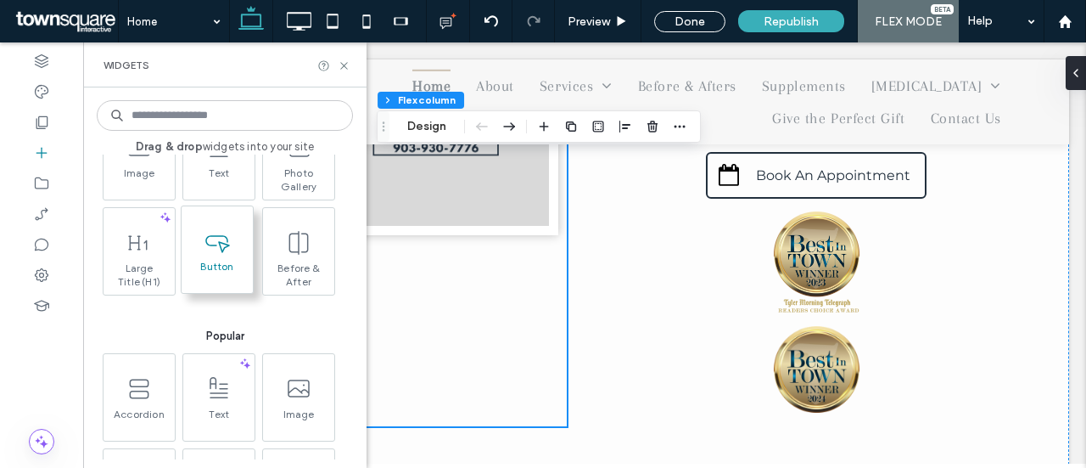
scroll to position [170, 0]
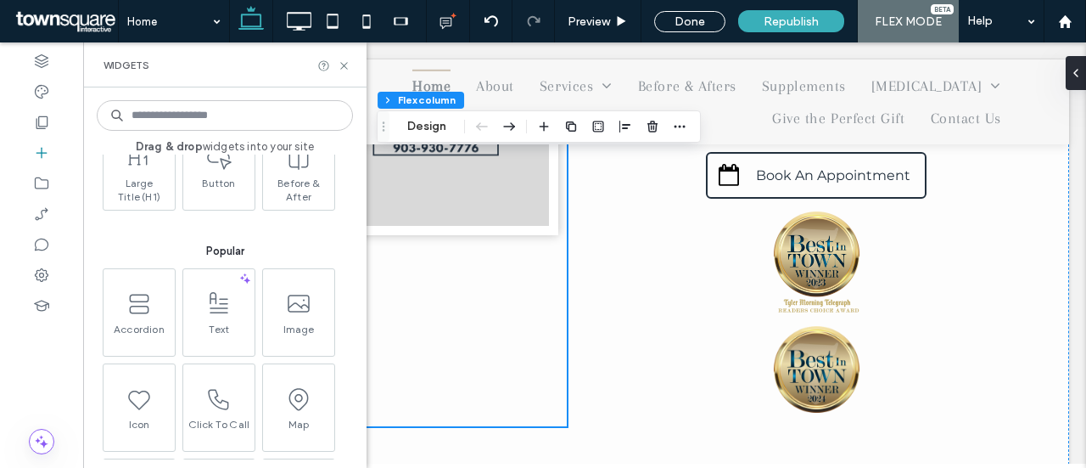
click at [249, 116] on input at bounding box center [225, 115] width 256 height 31
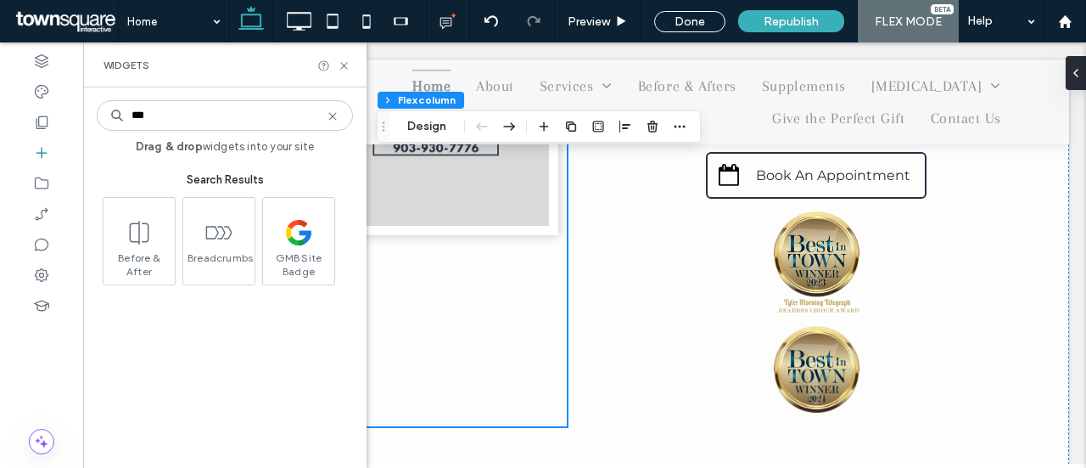
scroll to position [0, 0]
type input "*****"
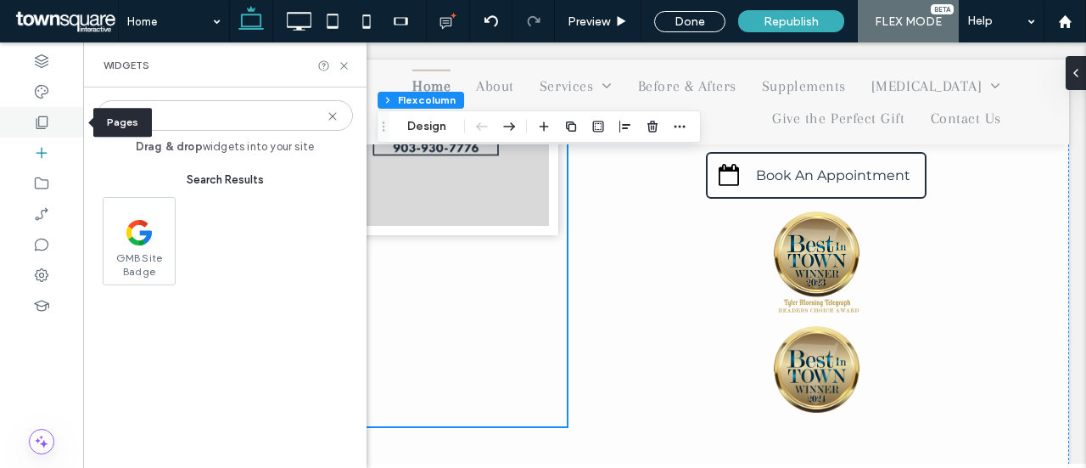
drag, startPoint x: 120, startPoint y: 120, endPoint x: 77, endPoint y: 120, distance: 42.4
click at [77, 120] on div "Widgets ***** Drag & drop widgets into your site Search Results GMB Site Badge" at bounding box center [41, 254] width 83 height 425
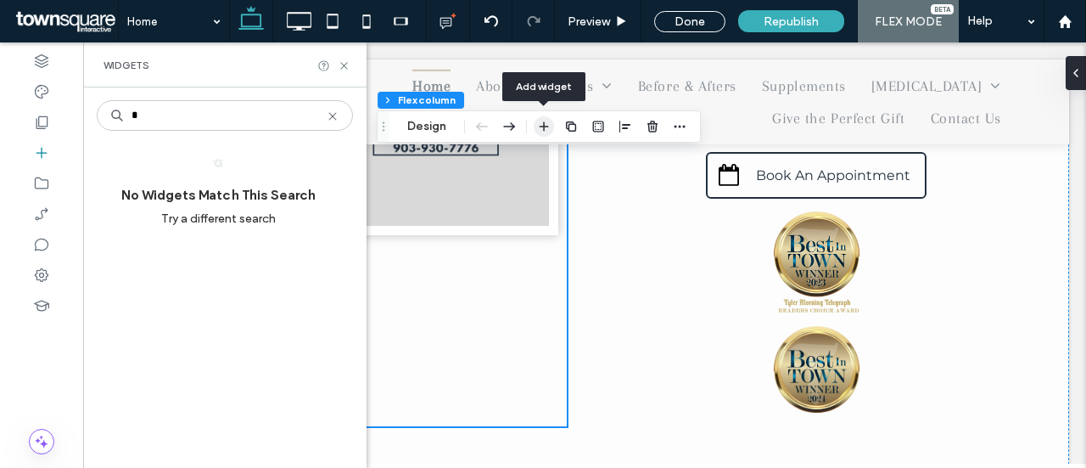
type input "*"
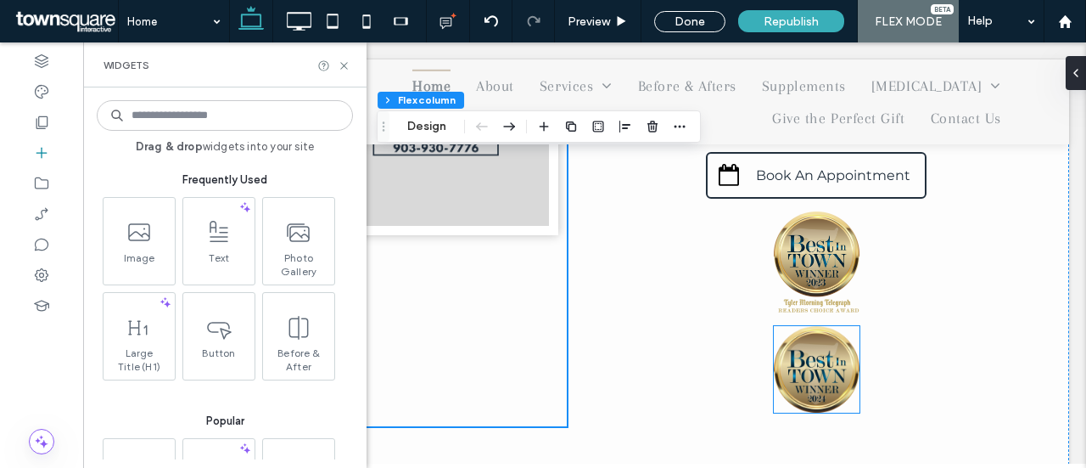
click at [774, 337] on img at bounding box center [817, 369] width 86 height 86
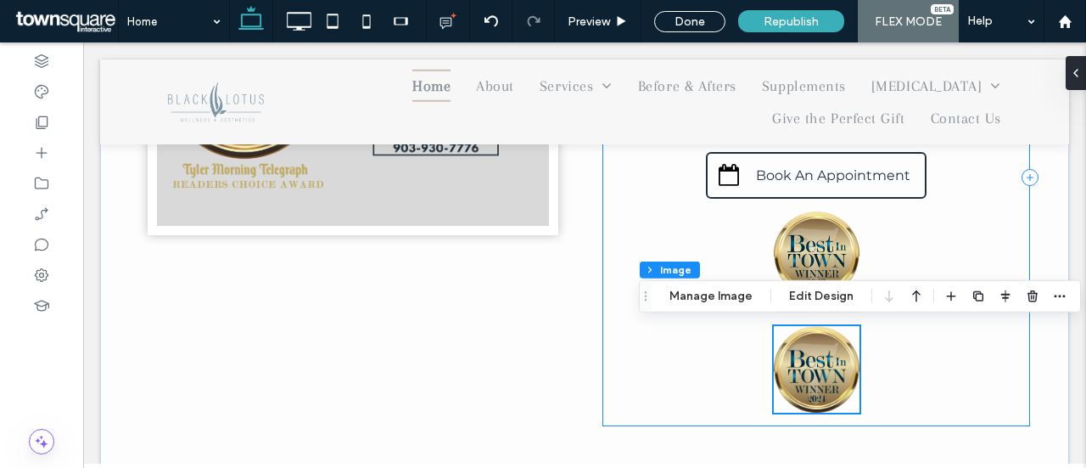
scroll to position [640, 0]
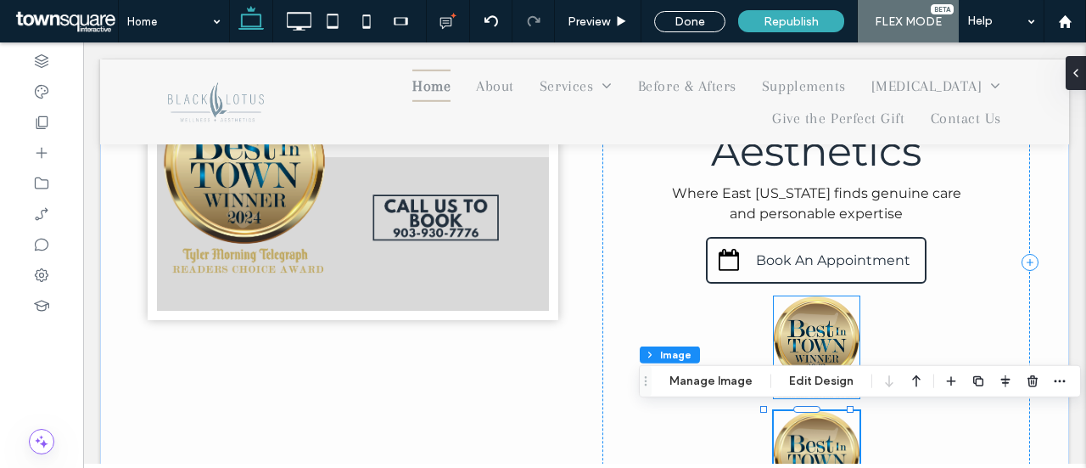
click at [824, 345] on img at bounding box center [817, 347] width 86 height 103
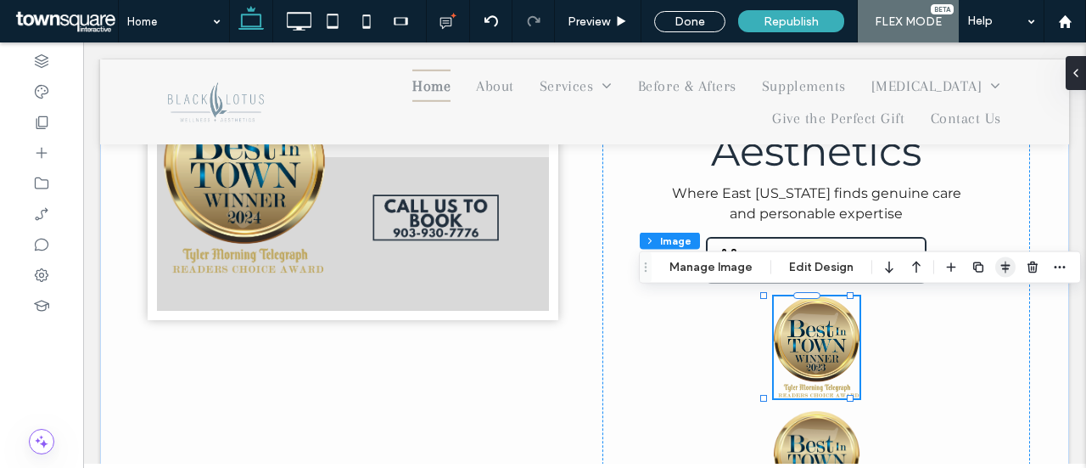
click at [999, 269] on icon "button" at bounding box center [1006, 268] width 14 height 14
click at [955, 303] on icon "flex-start" at bounding box center [962, 301] width 14 height 14
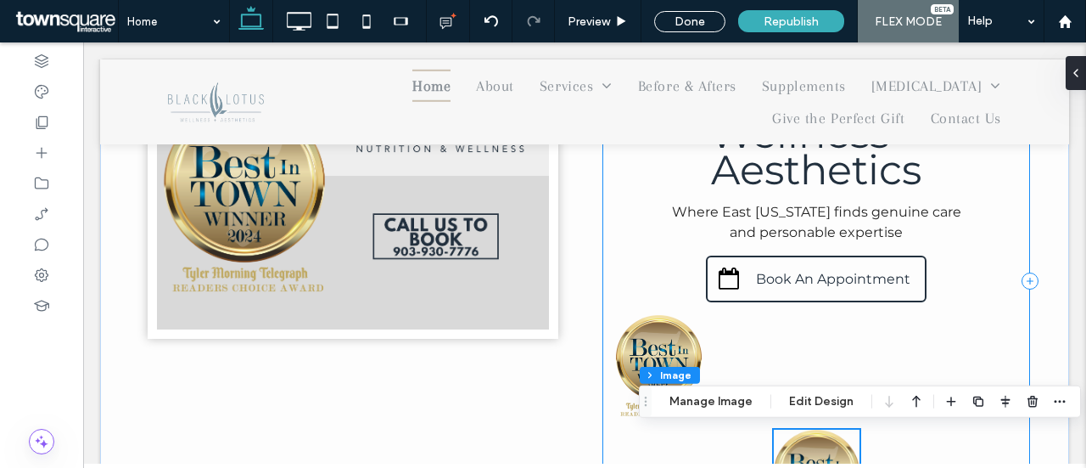
scroll to position [619, 0]
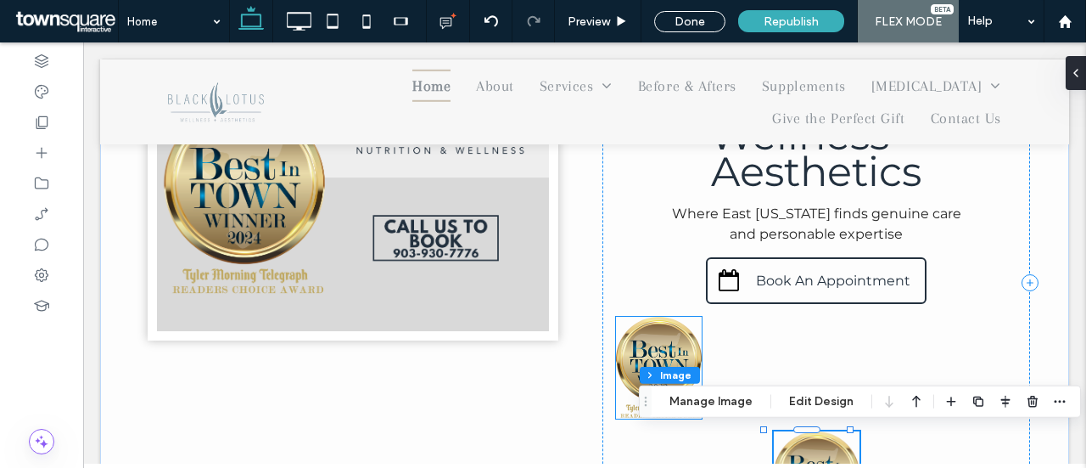
click at [656, 348] on img at bounding box center [659, 368] width 86 height 103
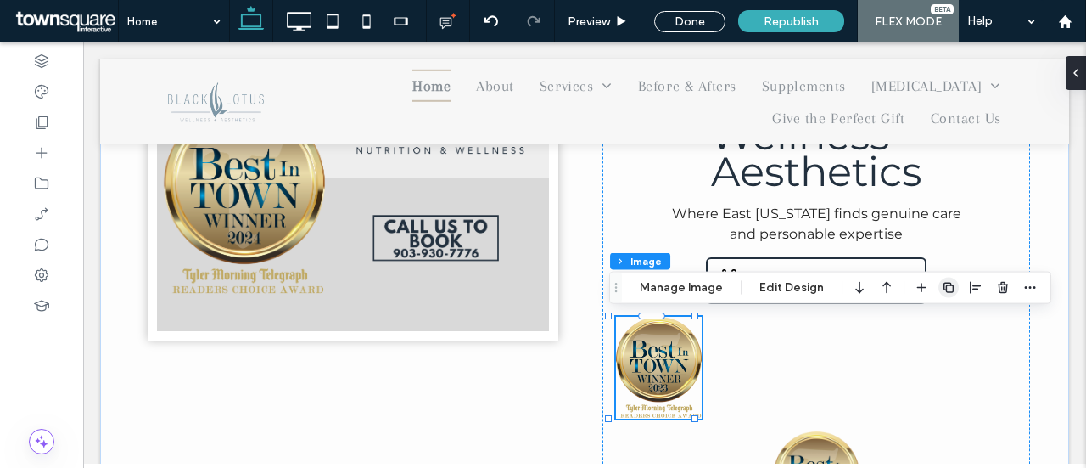
click at [944, 287] on use "button" at bounding box center [949, 288] width 10 height 10
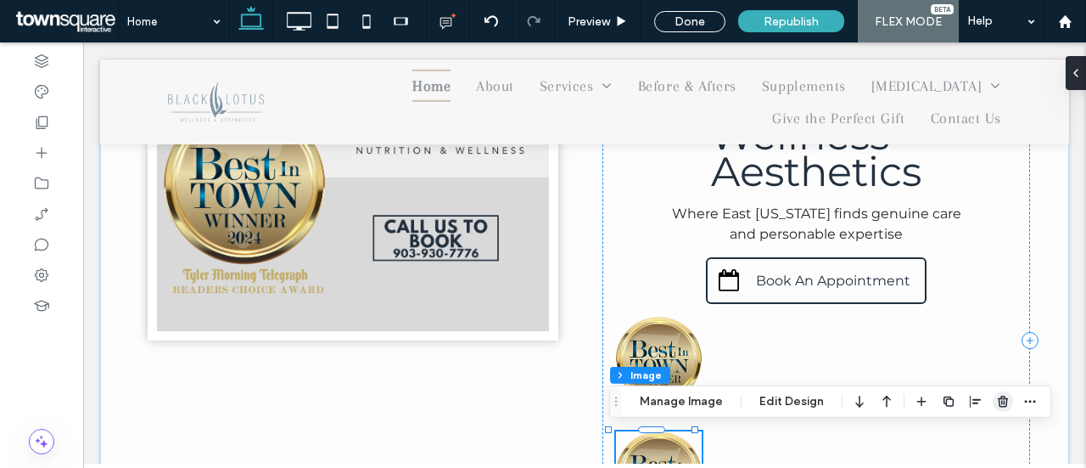
click at [1003, 403] on use "button" at bounding box center [1003, 400] width 10 height 11
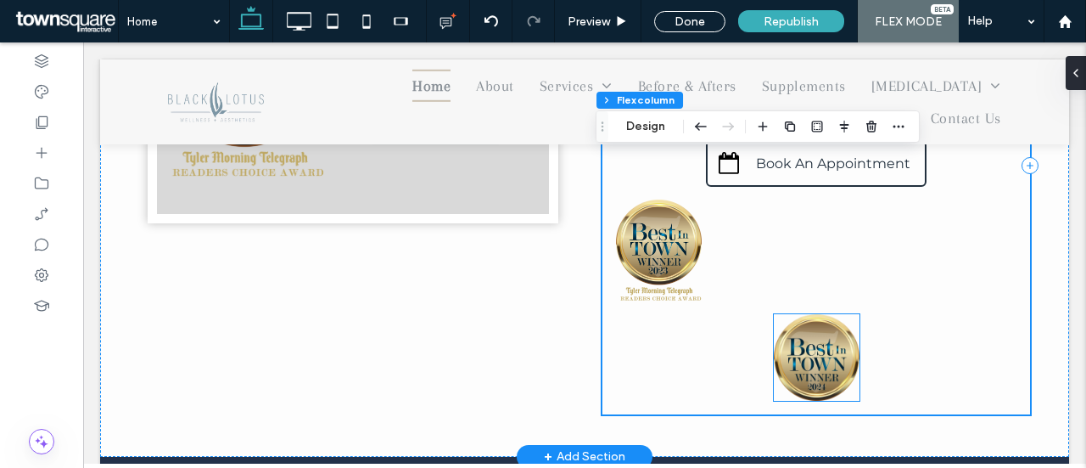
scroll to position [789, 0]
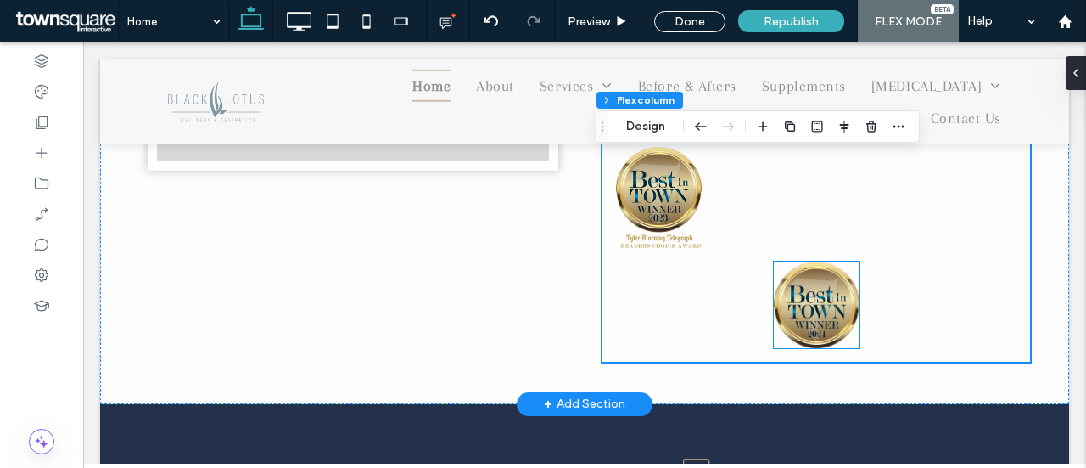
click at [817, 321] on img at bounding box center [817, 304] width 86 height 86
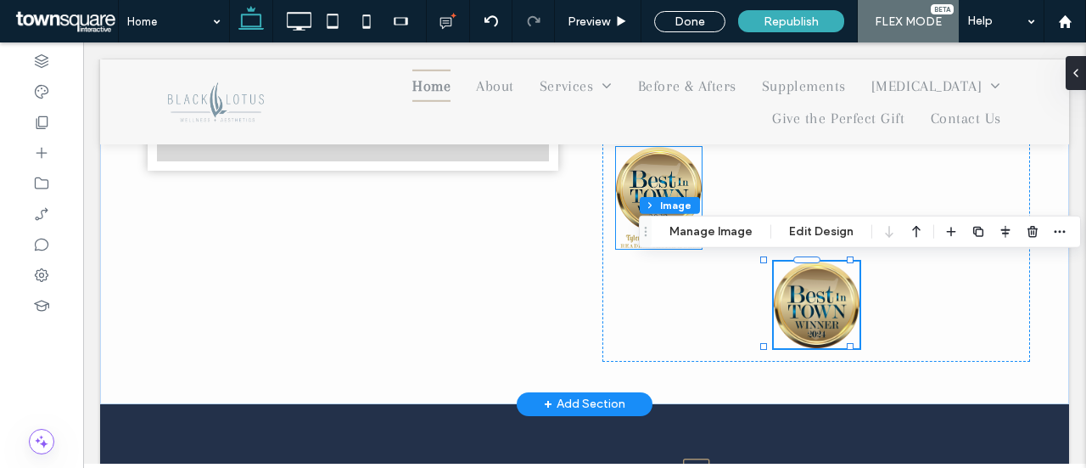
click at [633, 176] on img at bounding box center [659, 198] width 86 height 103
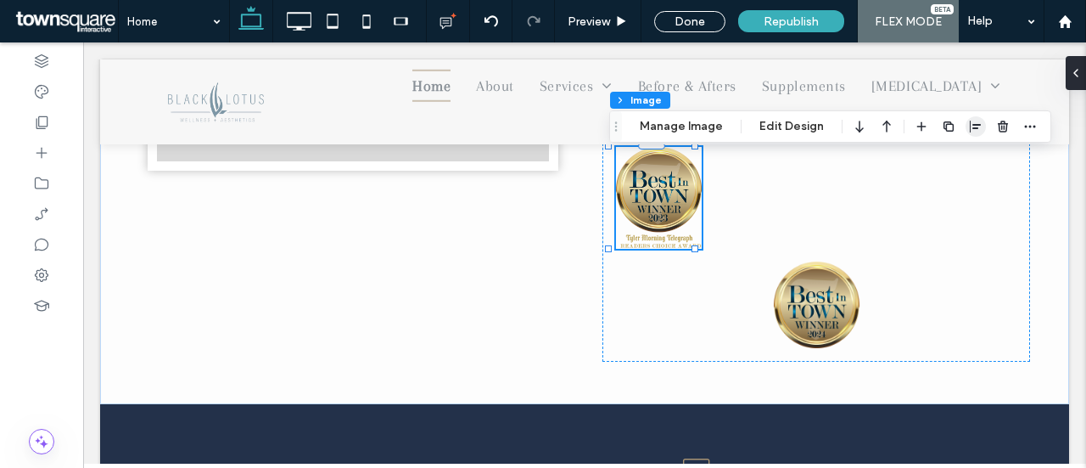
click at [972, 127] on use "button" at bounding box center [975, 126] width 11 height 12
click at [954, 160] on use "center" at bounding box center [958, 160] width 9 height 12
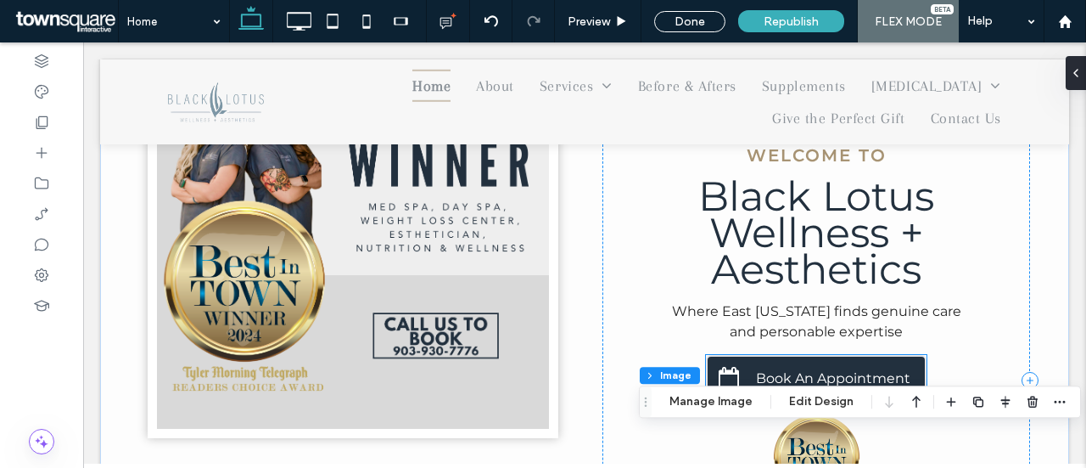
scroll to position [619, 0]
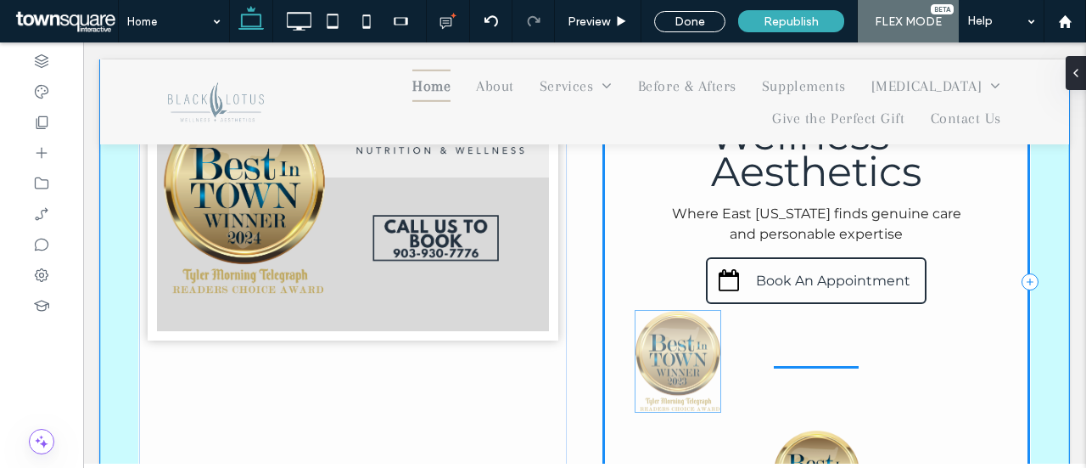
drag, startPoint x: 804, startPoint y: 356, endPoint x: 675, endPoint y: 350, distance: 129.1
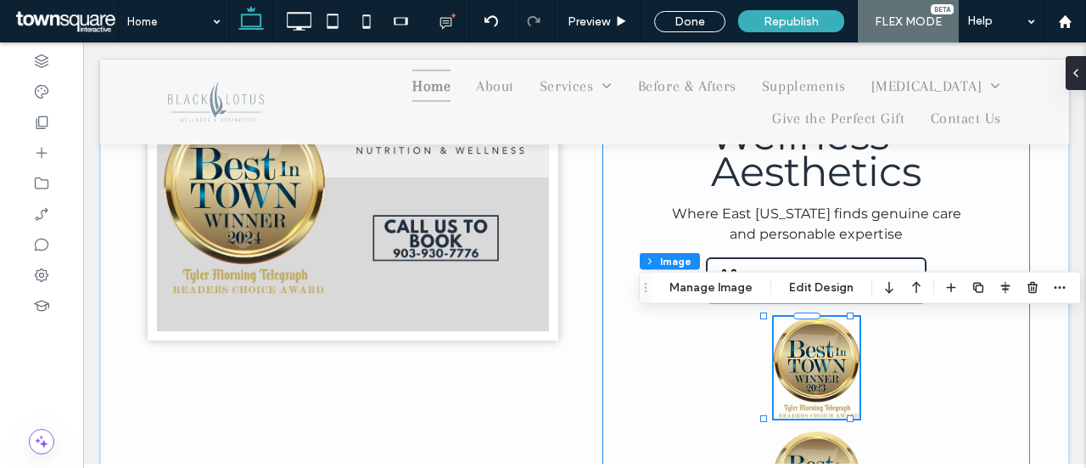
click at [669, 378] on div "Welcome to Black Lotus ﻿ Wellness + Aesthetics Where East [US_STATE] finds genu…" at bounding box center [816, 282] width 428 height 497
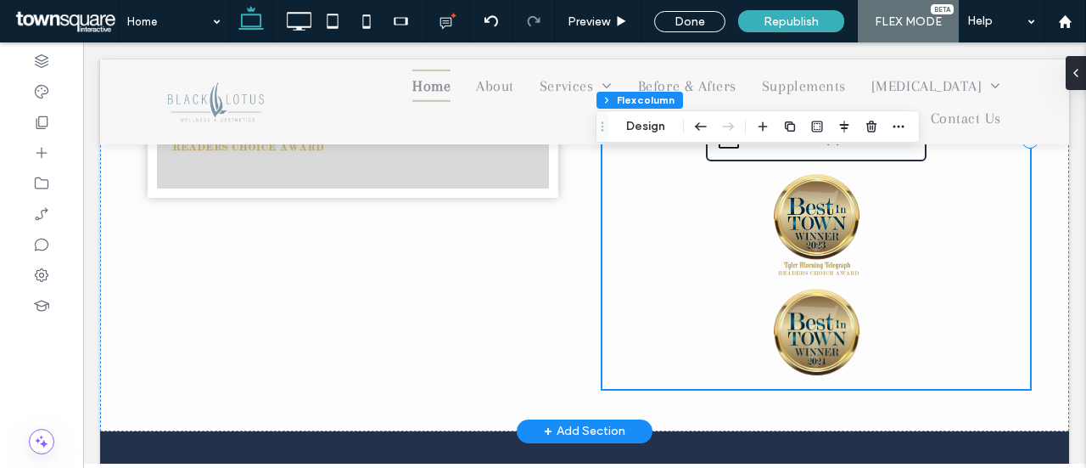
scroll to position [789, 0]
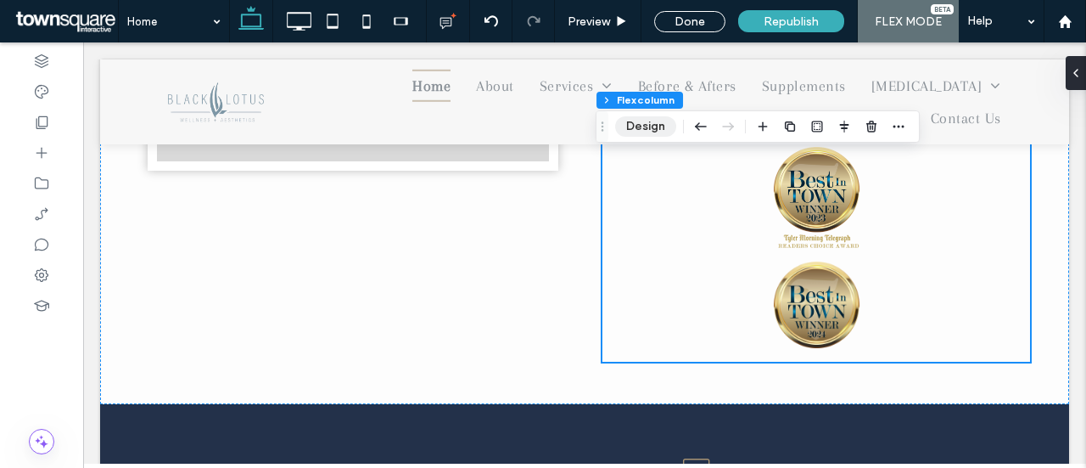
click at [647, 125] on button "Design" at bounding box center [645, 126] width 61 height 20
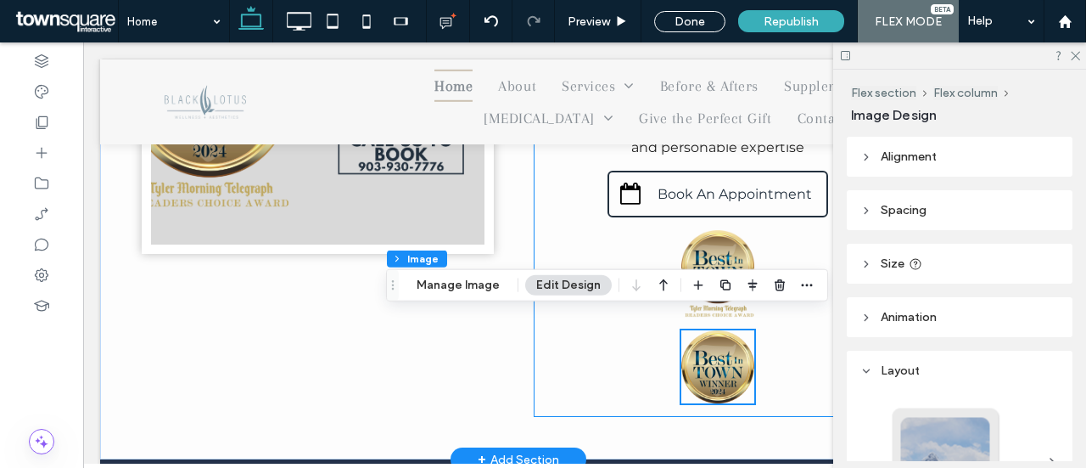
scroll to position [704, 0]
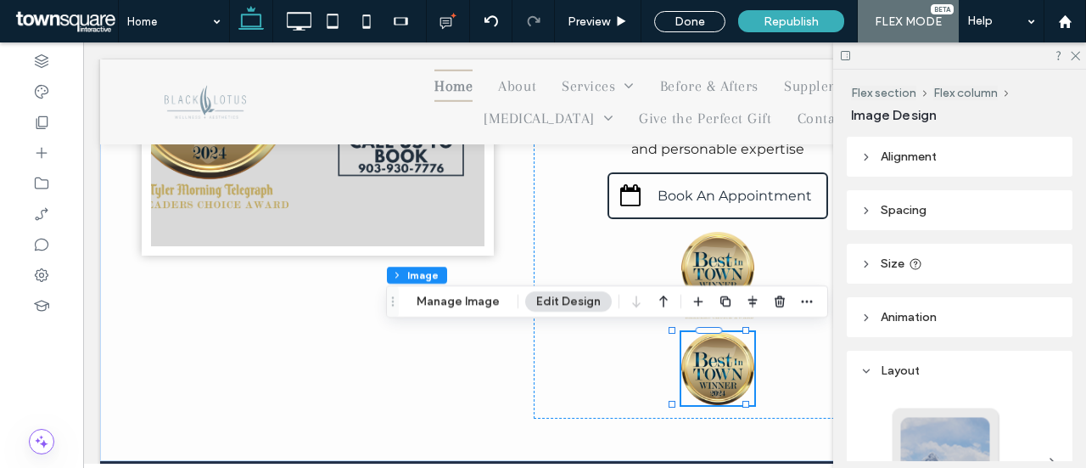
click at [542, 295] on button "Edit Design" at bounding box center [568, 301] width 87 height 20
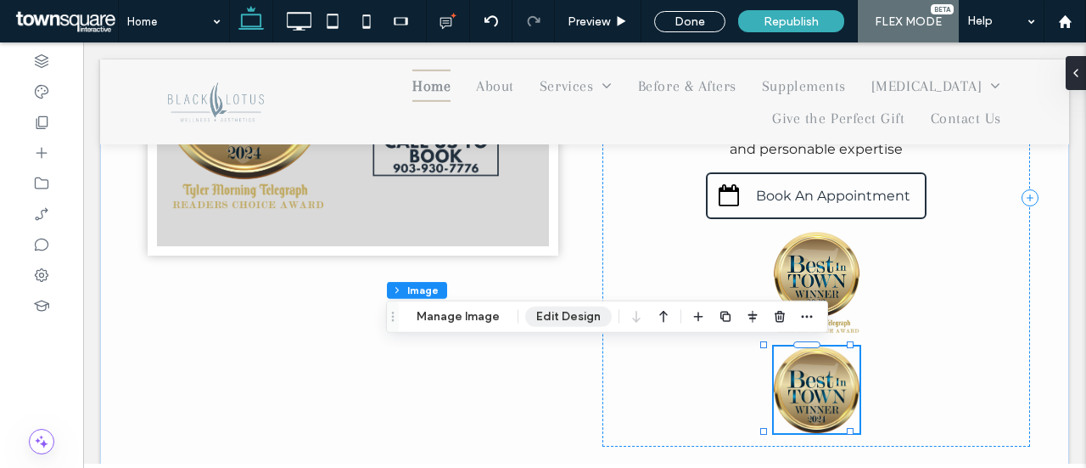
drag, startPoint x: 569, startPoint y: 322, endPoint x: 546, endPoint y: 295, distance: 35.0
click at [569, 322] on button "Edit Design" at bounding box center [568, 316] width 87 height 20
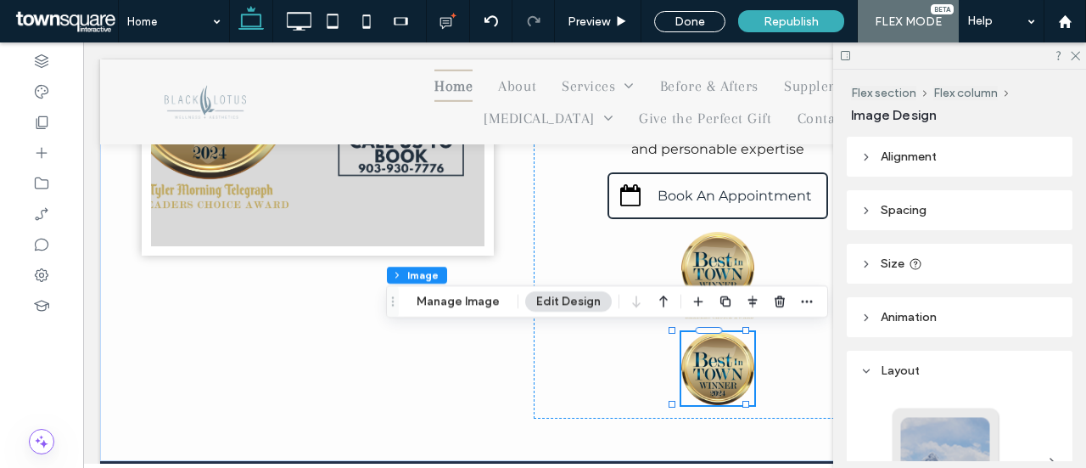
click at [567, 303] on button "Edit Design" at bounding box center [568, 301] width 87 height 20
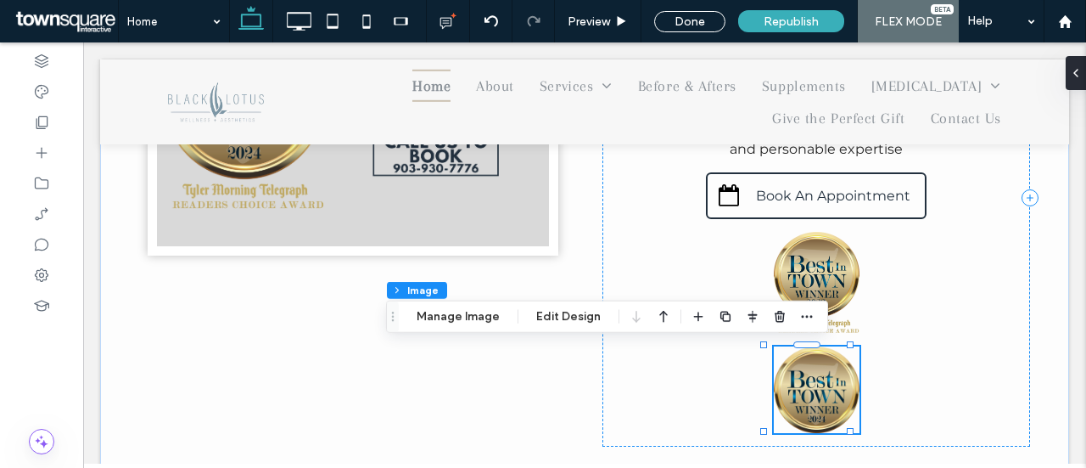
click at [793, 395] on img at bounding box center [817, 389] width 86 height 86
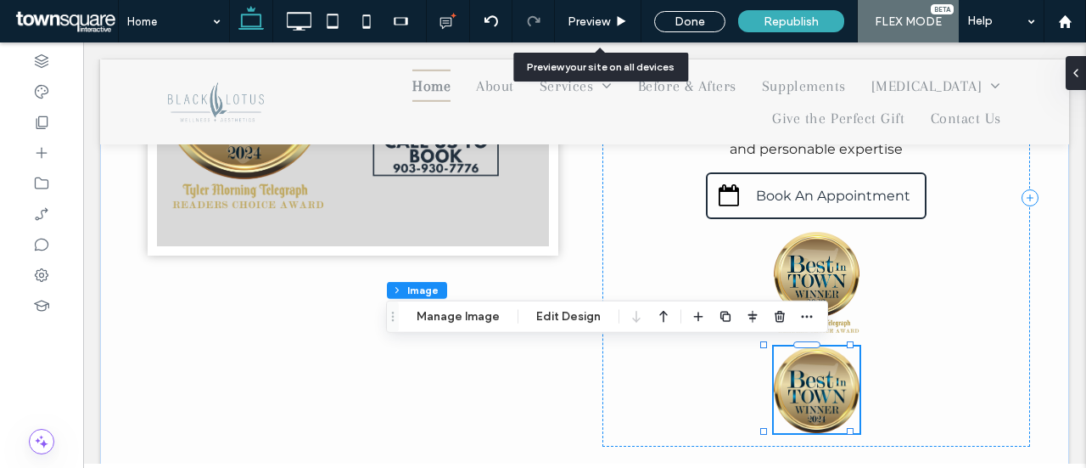
drag, startPoint x: 623, startPoint y: 20, endPoint x: 563, endPoint y: 54, distance: 69.6
click at [623, 20] on use at bounding box center [622, 20] width 8 height 9
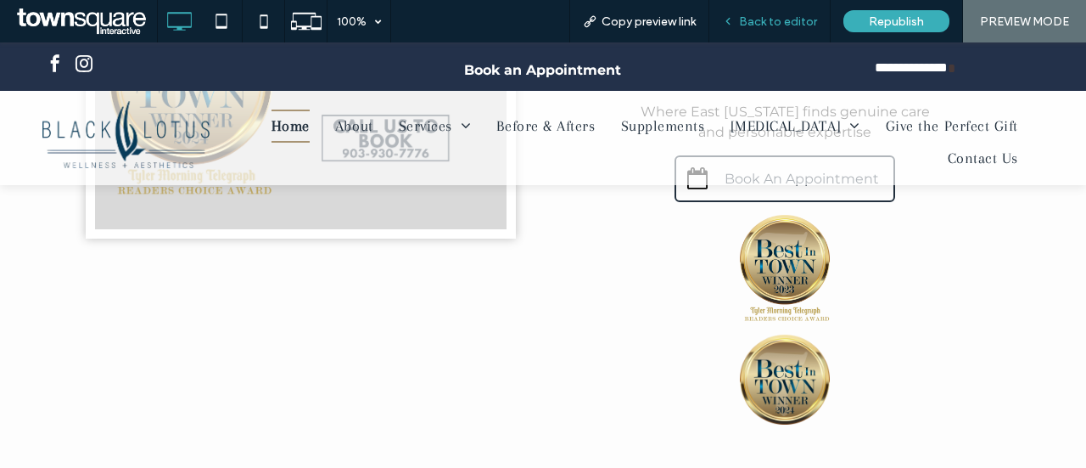
click at [793, 21] on span "Back to editor" at bounding box center [778, 21] width 78 height 14
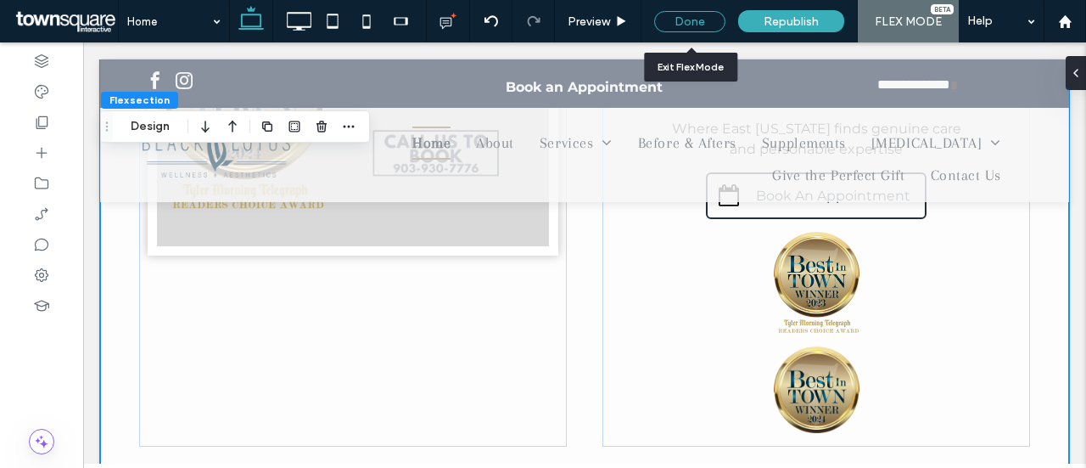
drag, startPoint x: 669, startPoint y: 22, endPoint x: 505, endPoint y: 43, distance: 165.1
click at [669, 22] on div "Done" at bounding box center [689, 21] width 71 height 21
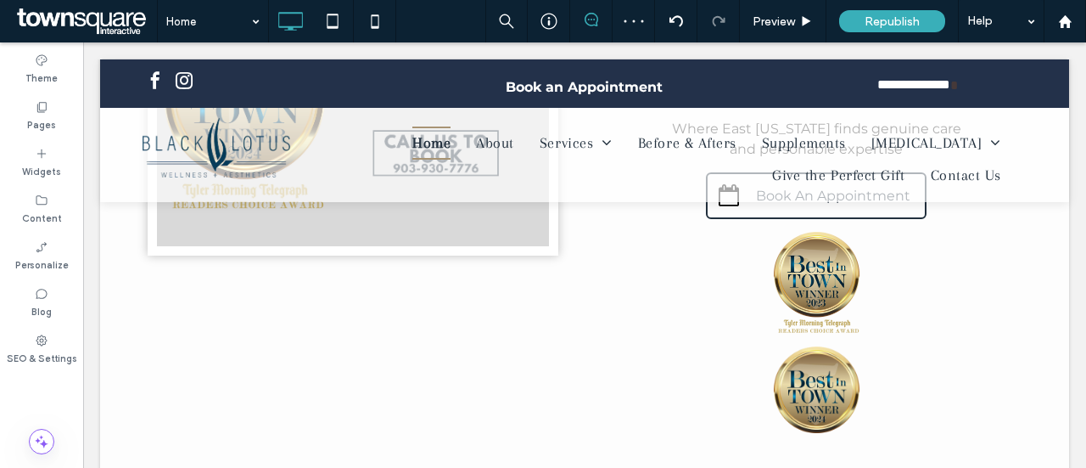
click at [592, 24] on icon at bounding box center [592, 20] width 14 height 14
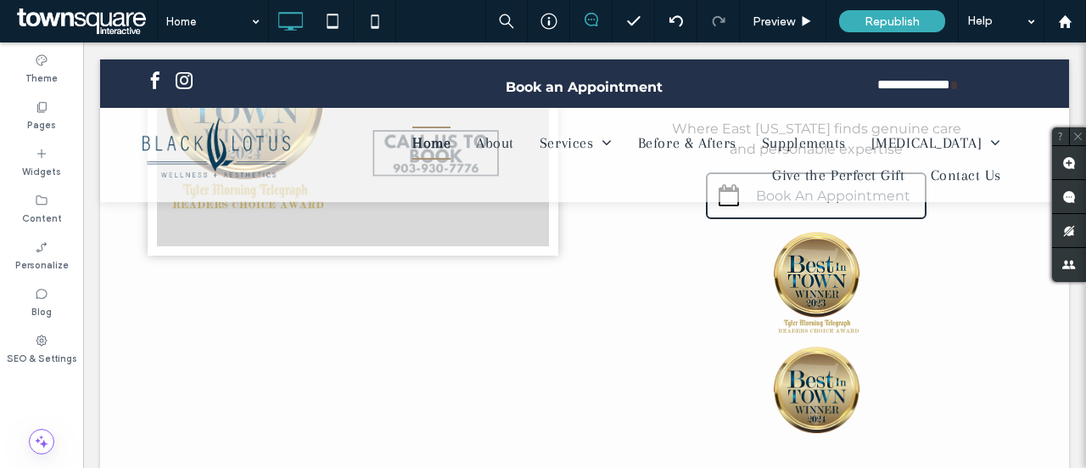
click at [592, 23] on icon at bounding box center [592, 20] width 14 height 14
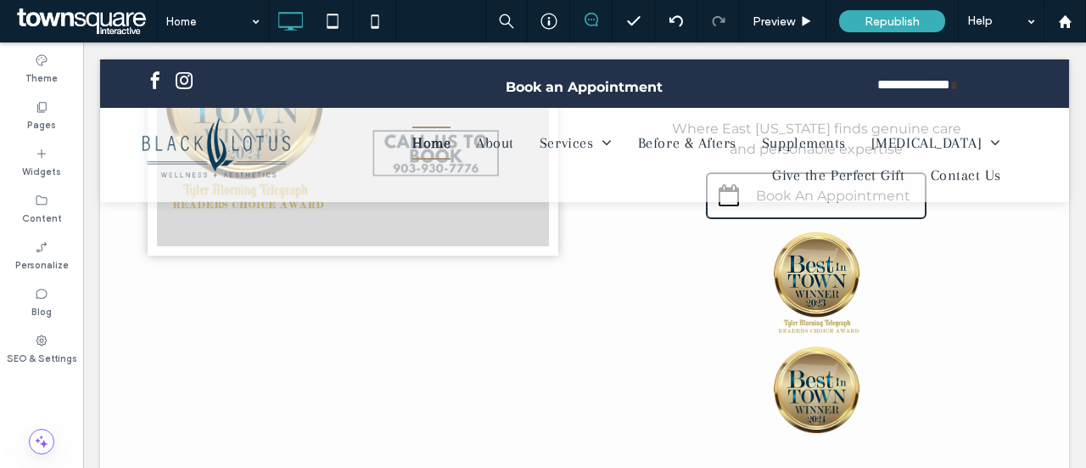
click at [592, 23] on icon at bounding box center [592, 20] width 14 height 14
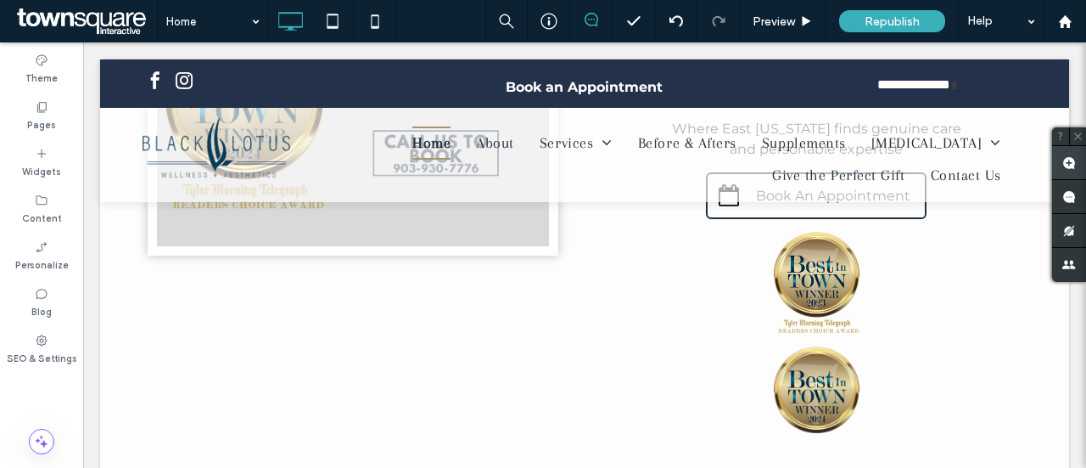
click at [1070, 160] on use at bounding box center [1069, 163] width 14 height 14
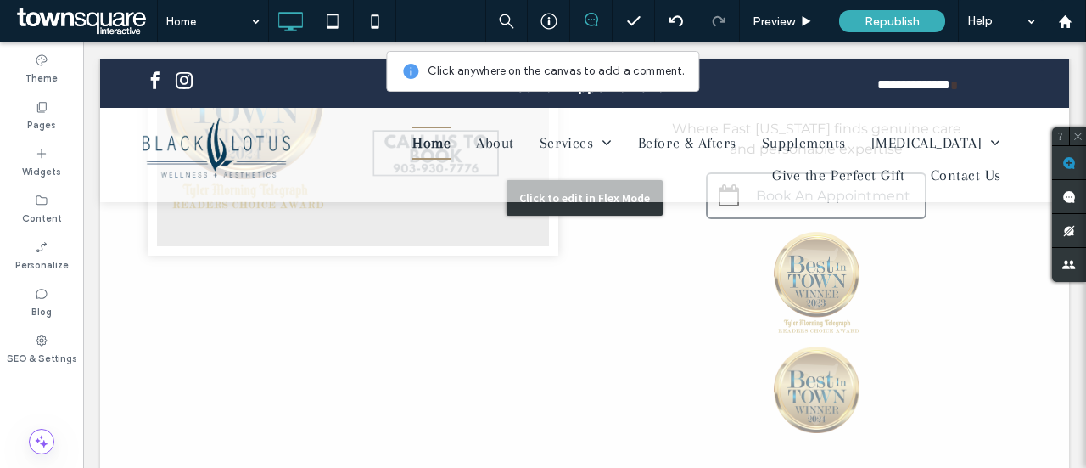
click at [820, 391] on div "Click to edit in Flex Mode" at bounding box center [584, 198] width 969 height 582
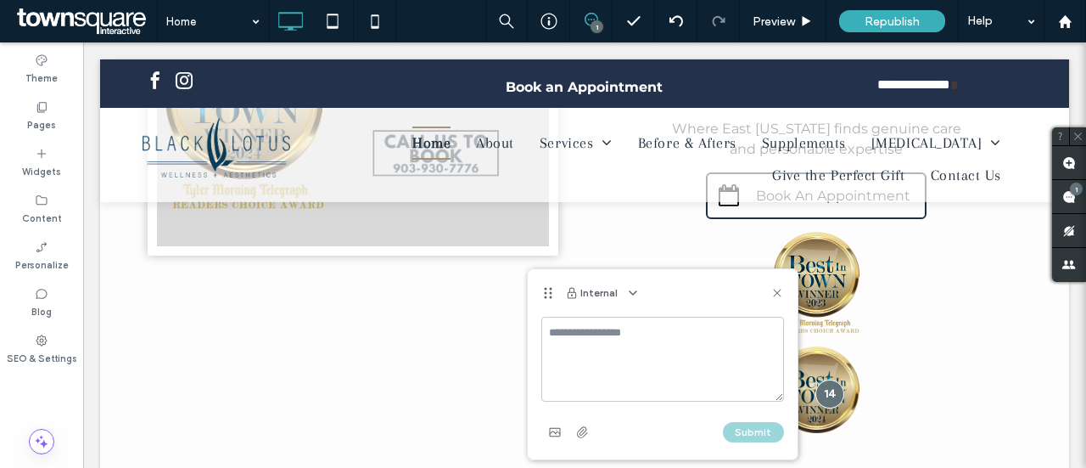
click at [602, 348] on textarea at bounding box center [662, 359] width 243 height 85
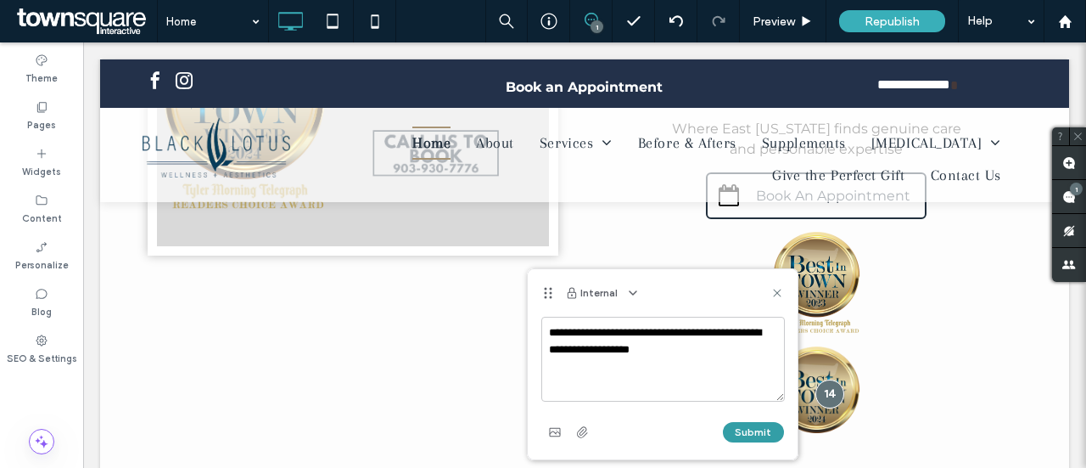
type textarea "**********"
click at [751, 437] on button "Submit" at bounding box center [753, 432] width 61 height 20
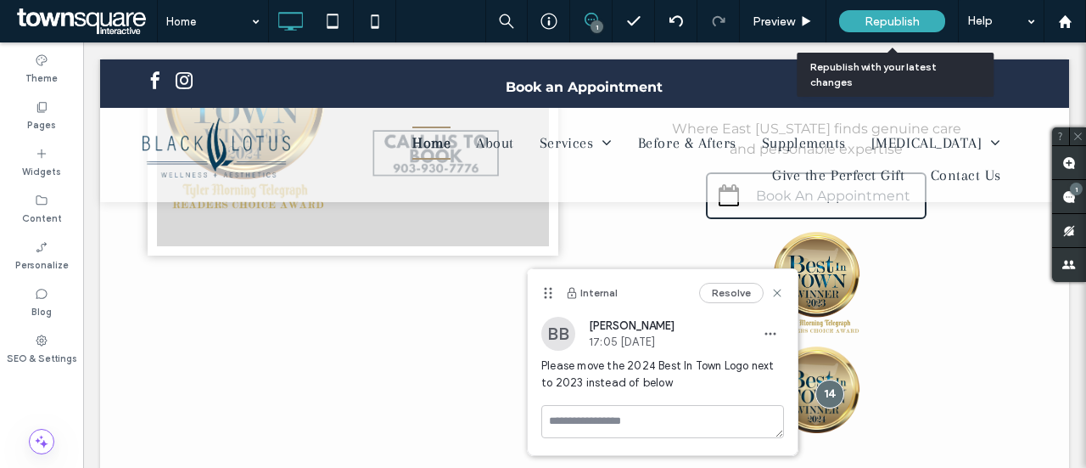
click at [898, 23] on span "Republish" at bounding box center [892, 21] width 55 height 14
